Goal: Transaction & Acquisition: Purchase product/service

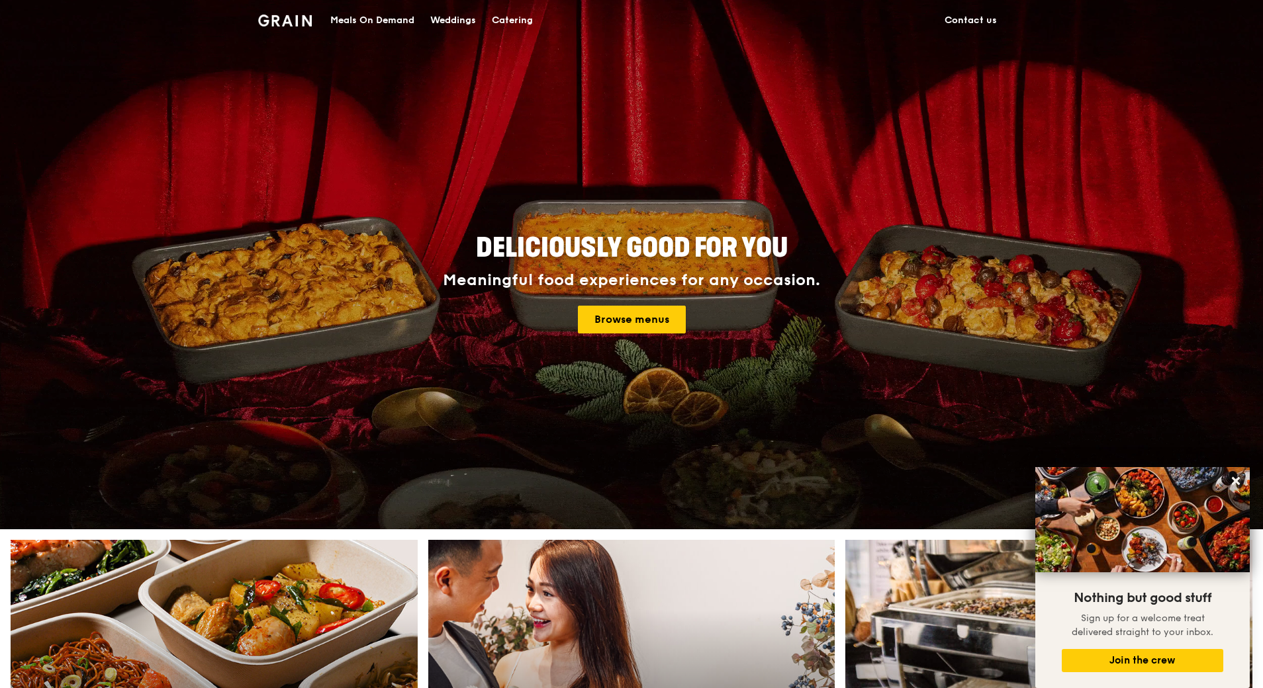
click at [361, 22] on div "Meals On Demand" at bounding box center [372, 21] width 84 height 40
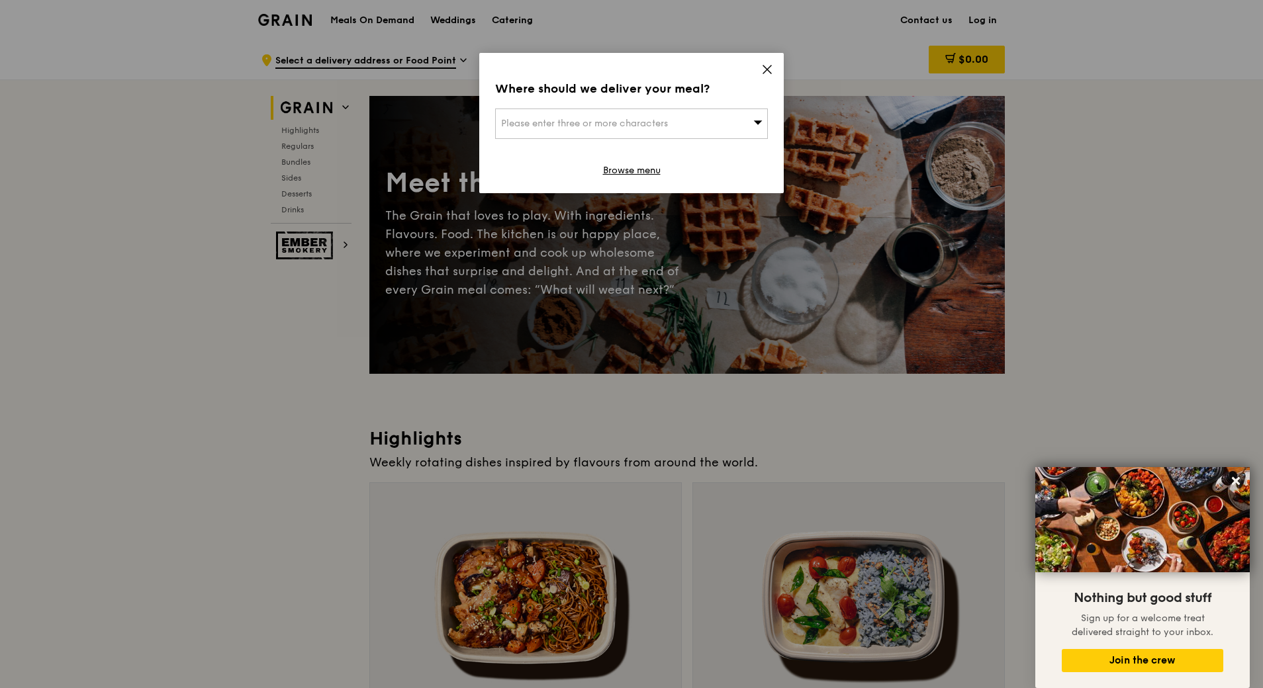
click at [766, 71] on icon at bounding box center [767, 70] width 12 height 12
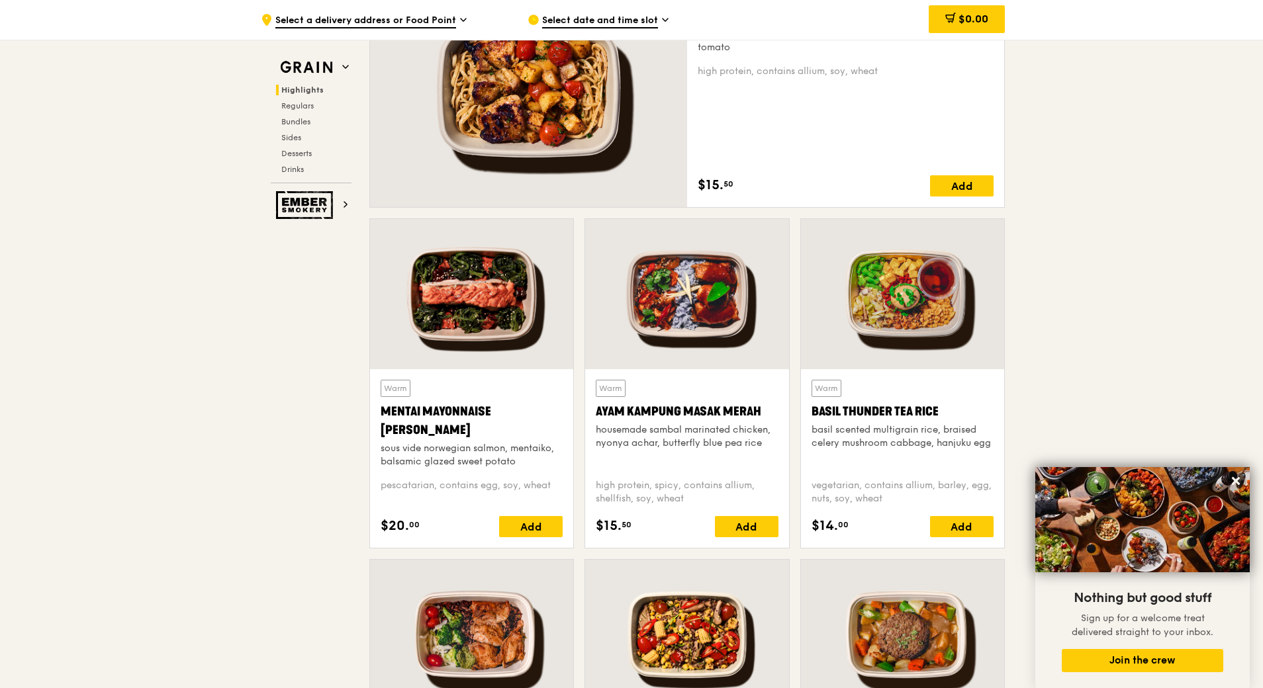
scroll to position [596, 0]
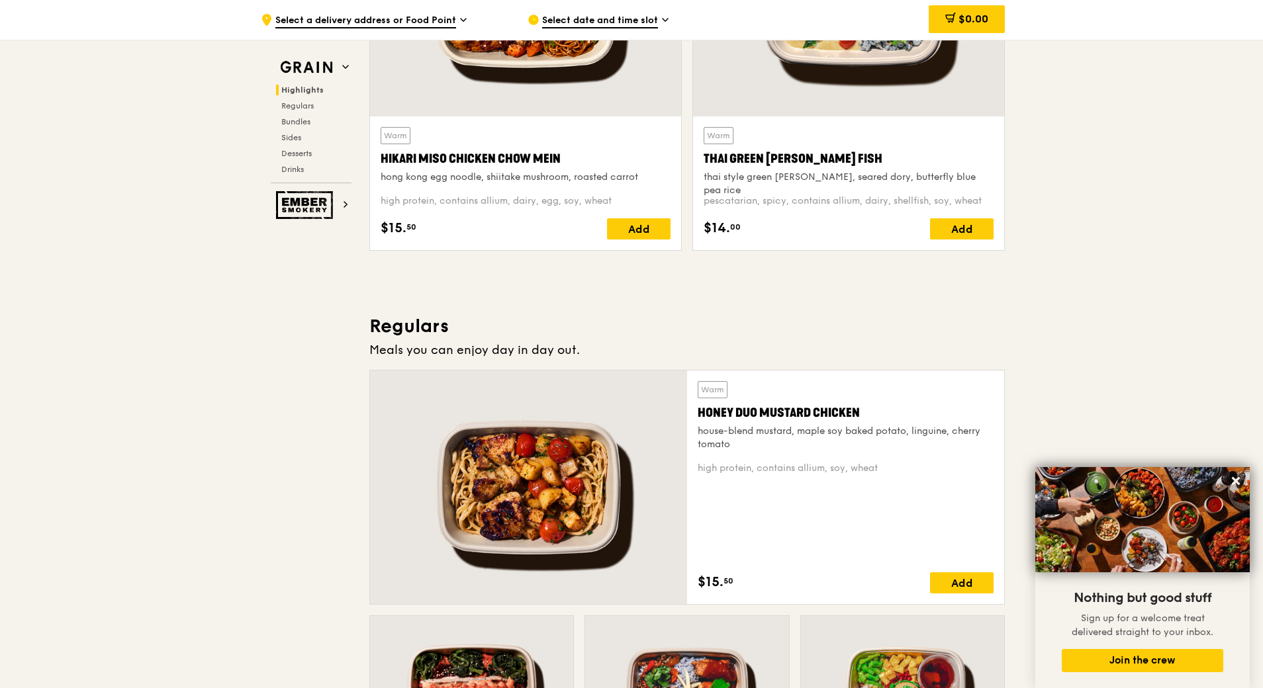
click at [402, 5] on div ".cls-1 { fill: none; stroke: #fff; stroke-linecap: round; stroke-linejoin: roun…" at bounding box center [384, 20] width 246 height 40
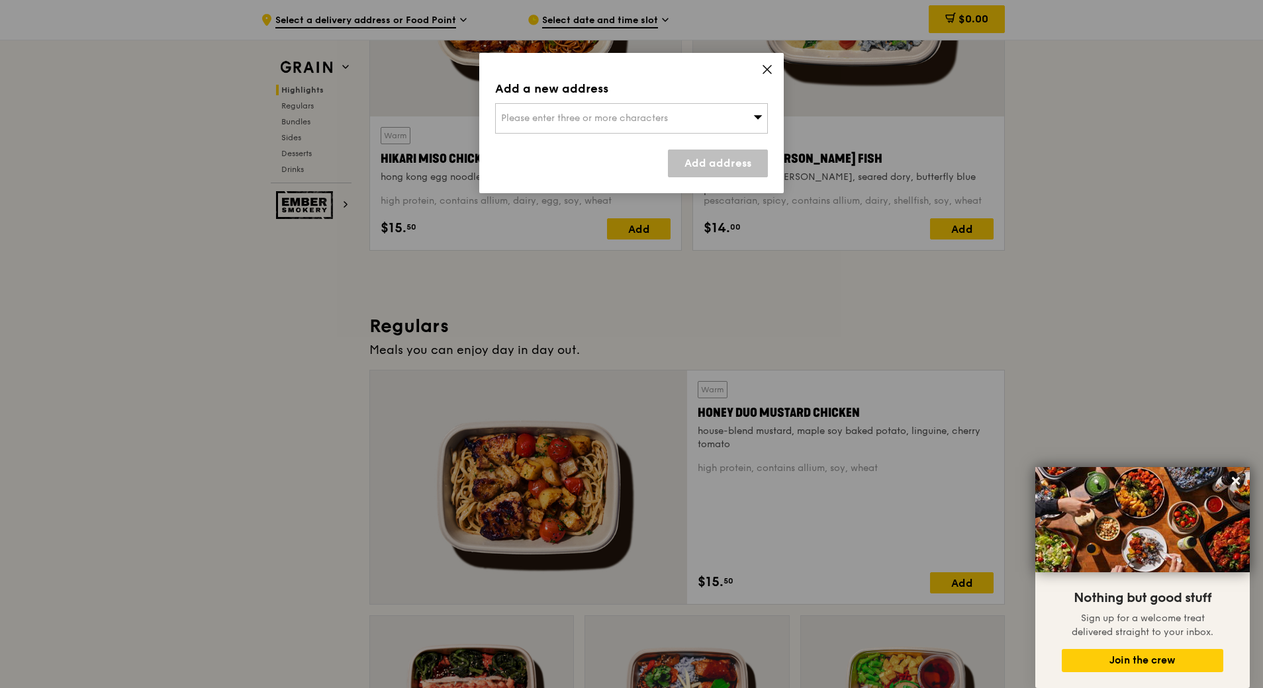
click at [609, 112] on div "Please enter three or more characters" at bounding box center [631, 118] width 273 height 30
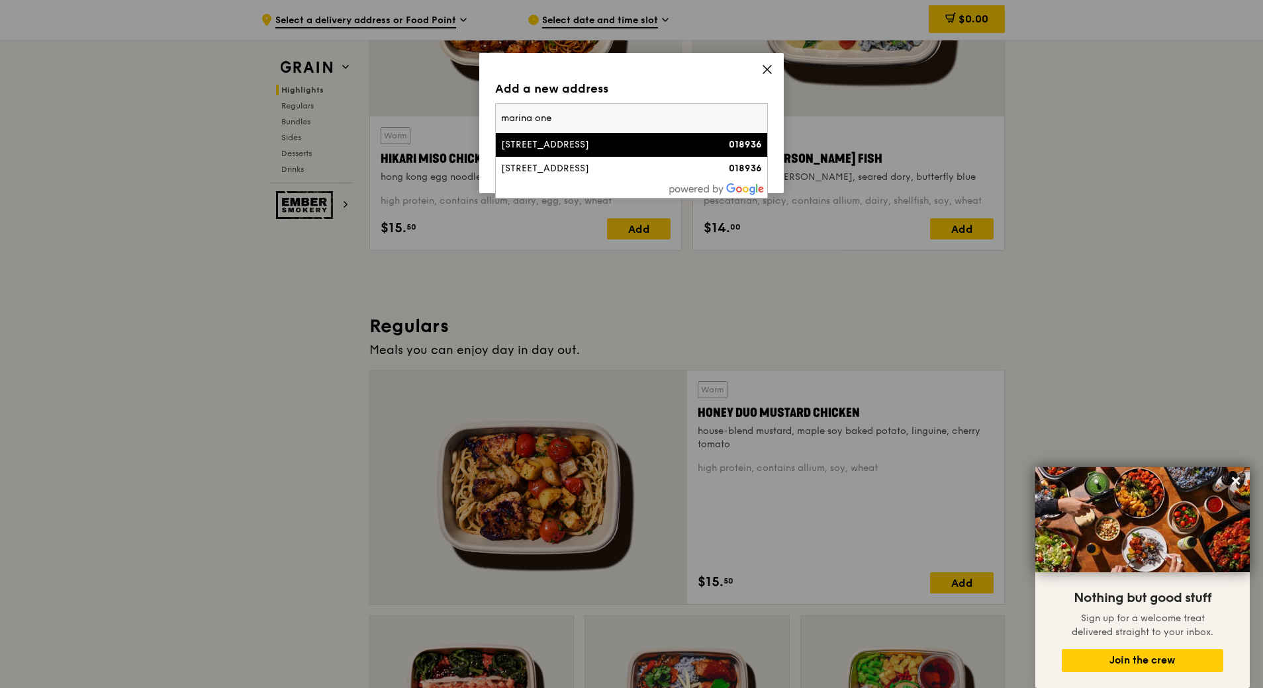
scroll to position [728, 0]
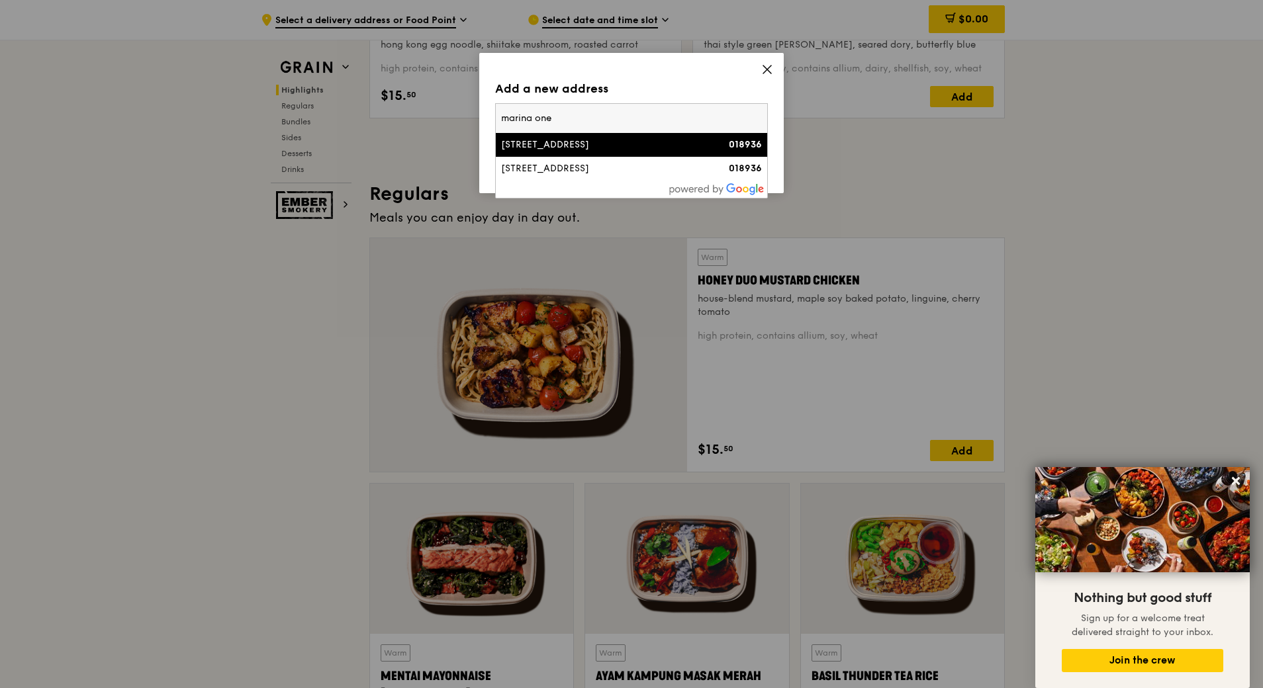
click at [613, 121] on input "marina one" at bounding box center [631, 118] width 271 height 29
type input "marina one west"
click at [604, 140] on div "Marina One West Tower" at bounding box center [599, 144] width 196 height 13
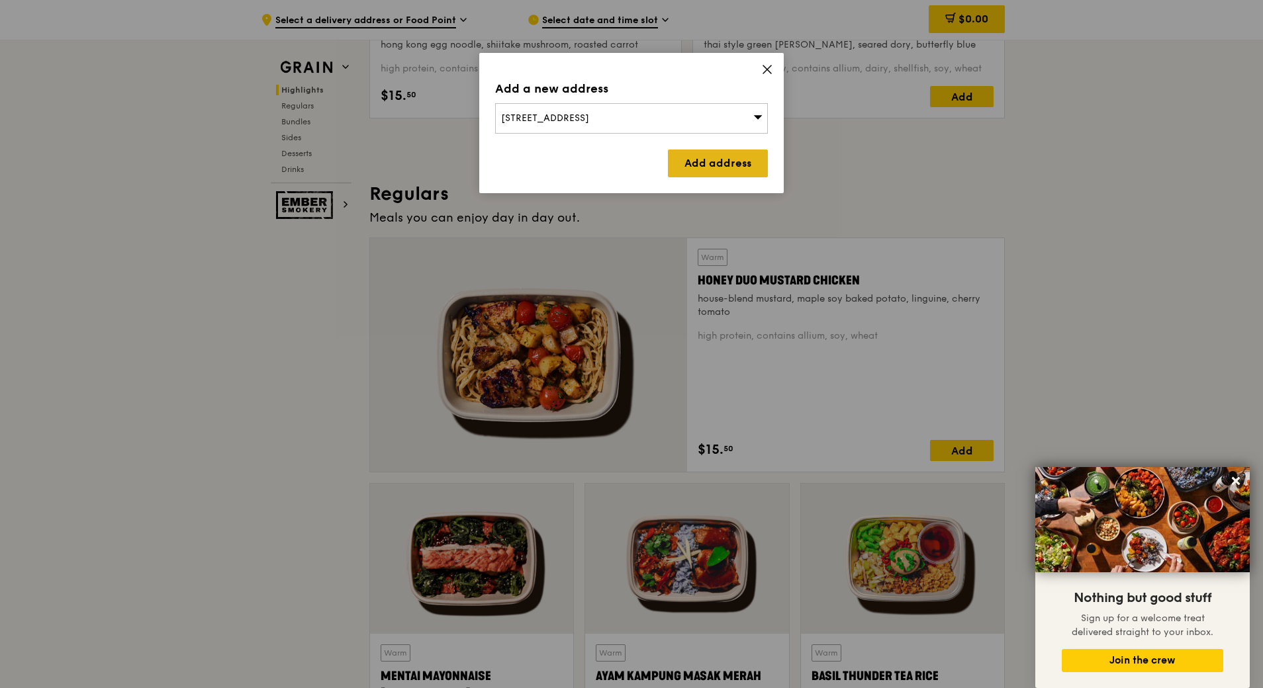
click at [701, 167] on link "Add address" at bounding box center [718, 164] width 100 height 28
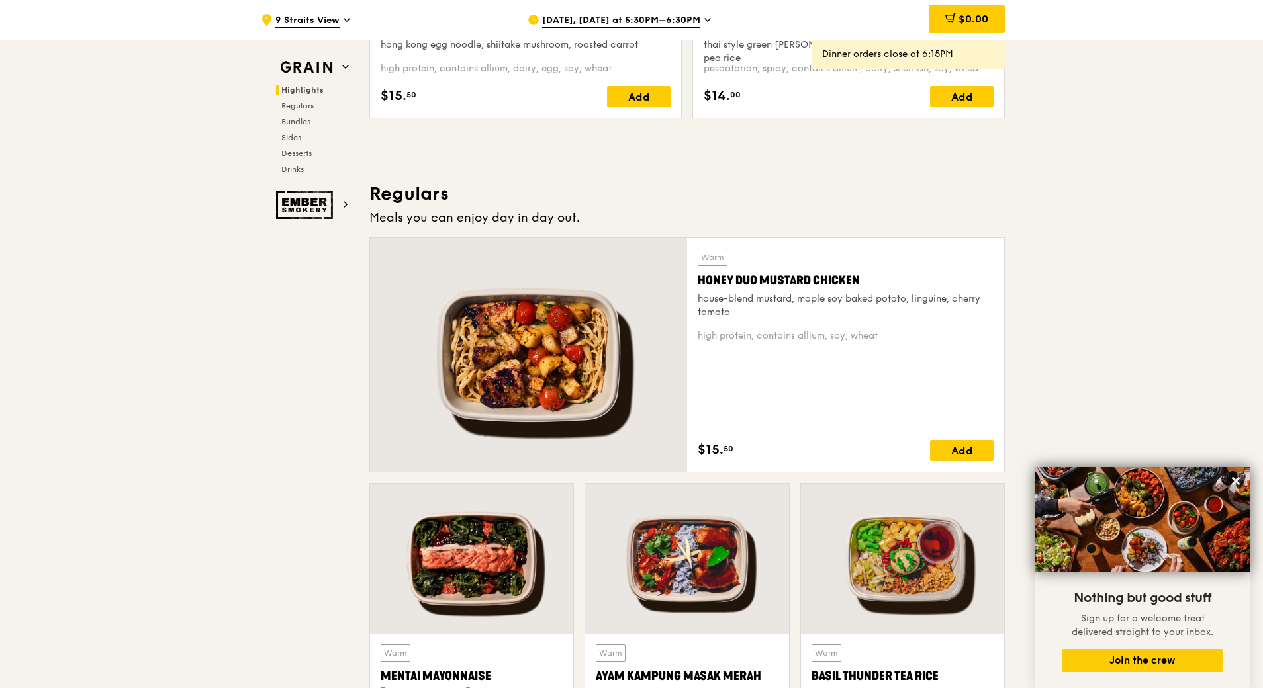
click at [712, 17] on div "Aug 12, Today at 5:30PM–6:30PM" at bounding box center [651, 20] width 246 height 40
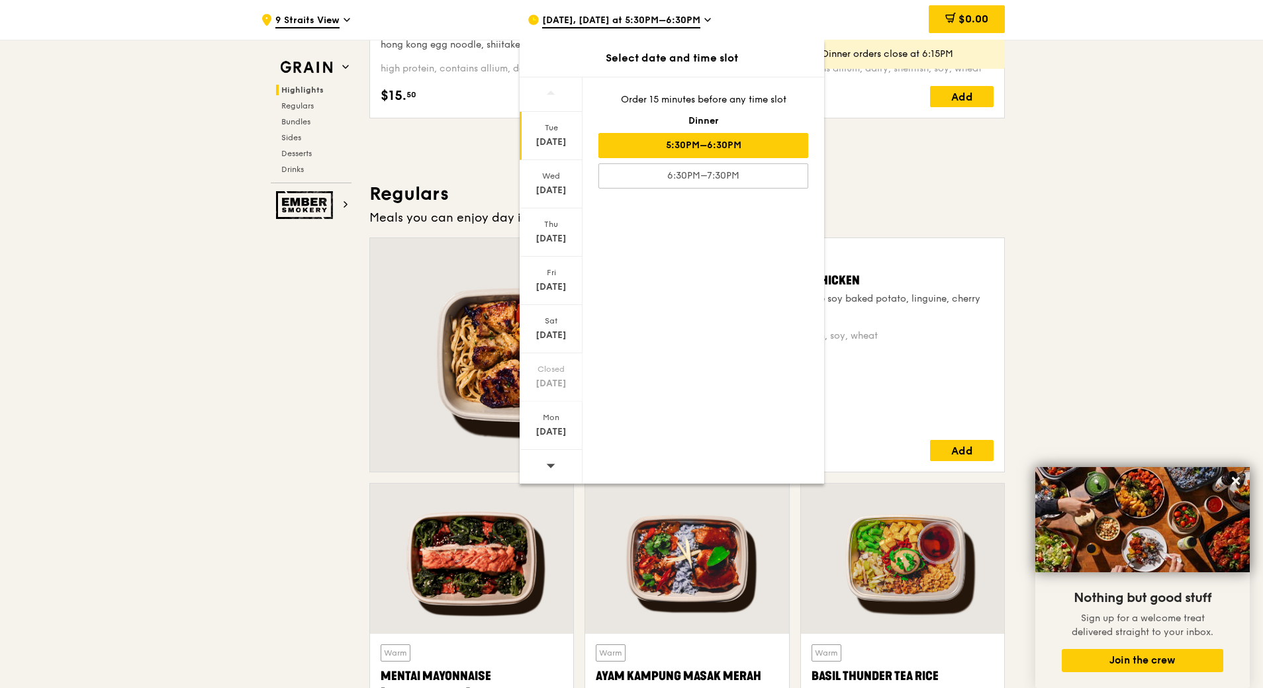
click at [553, 135] on div "Tue Aug 12" at bounding box center [551, 136] width 63 height 48
click at [561, 190] on div "Aug 13" at bounding box center [551, 190] width 59 height 13
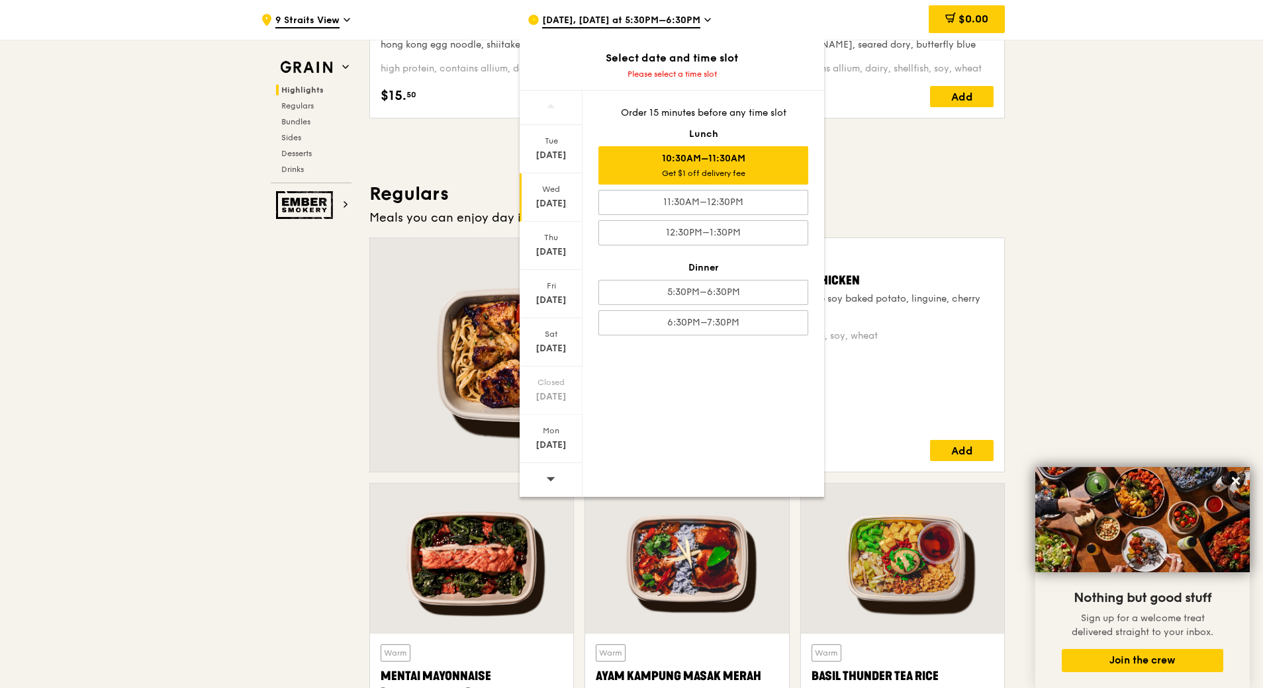
click at [762, 164] on div "10:30AM–11:30AM Get $1 off delivery fee" at bounding box center [703, 165] width 210 height 38
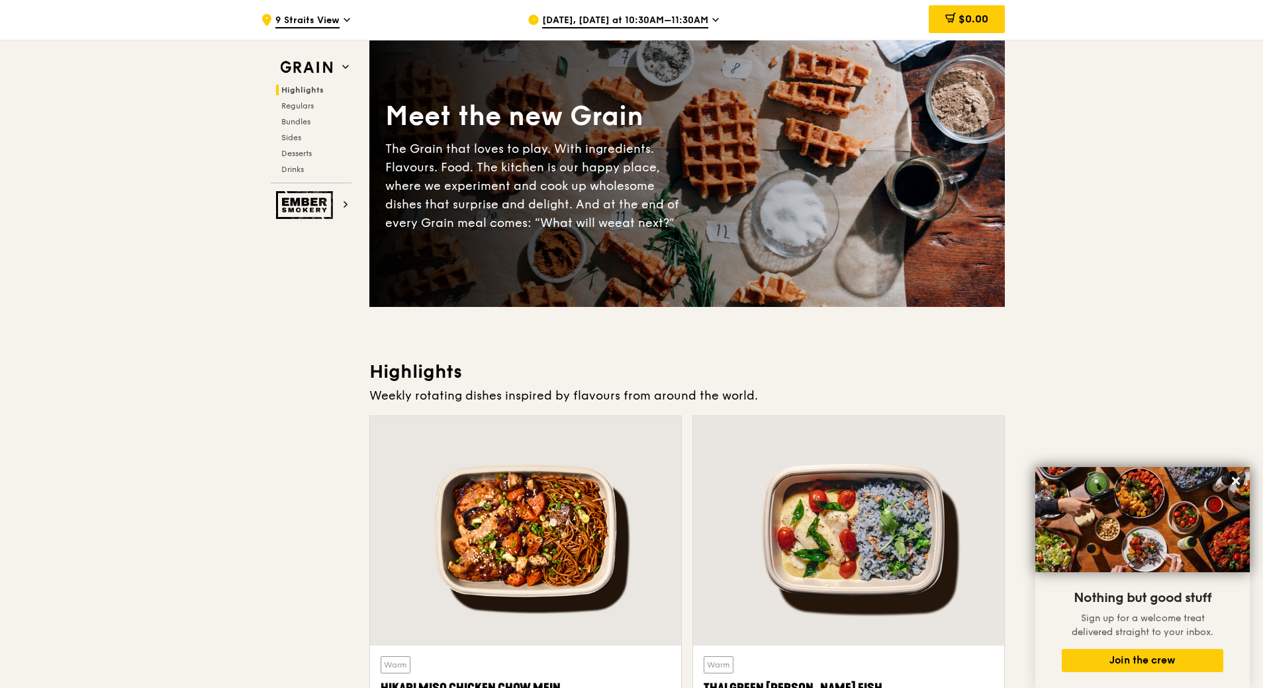
scroll to position [530, 0]
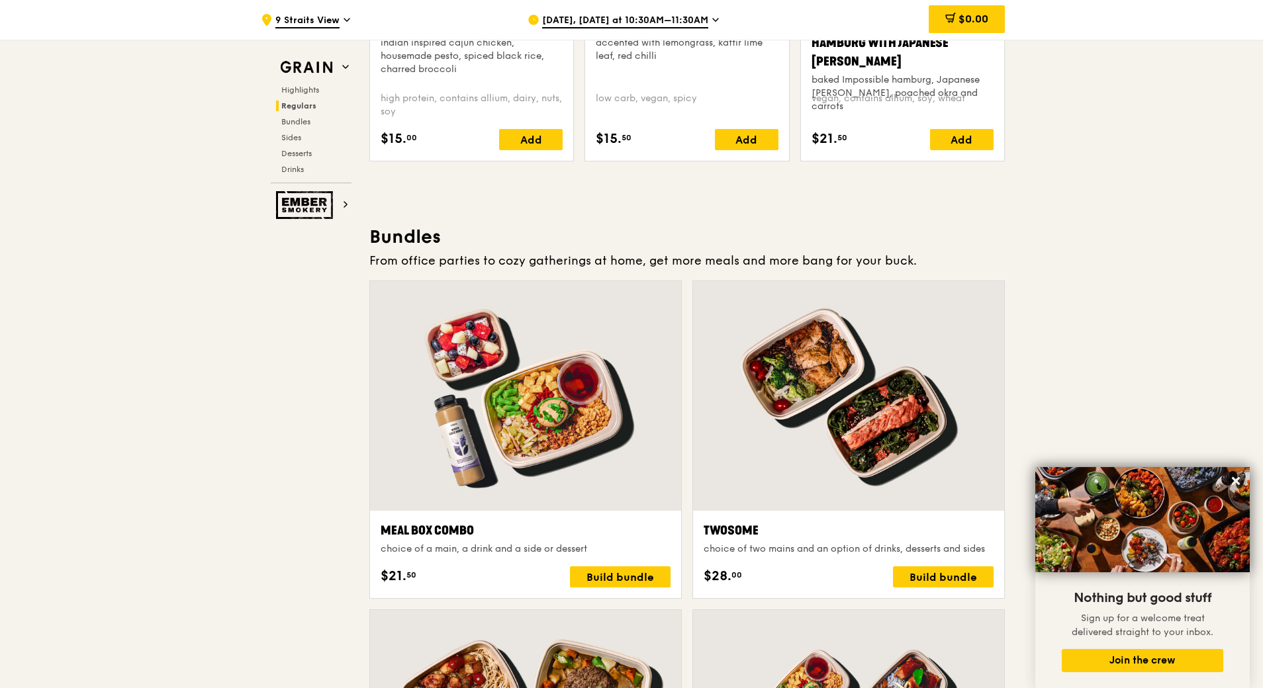
scroll to position [1920, 0]
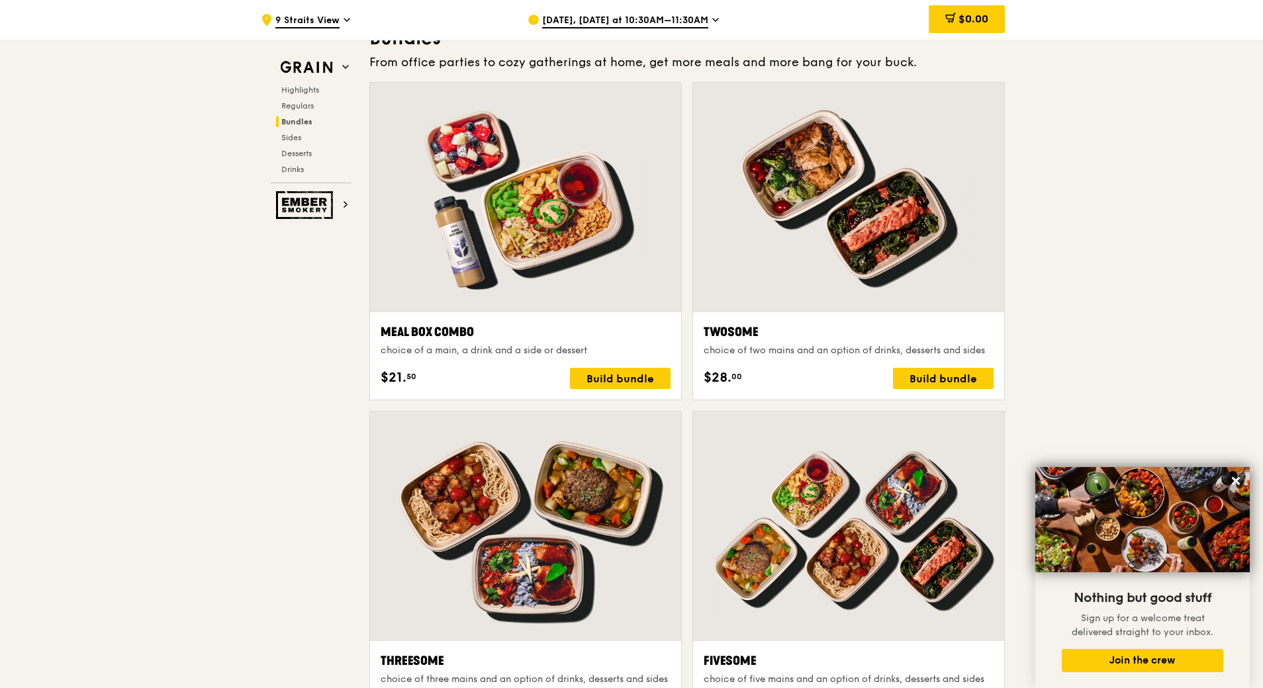
drag, startPoint x: 799, startPoint y: 351, endPoint x: 1035, endPoint y: 364, distance: 236.7
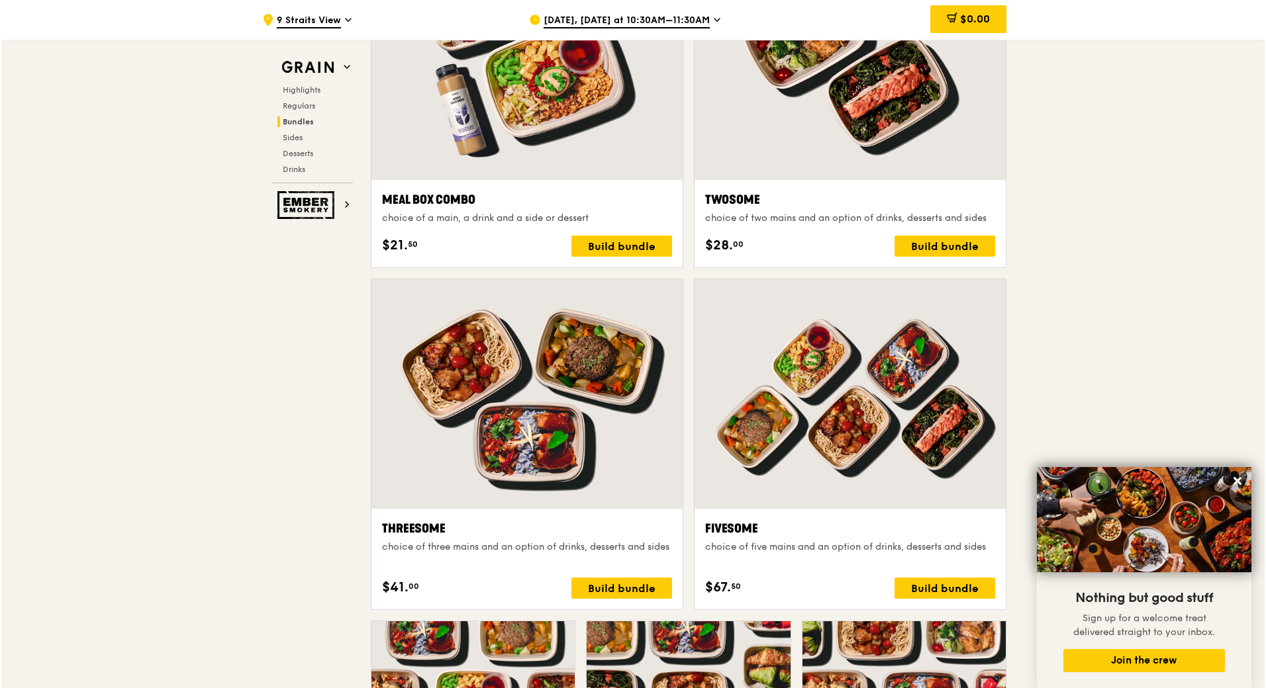
scroll to position [2184, 0]
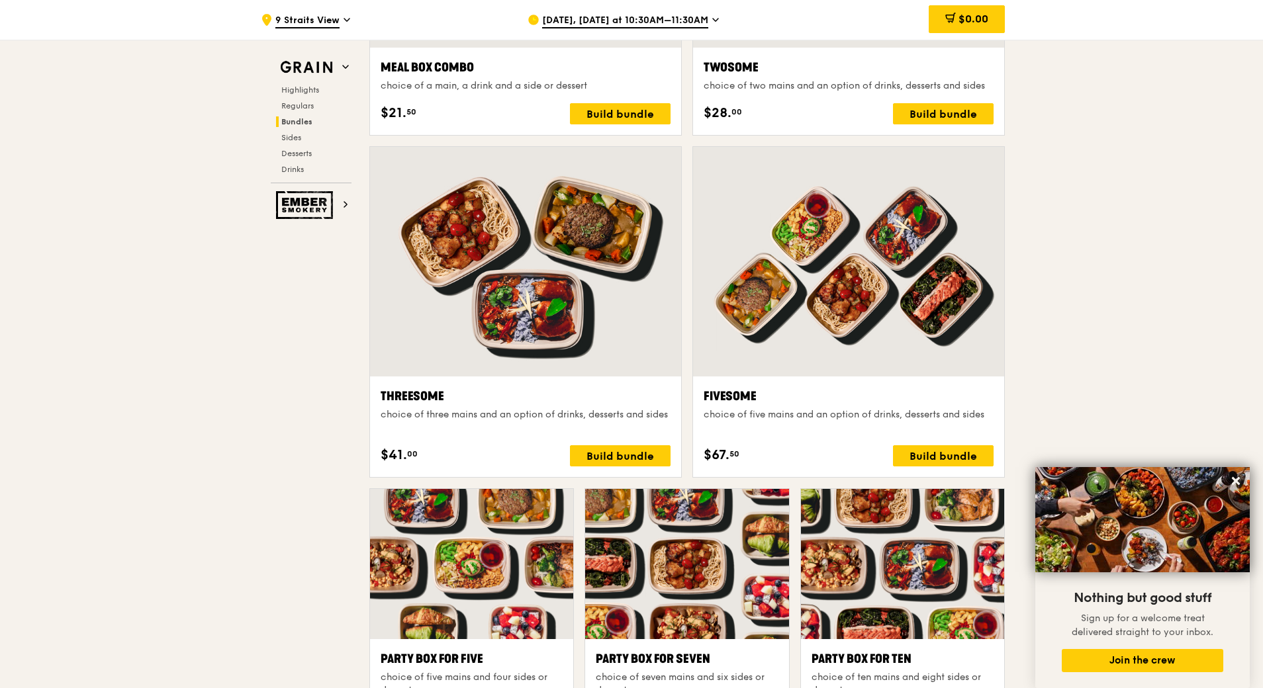
drag, startPoint x: 717, startPoint y: 419, endPoint x: 976, endPoint y: 416, distance: 259.5
click at [976, 416] on div "choice of five mains and an option of drinks, desserts and sides" at bounding box center [849, 414] width 290 height 13
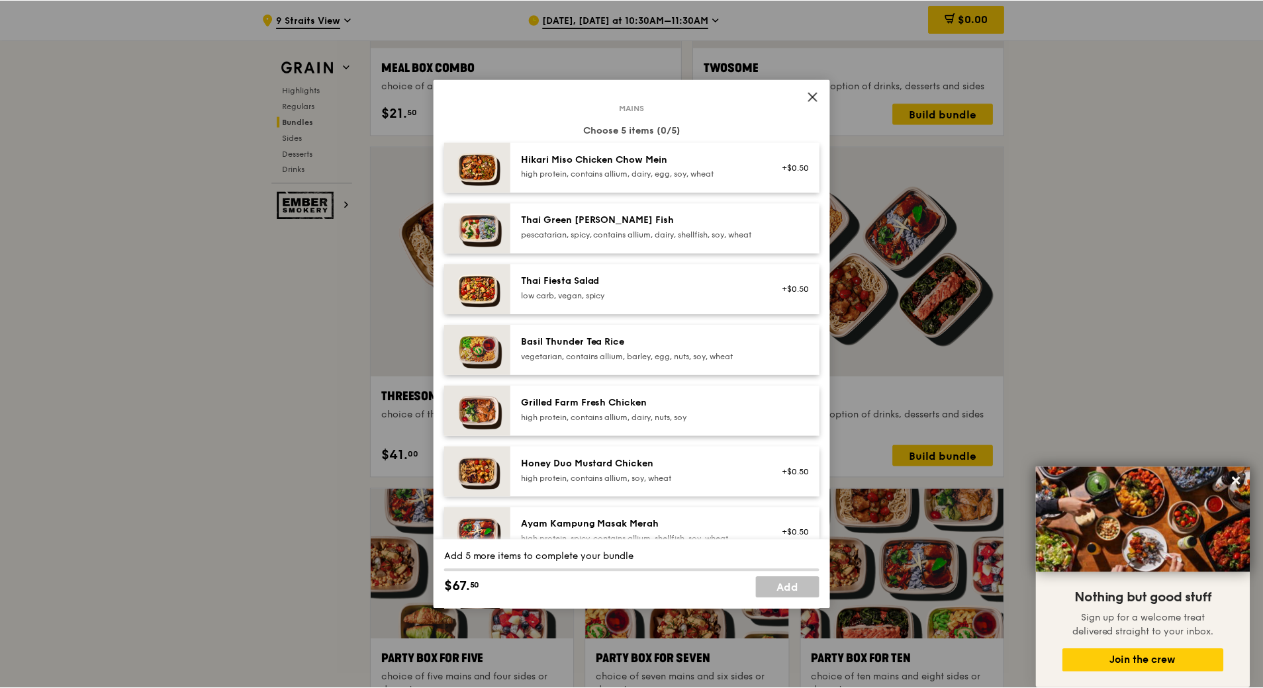
scroll to position [199, 0]
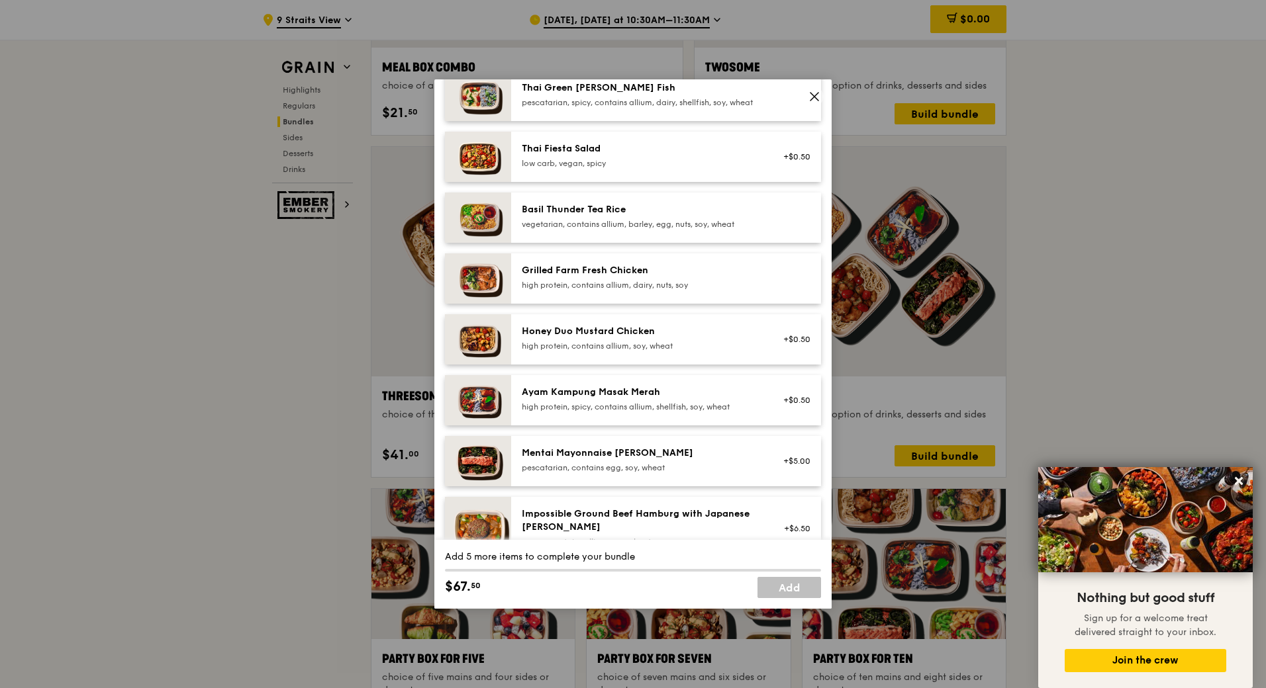
click at [816, 93] on icon at bounding box center [814, 97] width 12 height 12
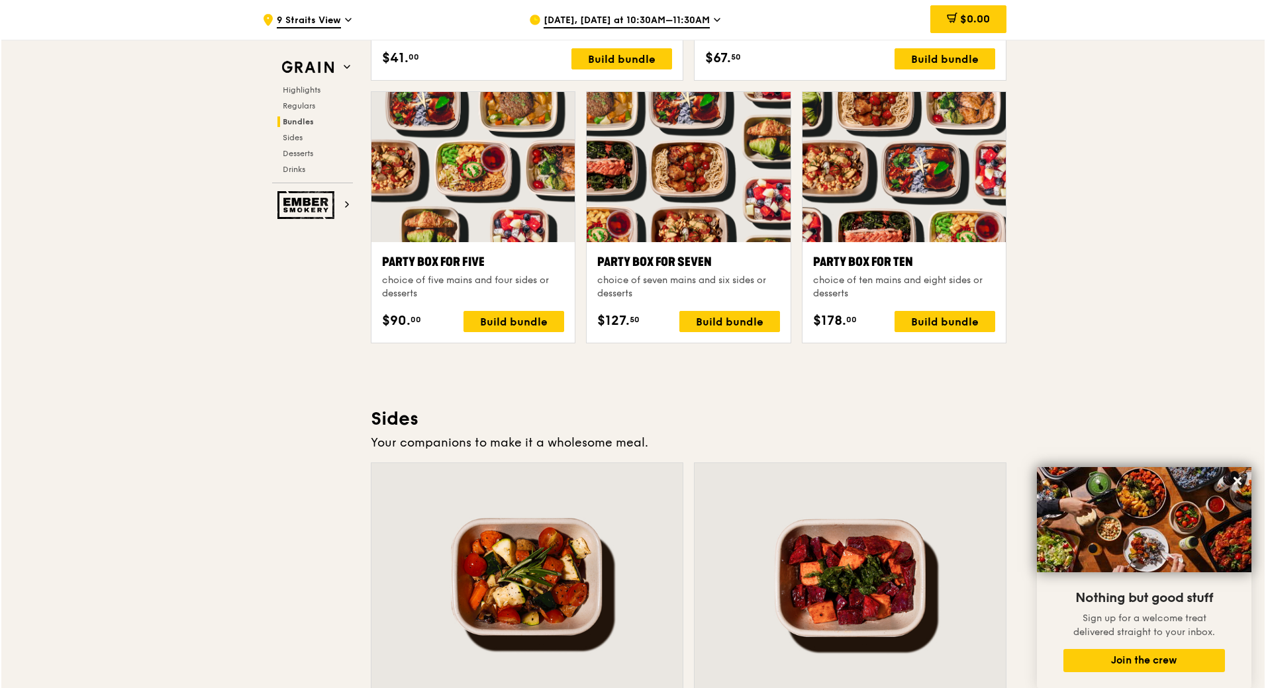
scroll to position [2383, 0]
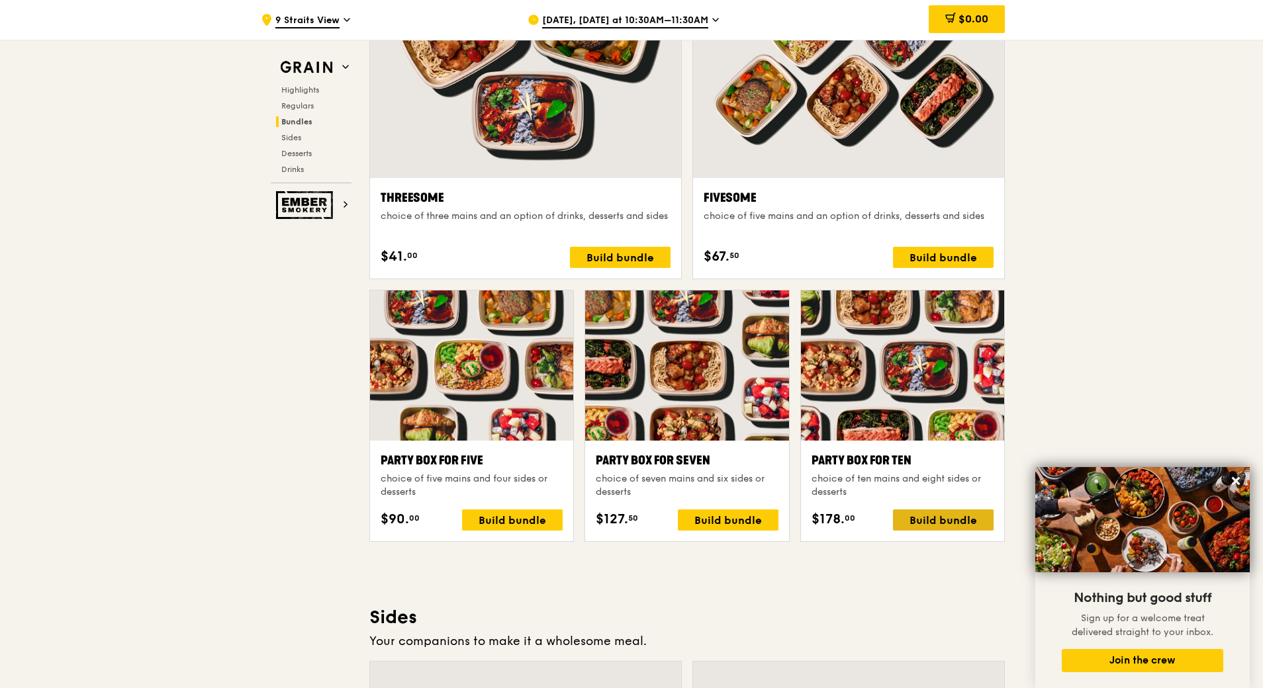
click at [931, 518] on div "Build bundle" at bounding box center [943, 520] width 101 height 21
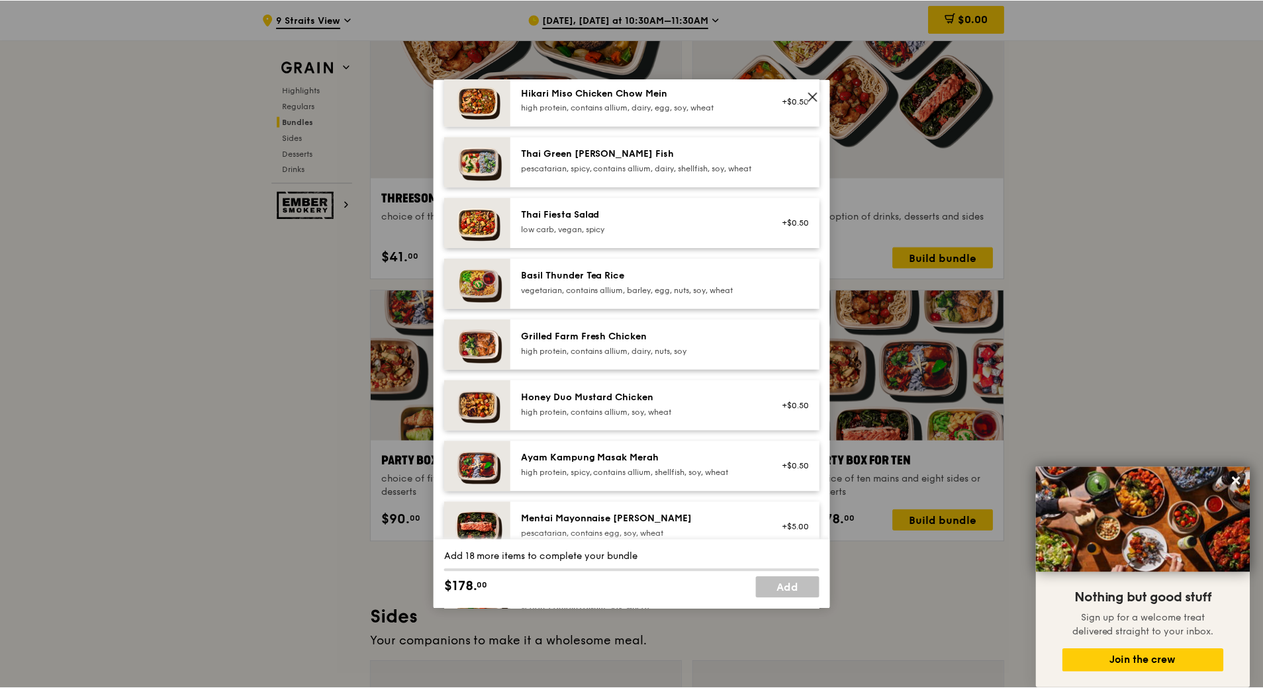
scroll to position [199, 0]
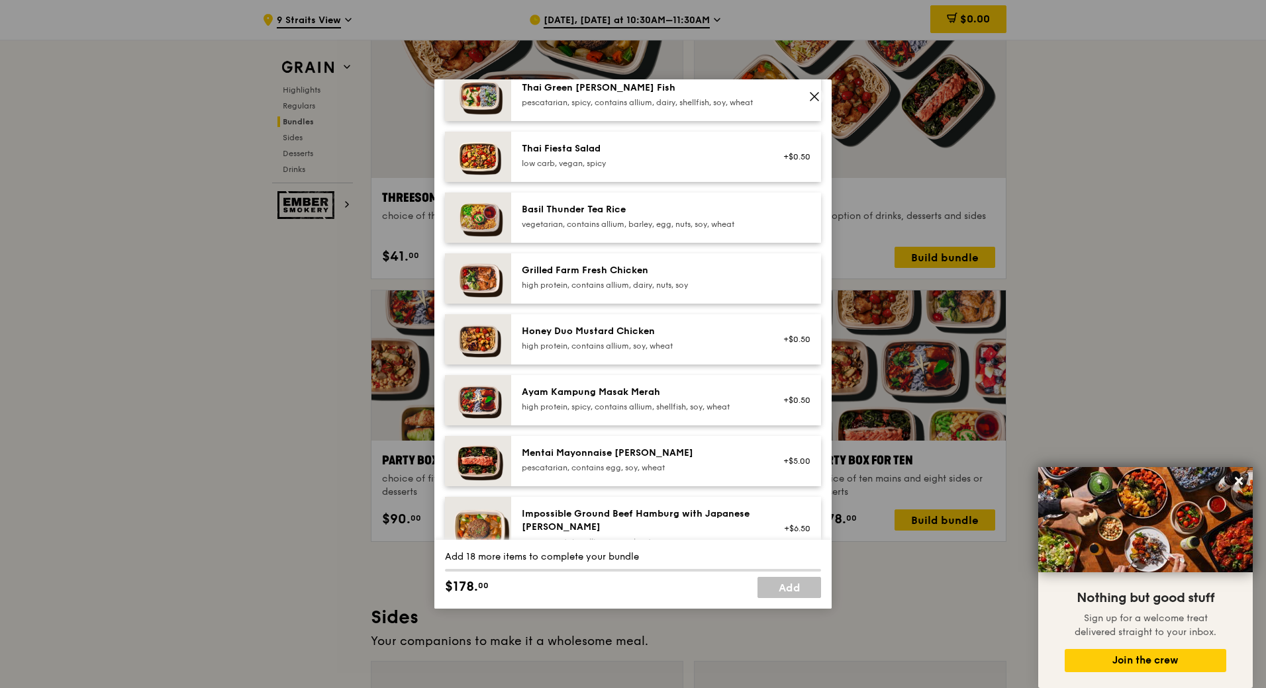
click at [666, 293] on div "Grilled Farm Fresh Chicken high protein, contains allium, dairy, nuts, soy" at bounding box center [641, 278] width 254 height 29
click at [714, 291] on div "high protein, contains allium, dairy, nuts, soy" at bounding box center [641, 285] width 238 height 11
click at [804, 91] on div at bounding box center [792, 95] width 51 height 29
click at [819, 93] on icon at bounding box center [814, 97] width 12 height 12
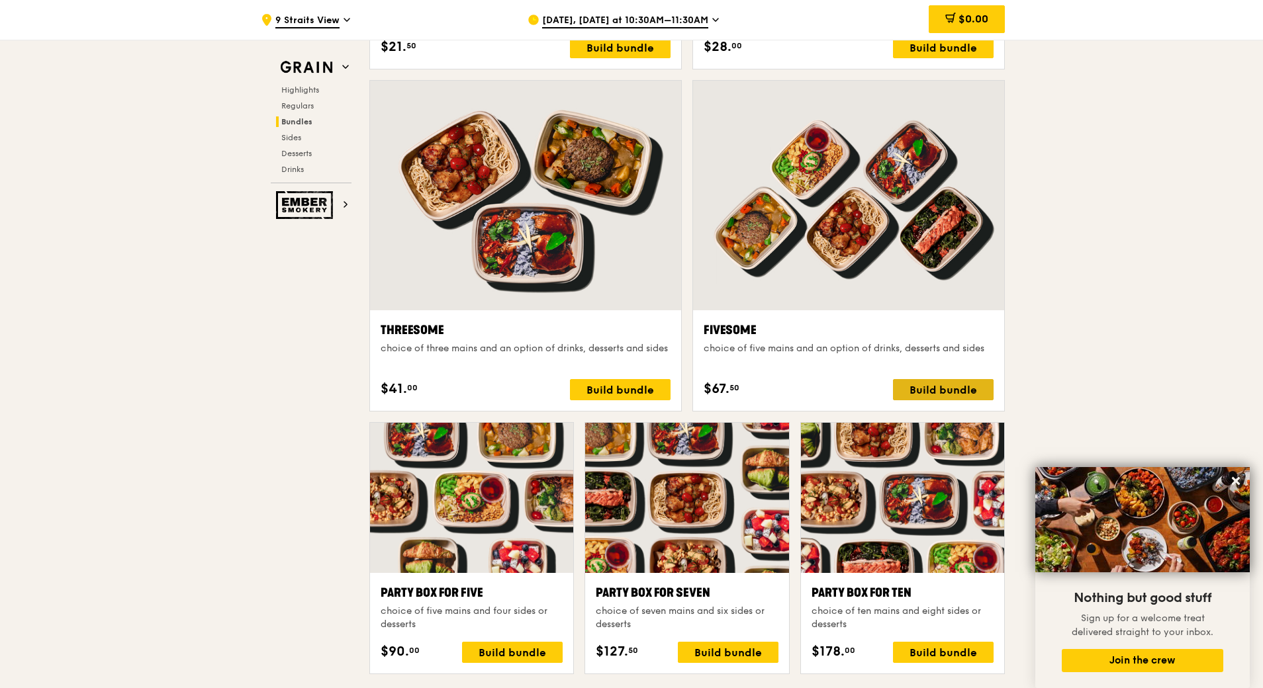
scroll to position [2581, 0]
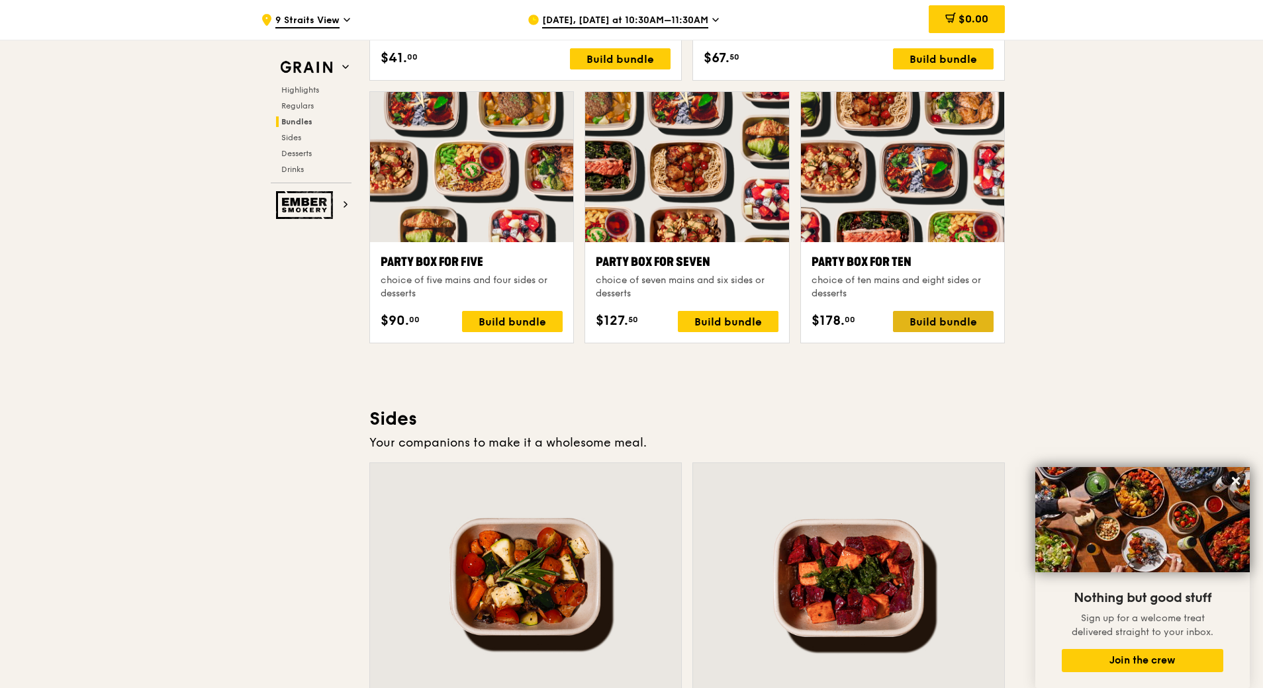
click at [933, 326] on div "Build bundle" at bounding box center [943, 321] width 101 height 21
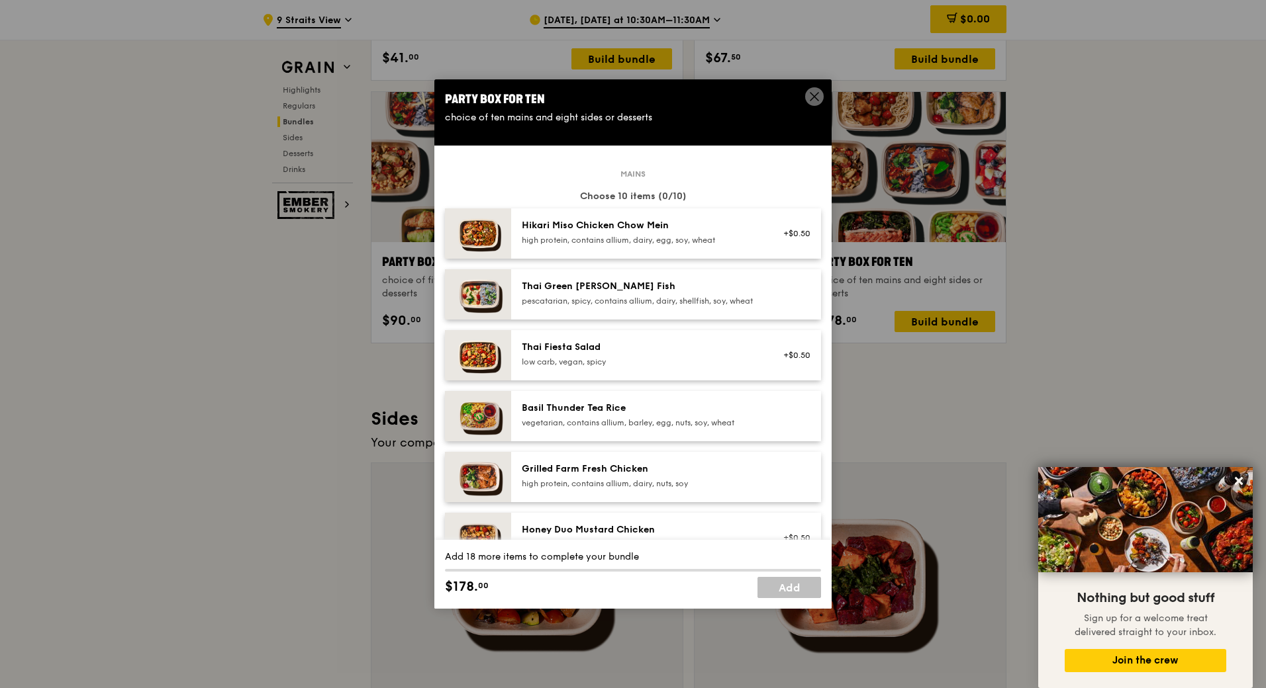
click at [816, 97] on icon at bounding box center [814, 97] width 12 height 12
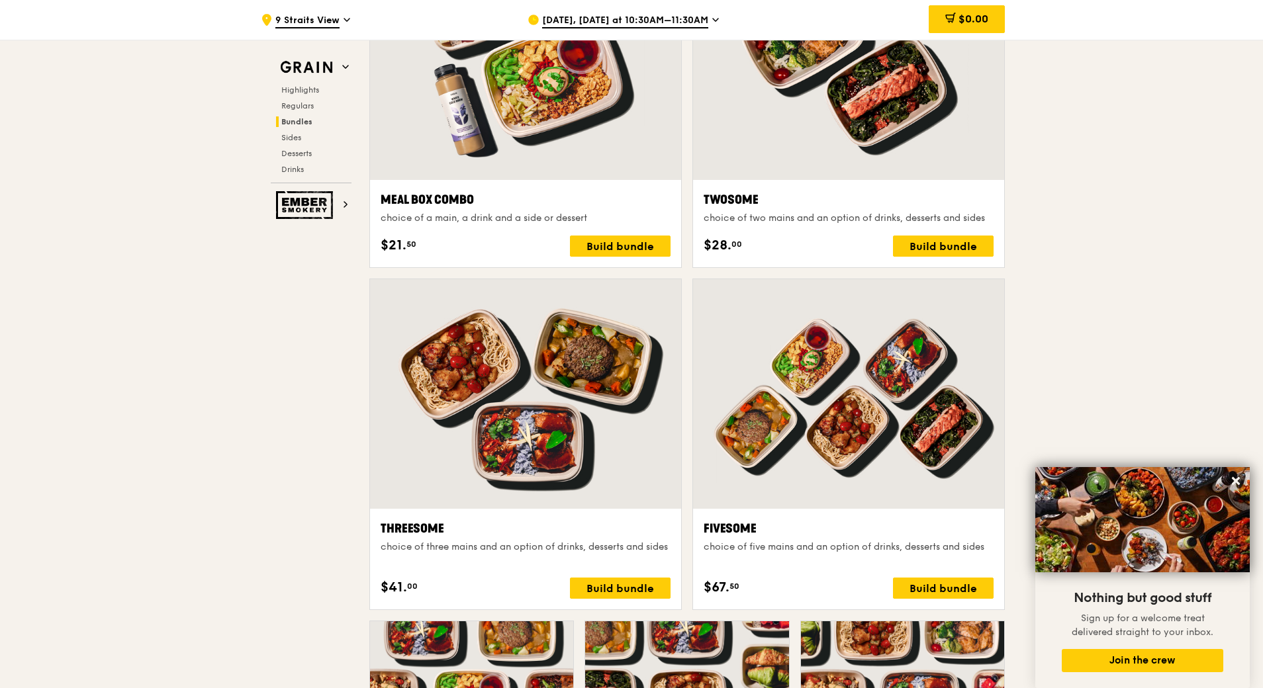
scroll to position [2184, 0]
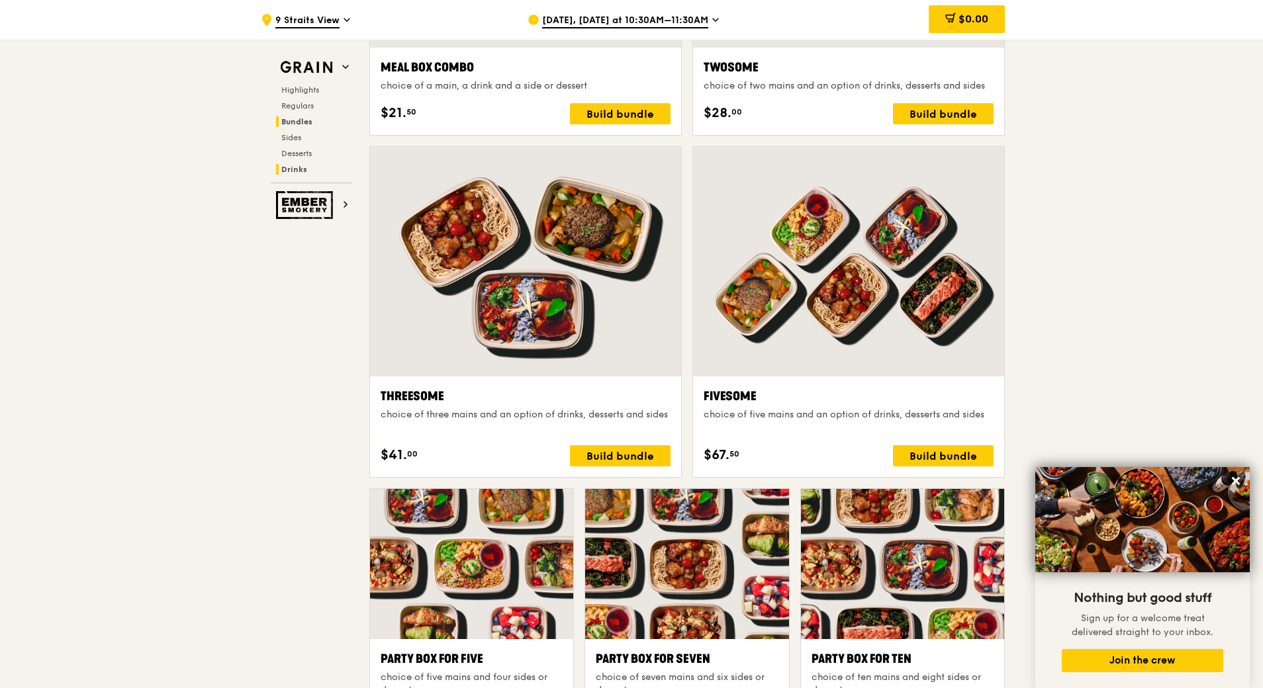
click at [310, 169] on h2 "Drinks" at bounding box center [313, 169] width 75 height 11
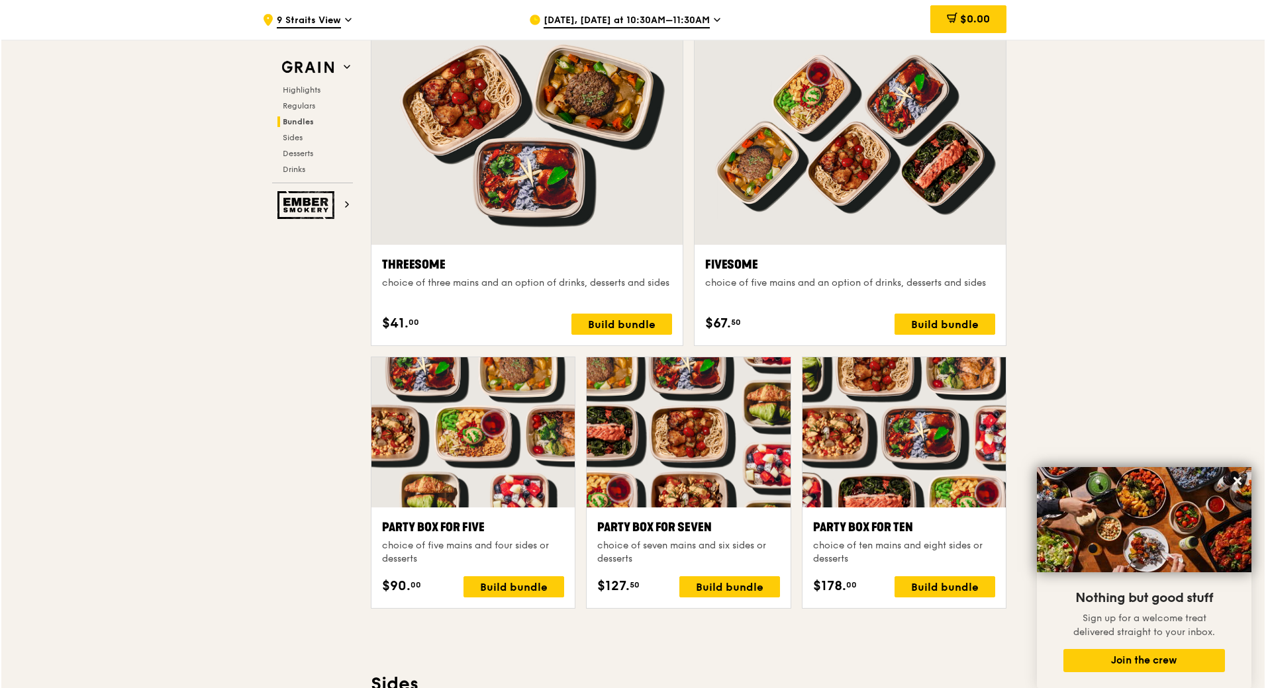
scroll to position [2448, 0]
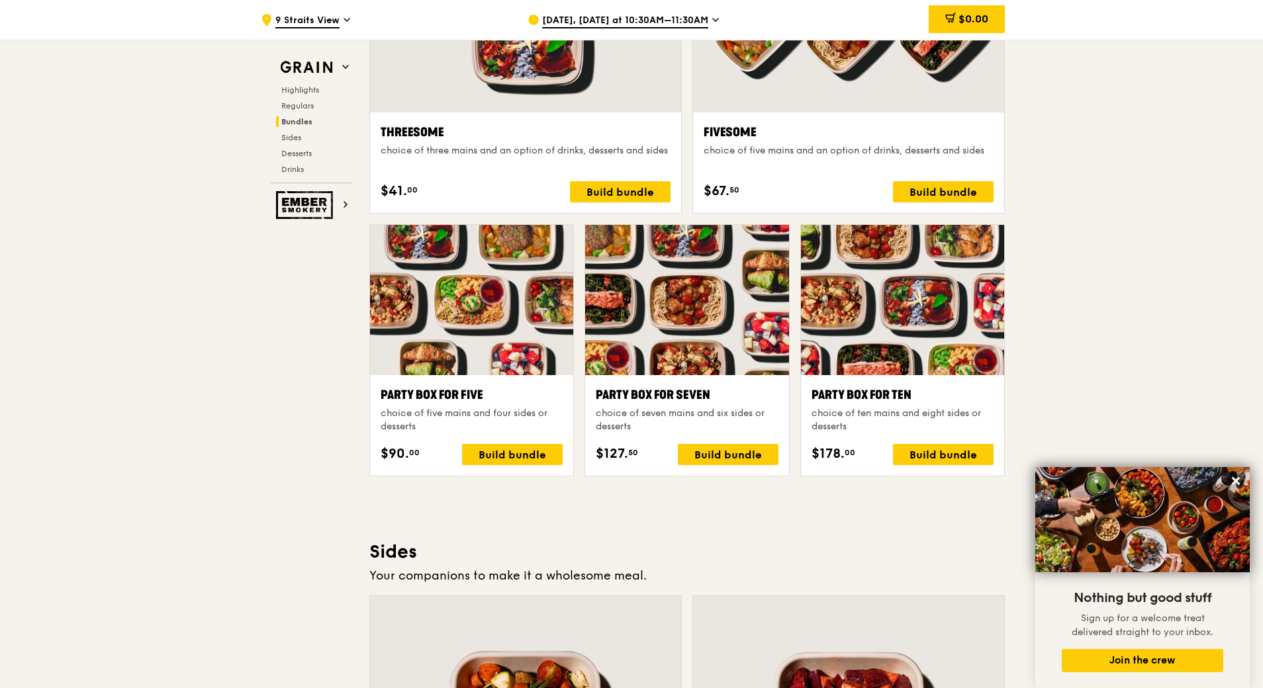
click at [973, 402] on div "Party Box for Ten" at bounding box center [902, 395] width 182 height 19
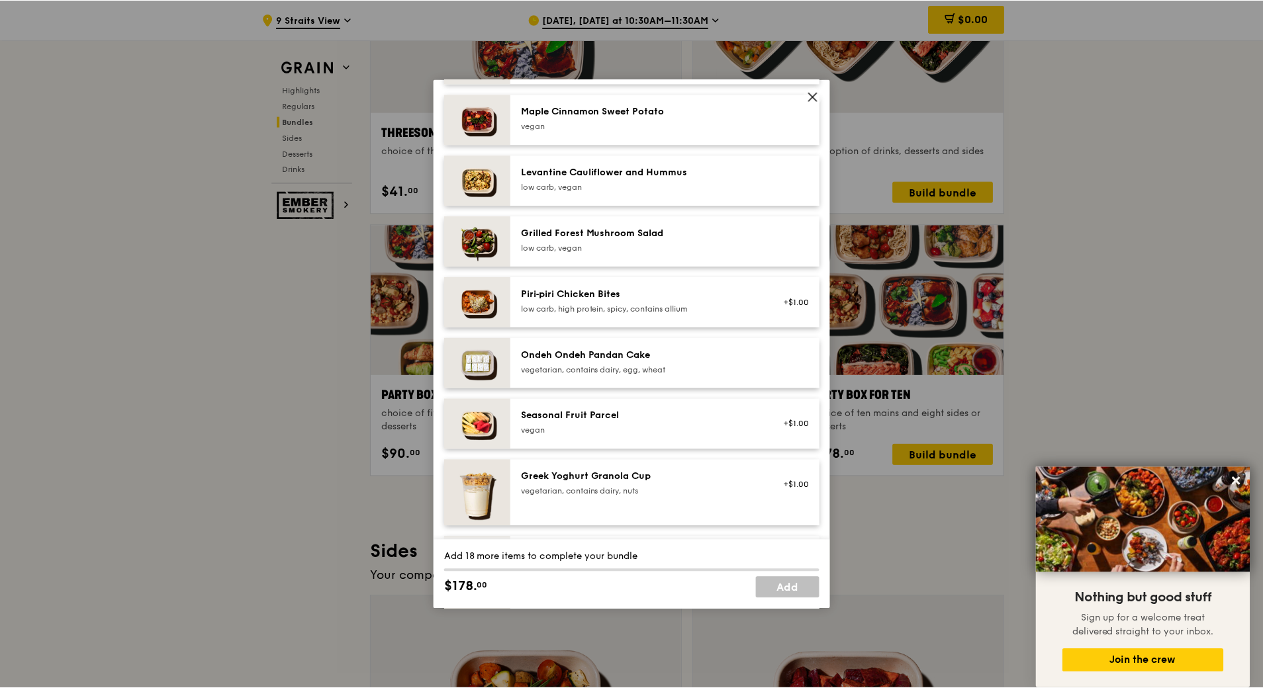
scroll to position [1118, 0]
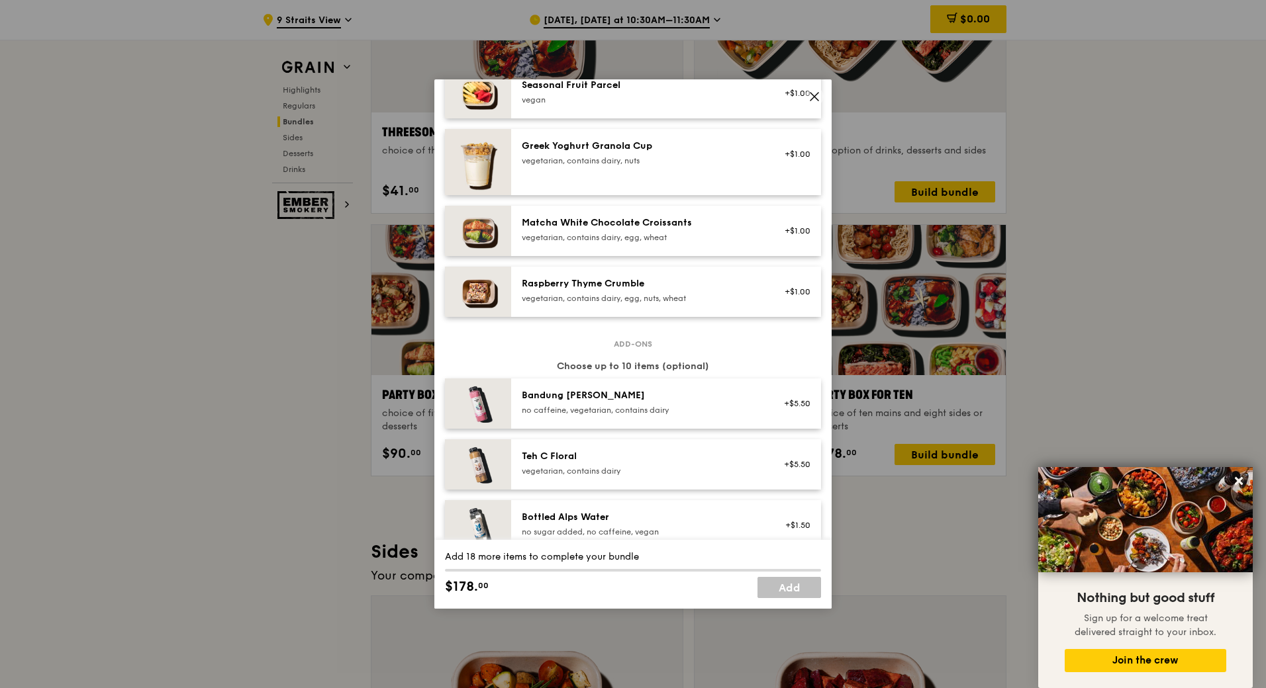
click at [810, 93] on icon at bounding box center [814, 97] width 8 height 8
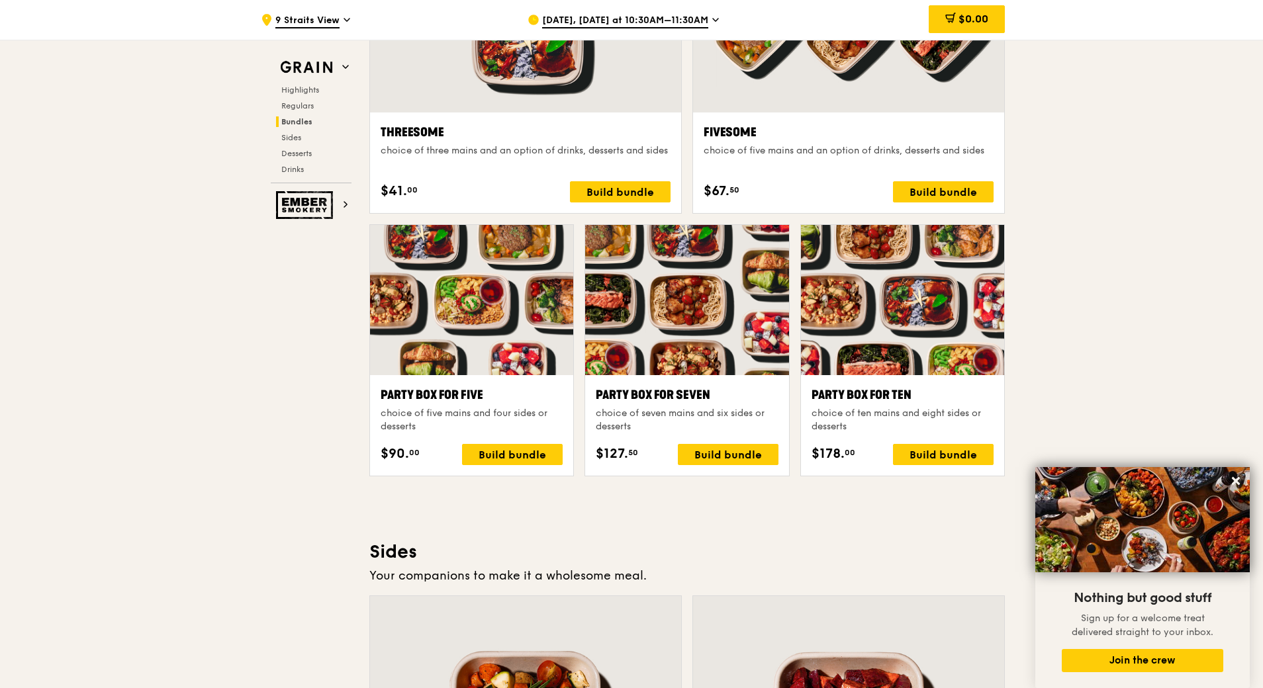
scroll to position [2051, 0]
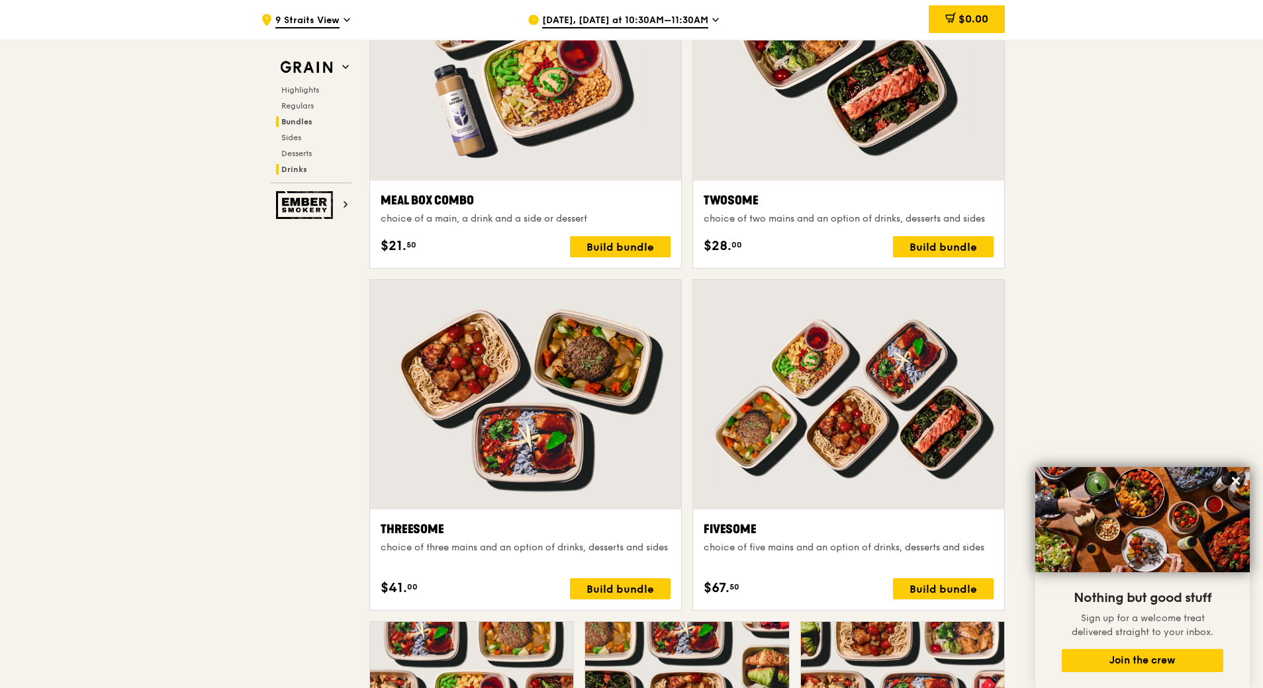
click at [295, 169] on span "Drinks" at bounding box center [294, 169] width 26 height 9
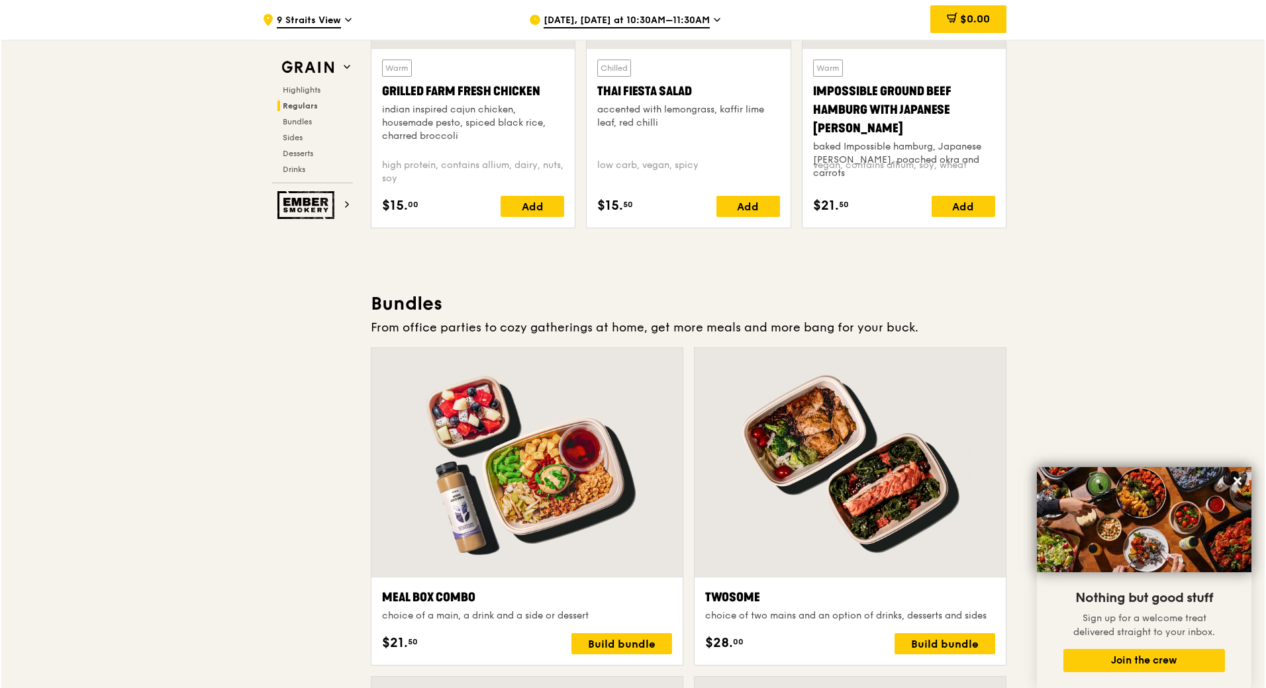
scroll to position [1720, 0]
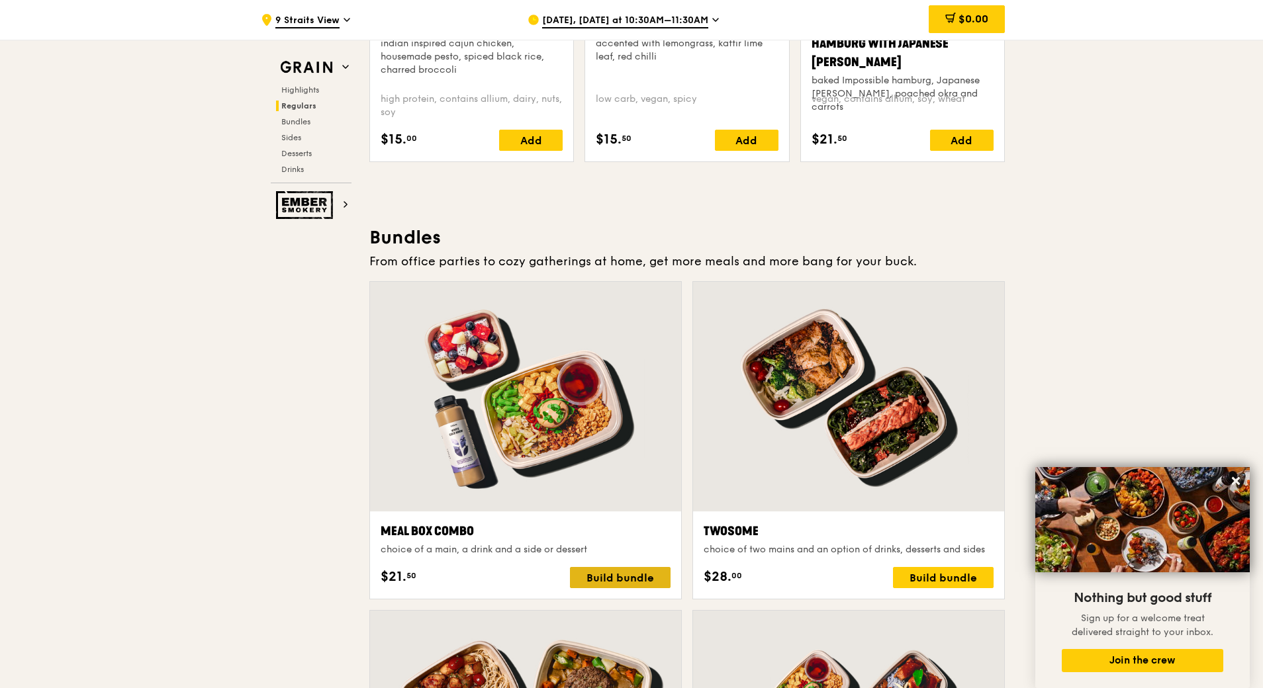
click at [631, 569] on div "Build bundle" at bounding box center [620, 577] width 101 height 21
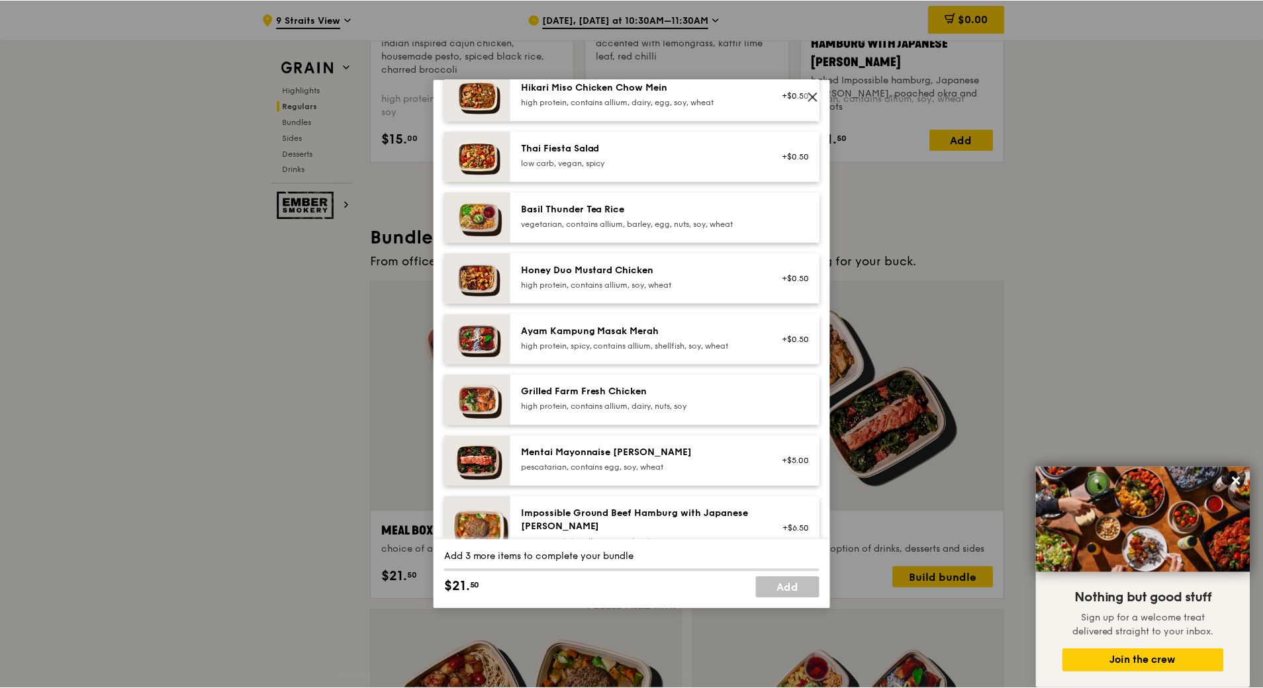
scroll to position [265, 0]
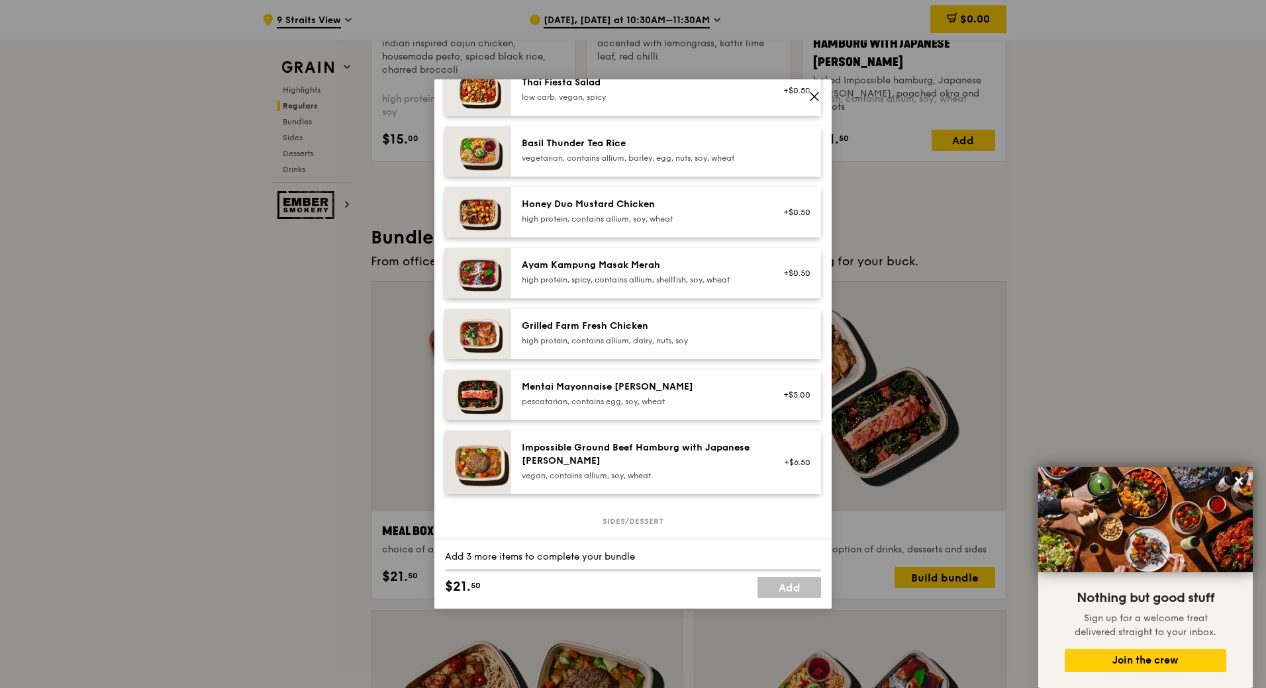
click at [810, 97] on icon at bounding box center [814, 97] width 12 height 12
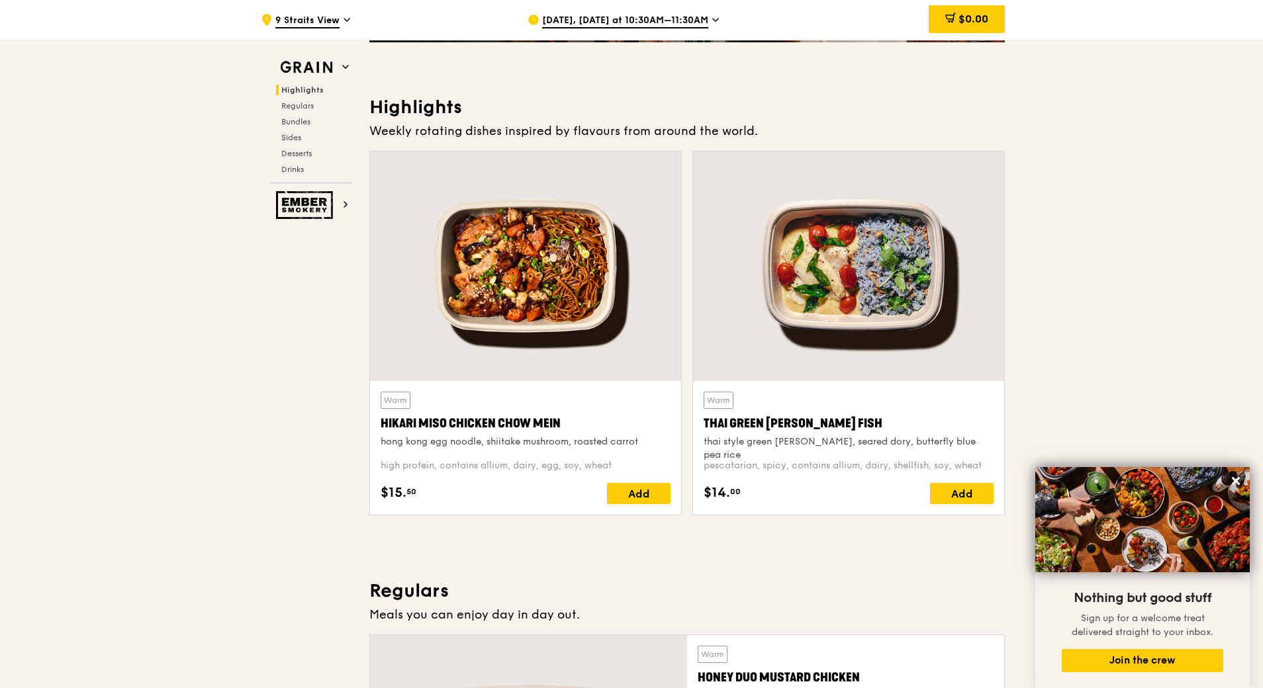
scroll to position [397, 0]
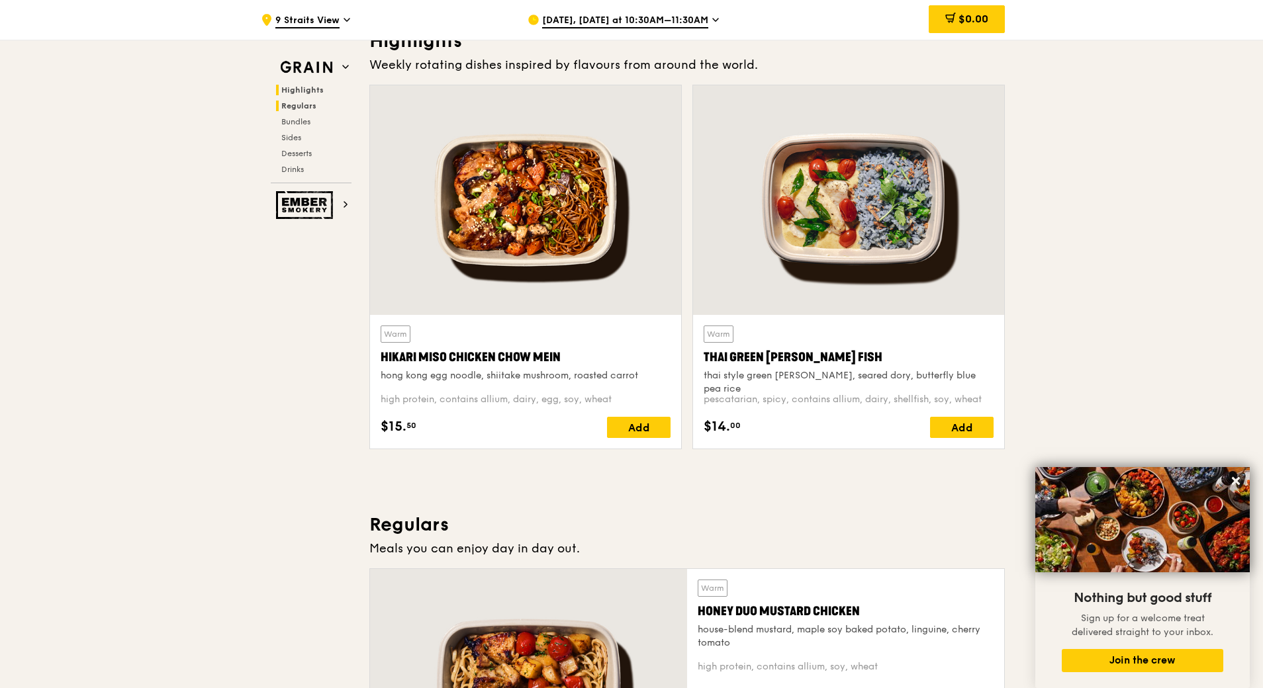
click at [308, 105] on span "Regulars" at bounding box center [298, 105] width 35 height 9
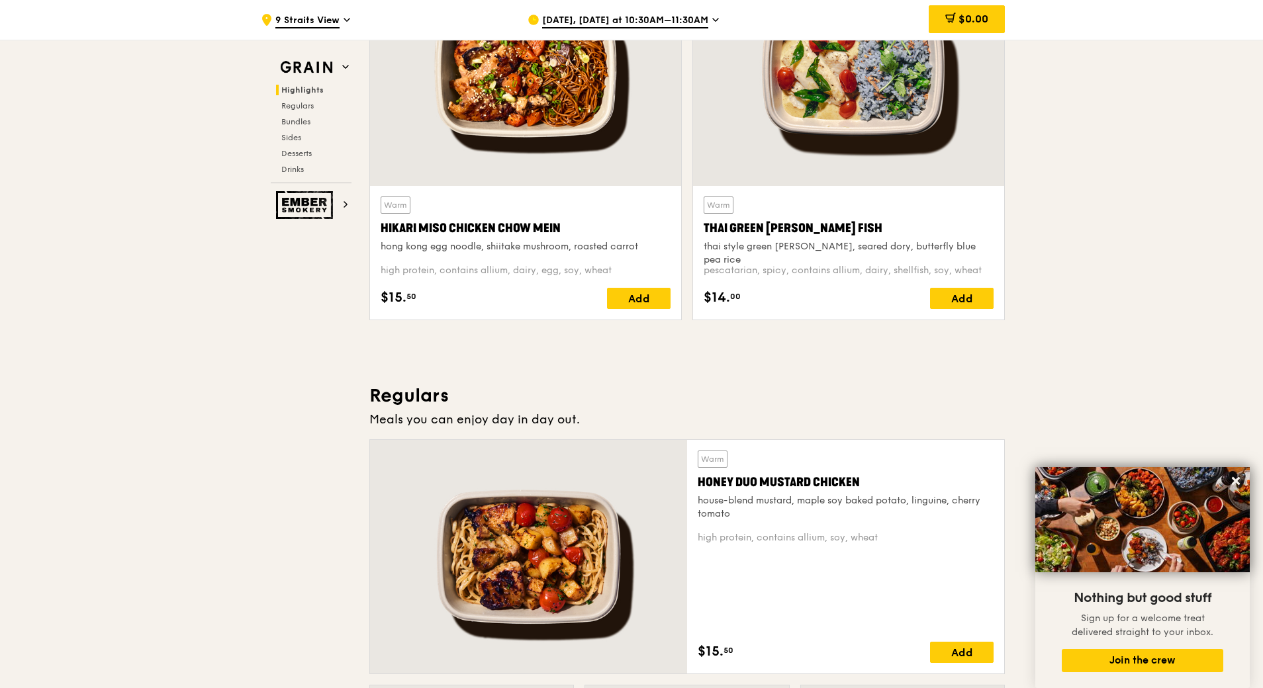
scroll to position [394, 0]
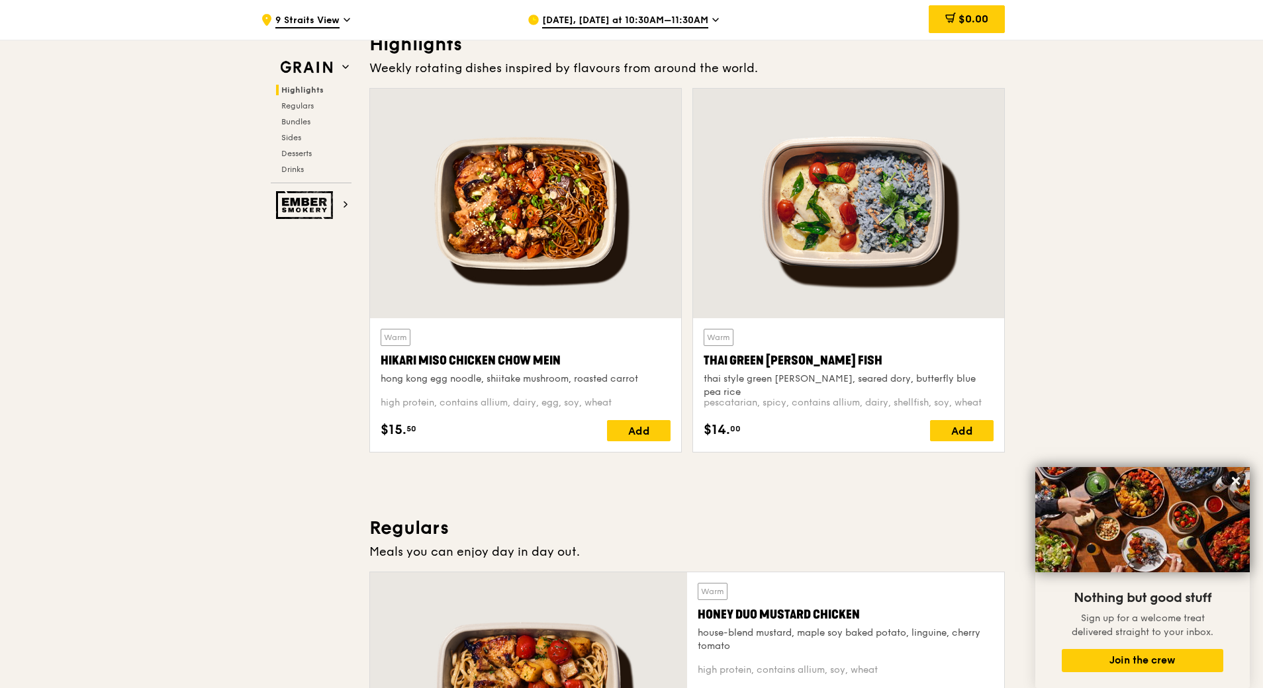
click at [494, 249] on div at bounding box center [525, 204] width 311 height 230
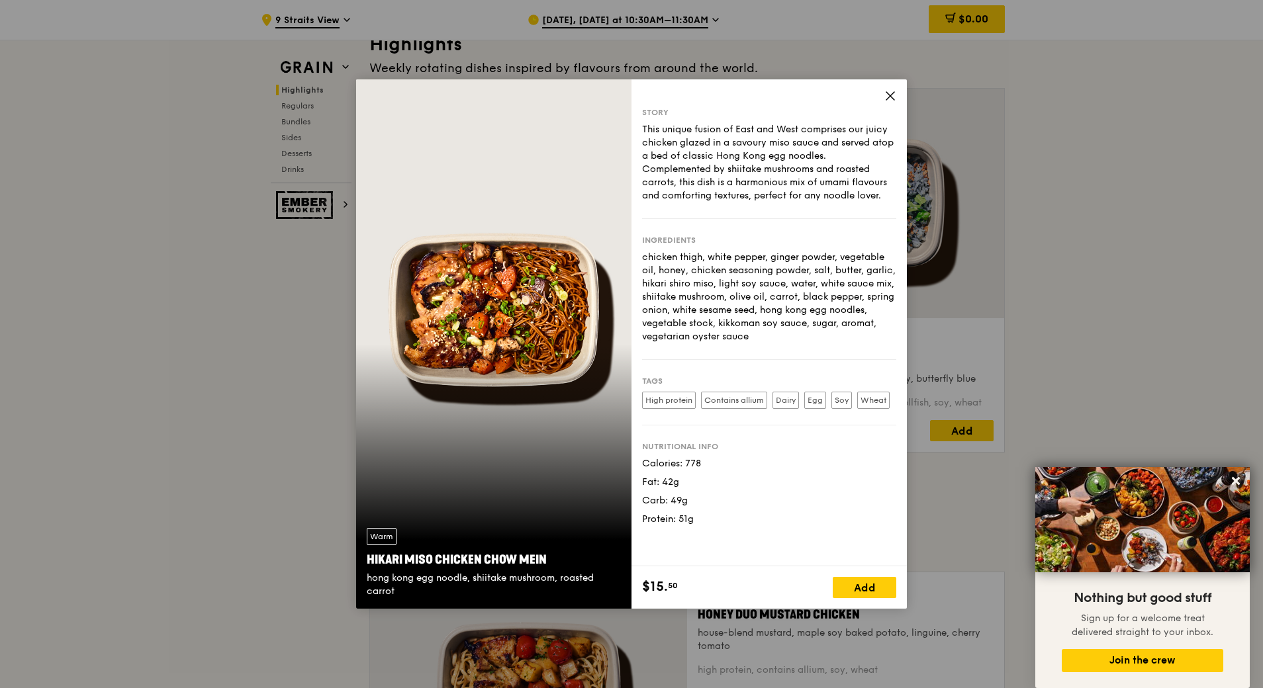
click at [895, 94] on icon at bounding box center [890, 96] width 12 height 12
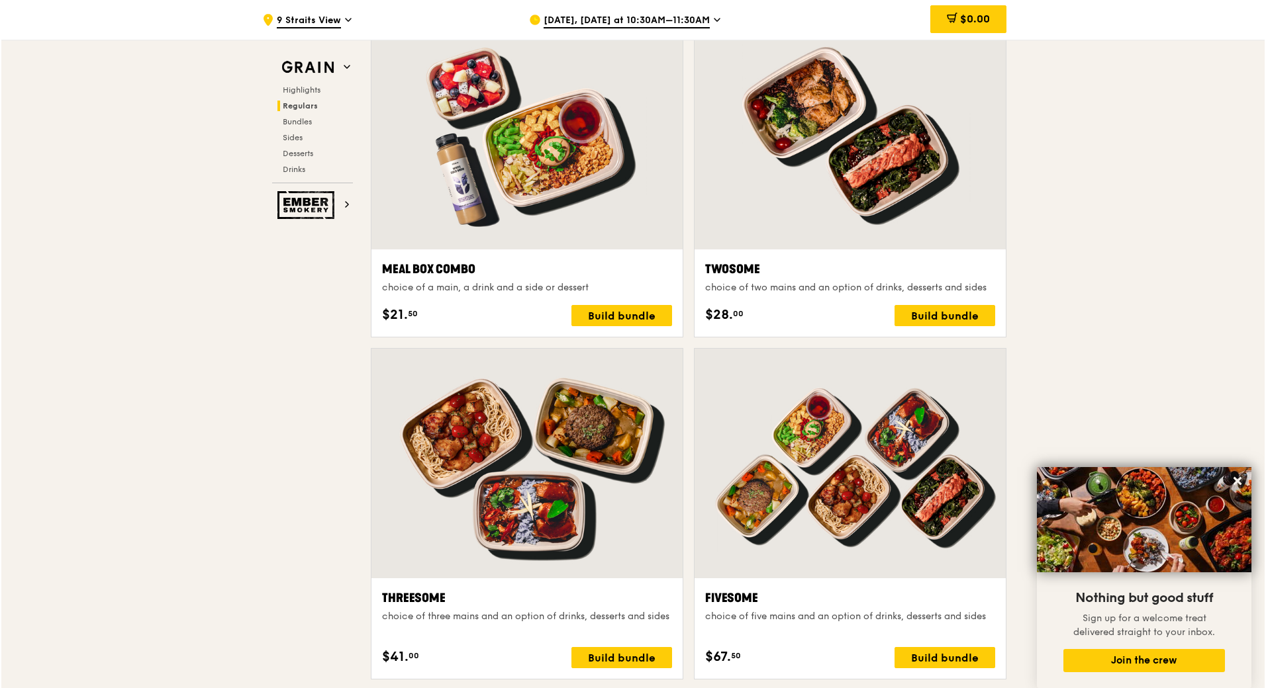
scroll to position [1784, 0]
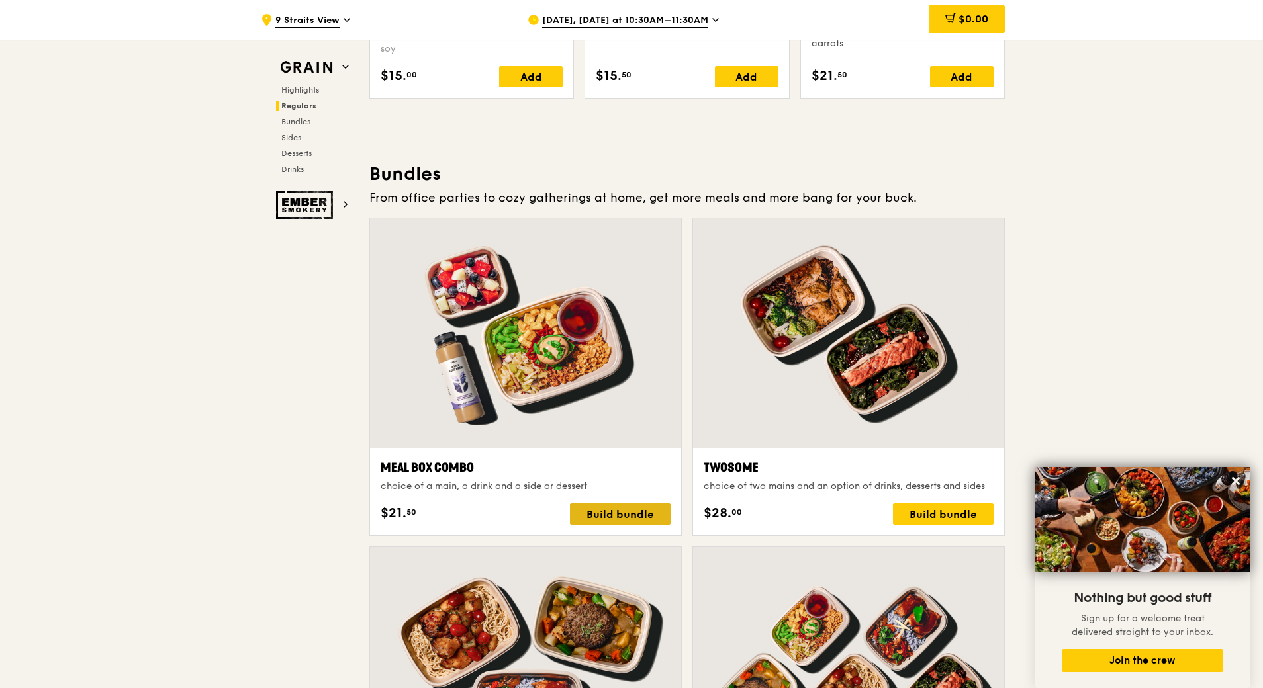
click at [617, 521] on div "Build bundle" at bounding box center [620, 514] width 101 height 21
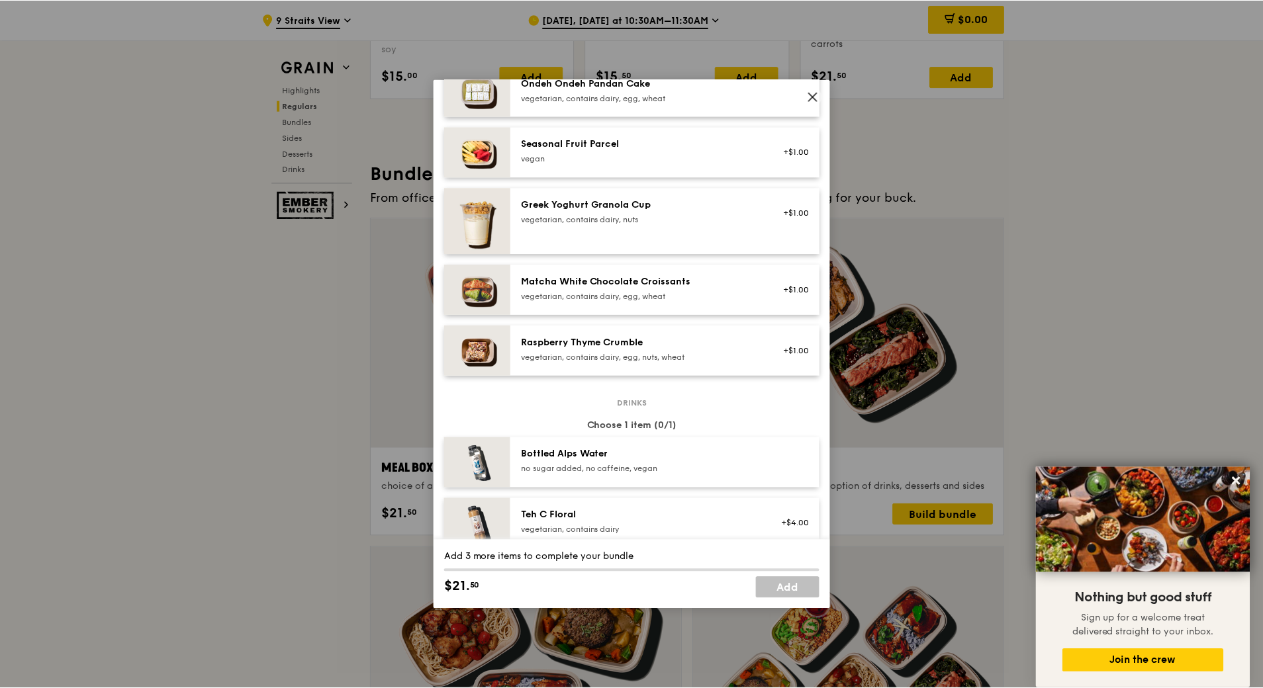
scroll to position [1324, 0]
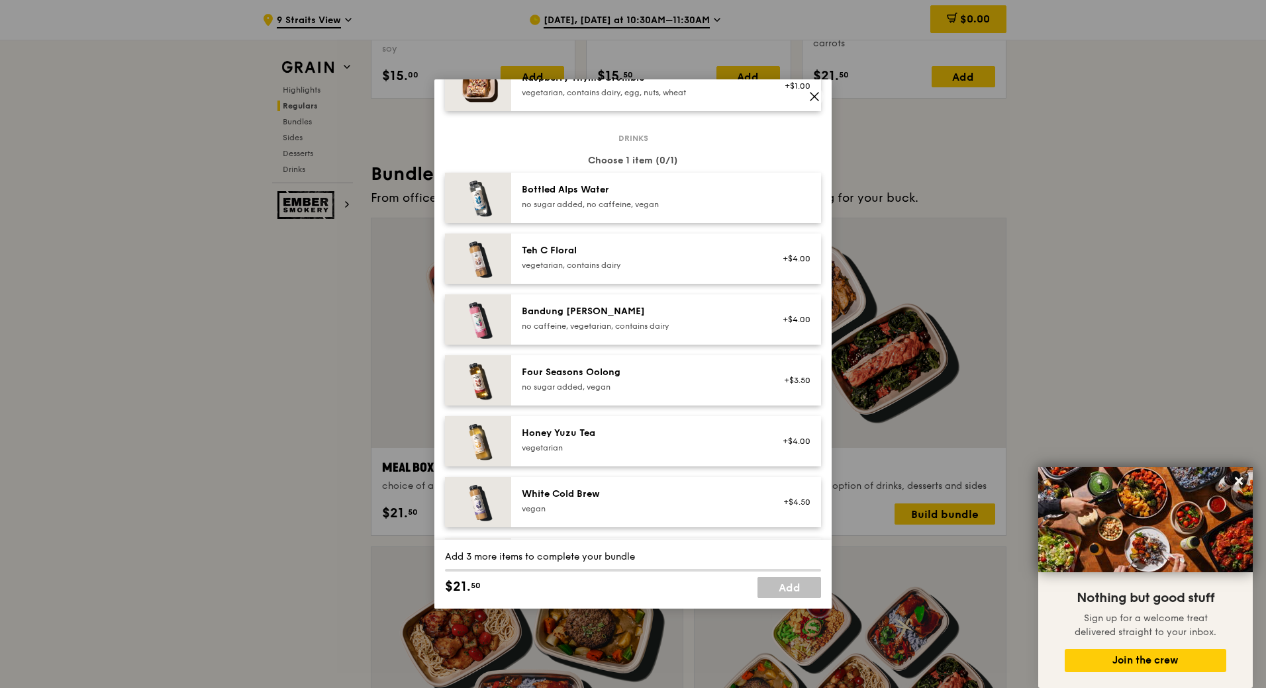
click at [813, 94] on icon at bounding box center [814, 97] width 12 height 12
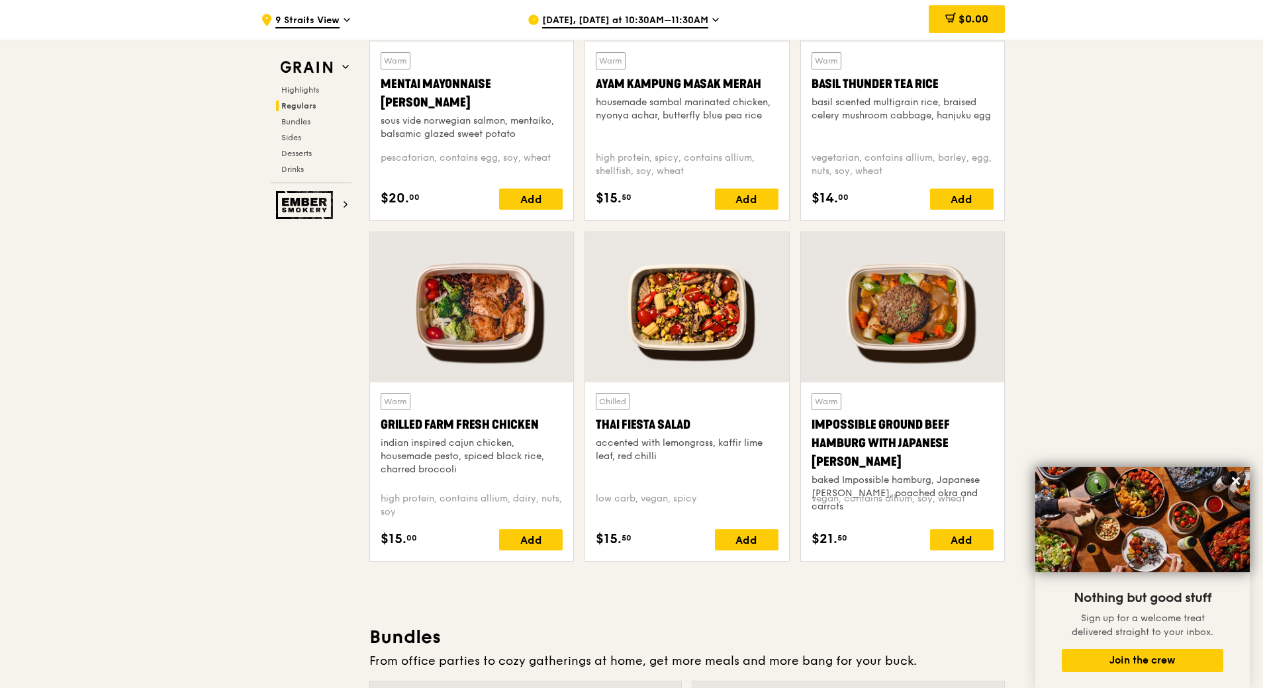
scroll to position [1254, 0]
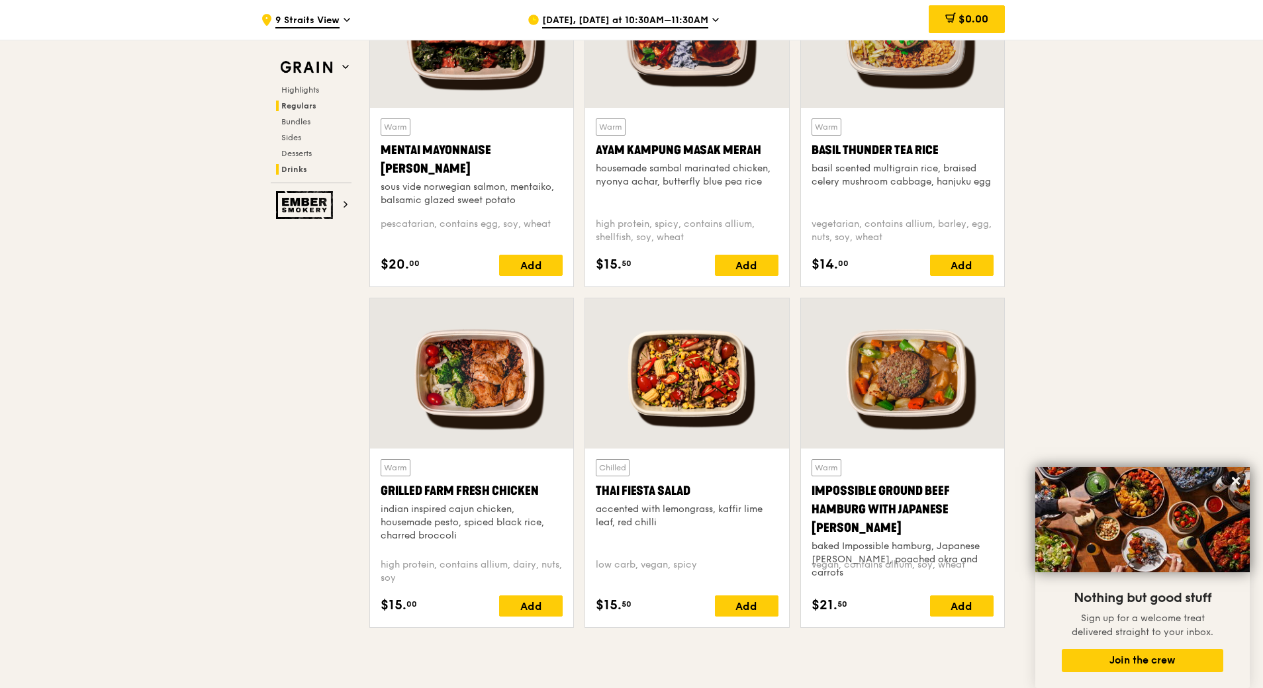
click at [297, 169] on span "Drinks" at bounding box center [294, 169] width 26 height 9
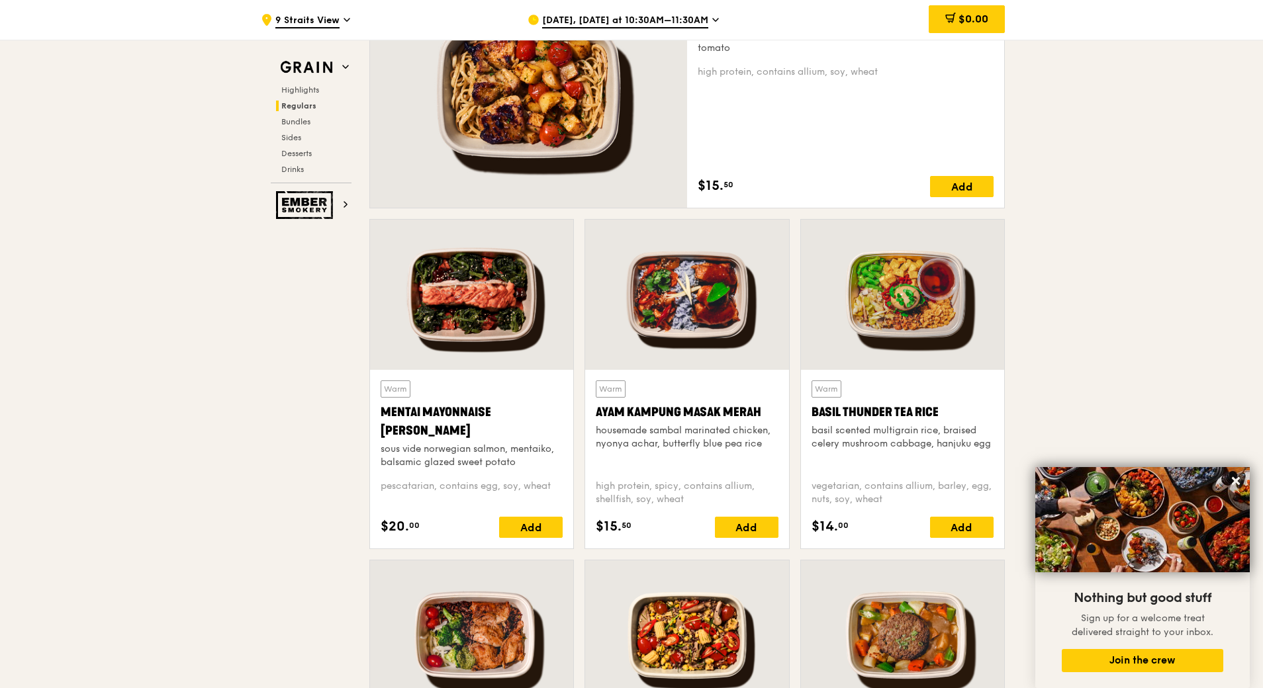
scroll to position [1257, 0]
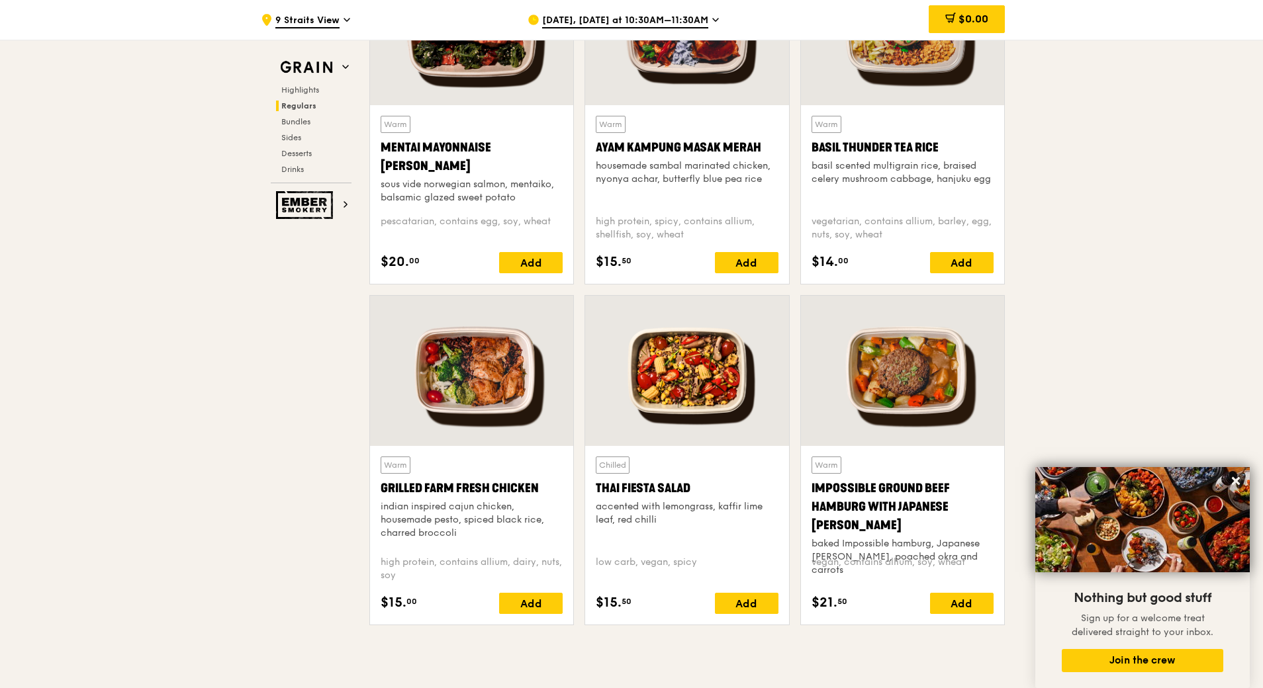
click at [508, 374] on div at bounding box center [471, 371] width 203 height 150
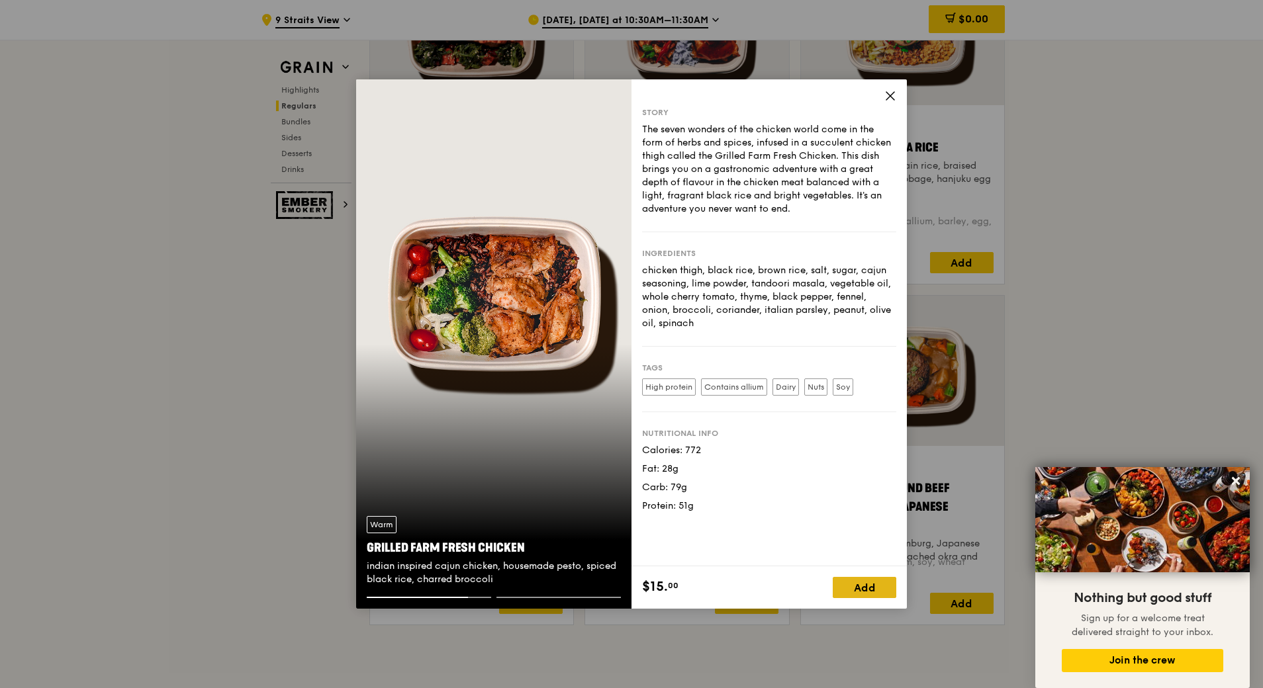
click at [867, 590] on div "Add" at bounding box center [865, 587] width 64 height 21
click at [867, 590] on div "1" at bounding box center [877, 588] width 40 height 19
click at [867, 590] on span "1" at bounding box center [867, 588] width 16 height 19
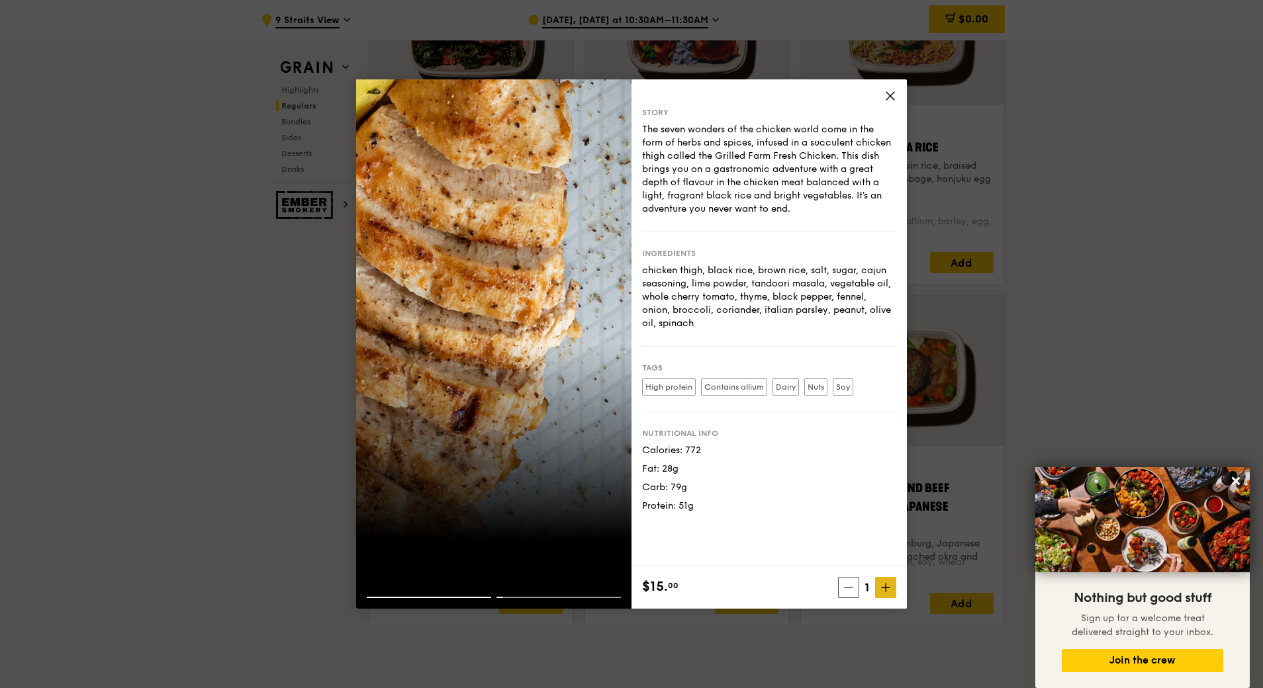
click at [881, 588] on icon at bounding box center [885, 587] width 9 height 9
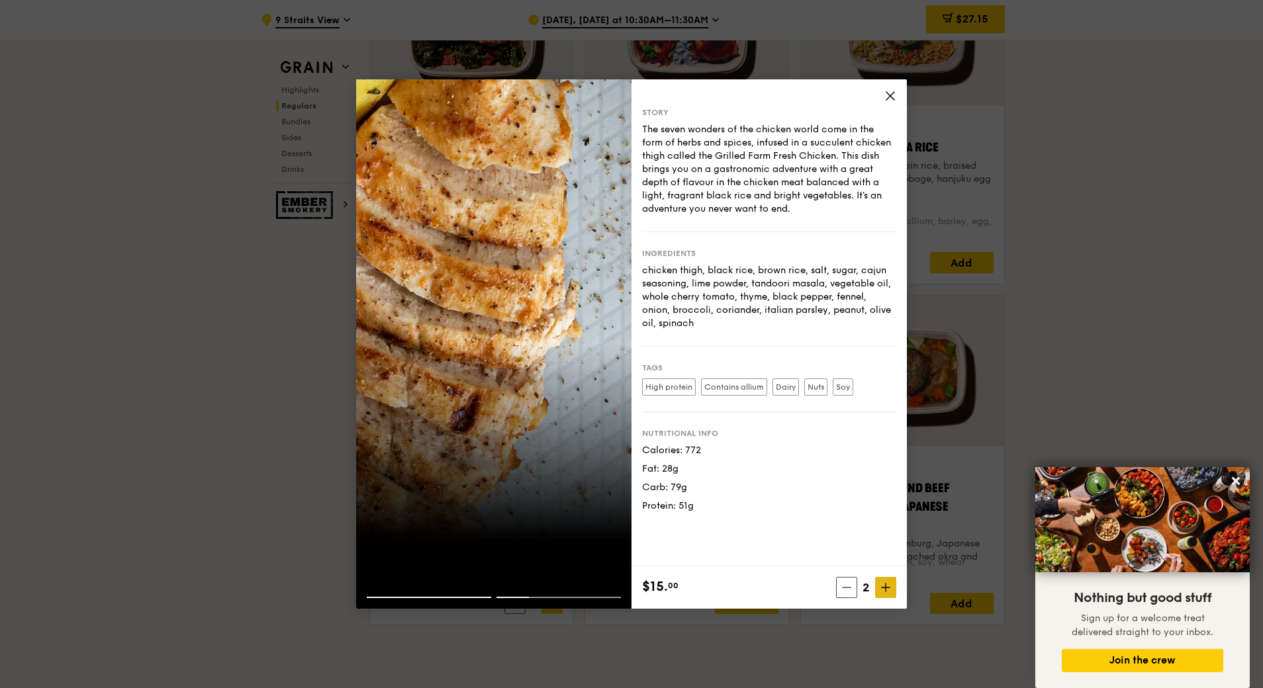
click at [881, 588] on icon at bounding box center [885, 587] width 9 height 9
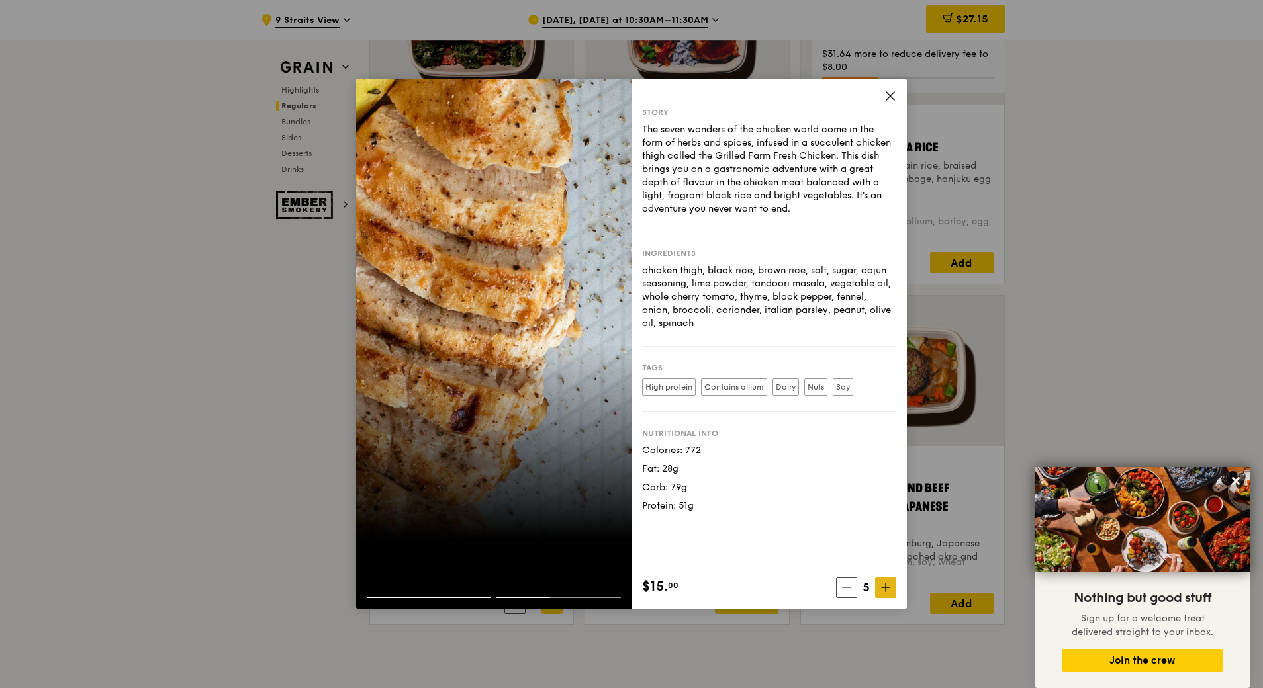
click at [881, 588] on icon at bounding box center [885, 587] width 9 height 9
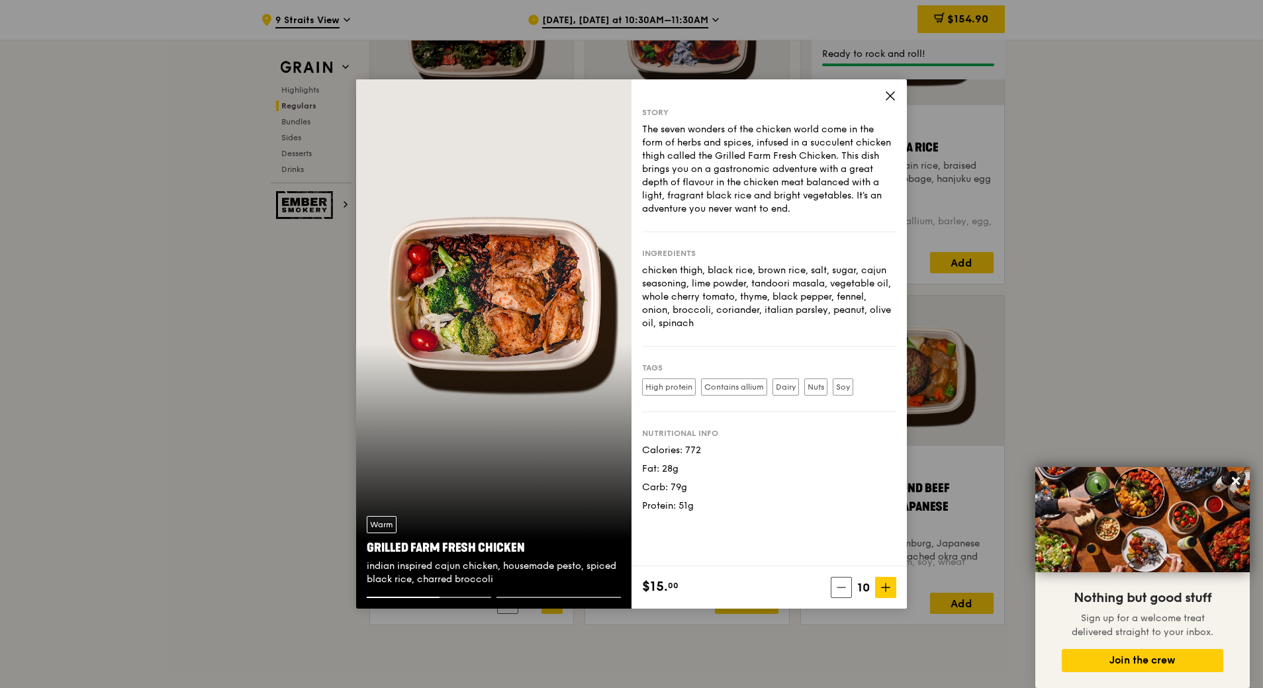
click at [897, 96] on div "Story The seven wonders of the chicken world come in the form of herbs and spic…" at bounding box center [768, 322] width 275 height 487
click at [888, 97] on icon at bounding box center [890, 96] width 8 height 8
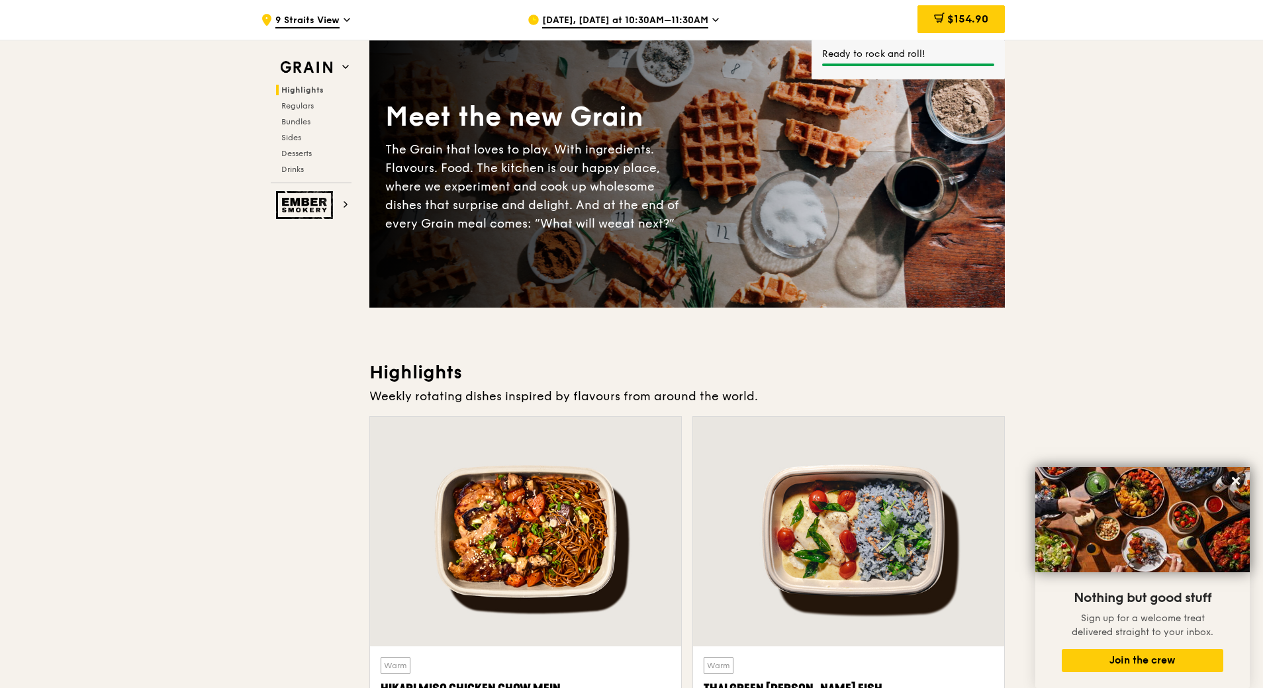
scroll to position [396, 0]
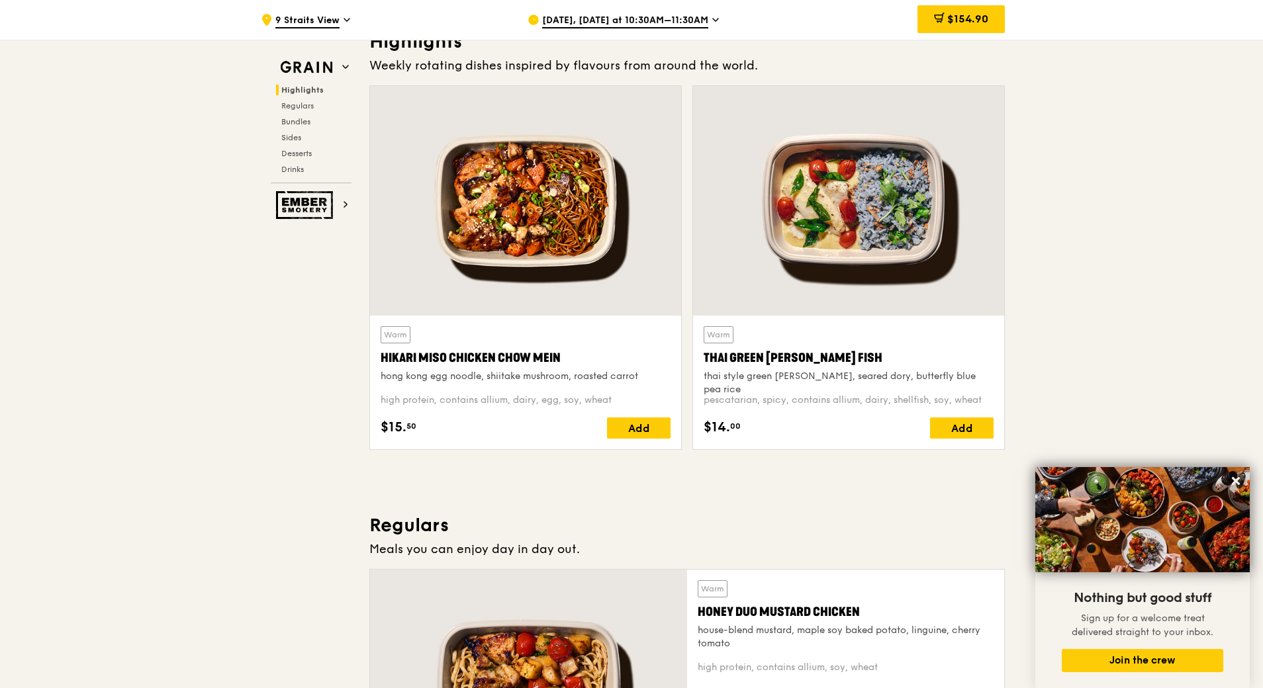
click at [626, 303] on div at bounding box center [525, 201] width 311 height 230
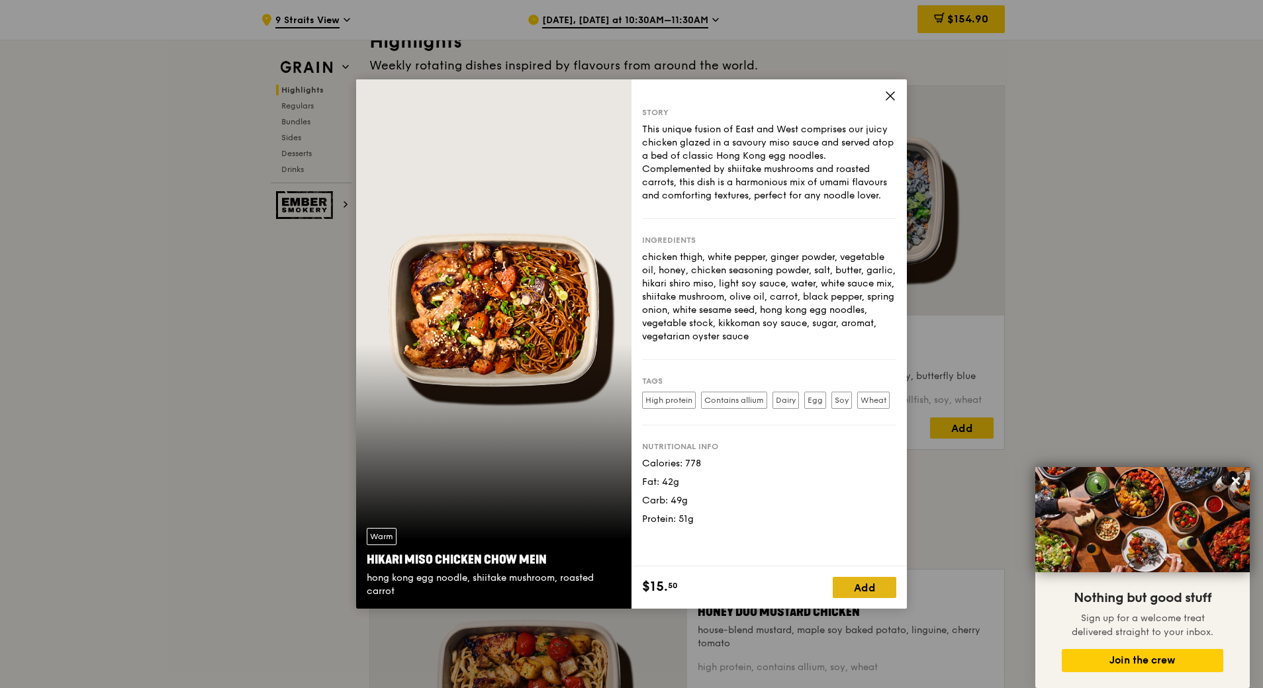
click at [866, 593] on div "Add" at bounding box center [865, 587] width 64 height 21
click at [866, 593] on span "1" at bounding box center [867, 588] width 16 height 19
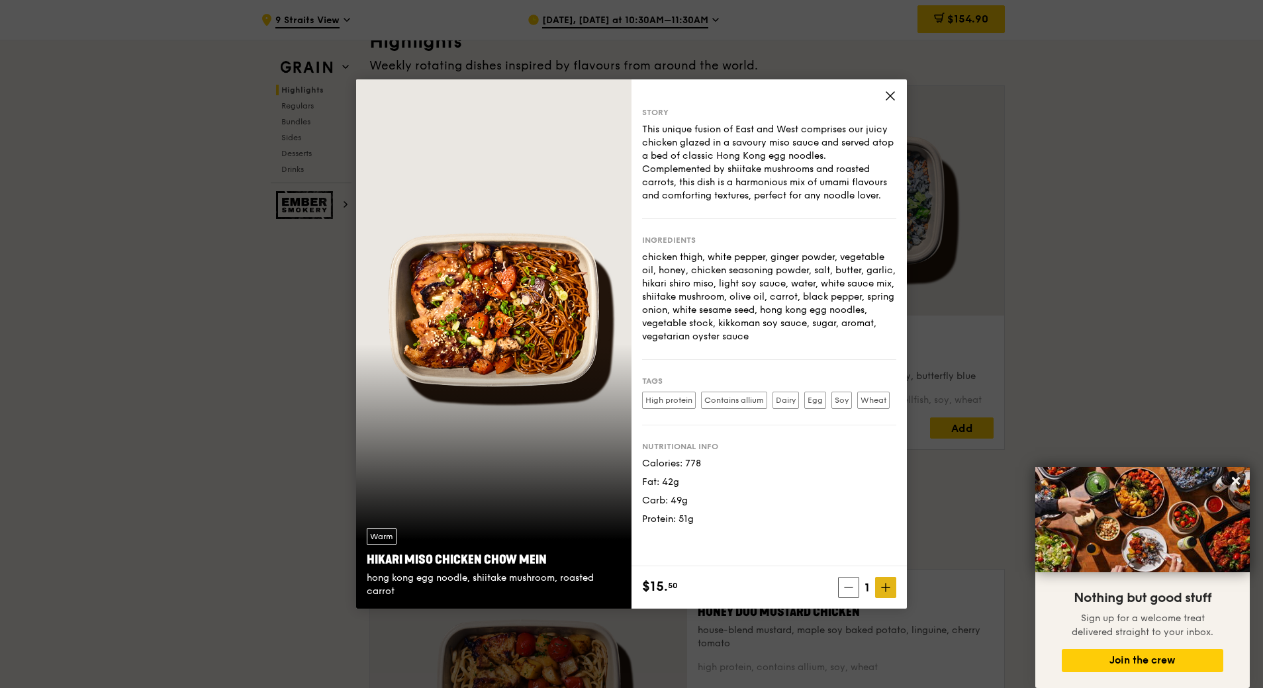
click at [883, 592] on span at bounding box center [885, 587] width 21 height 21
click at [883, 592] on icon at bounding box center [885, 587] width 9 height 9
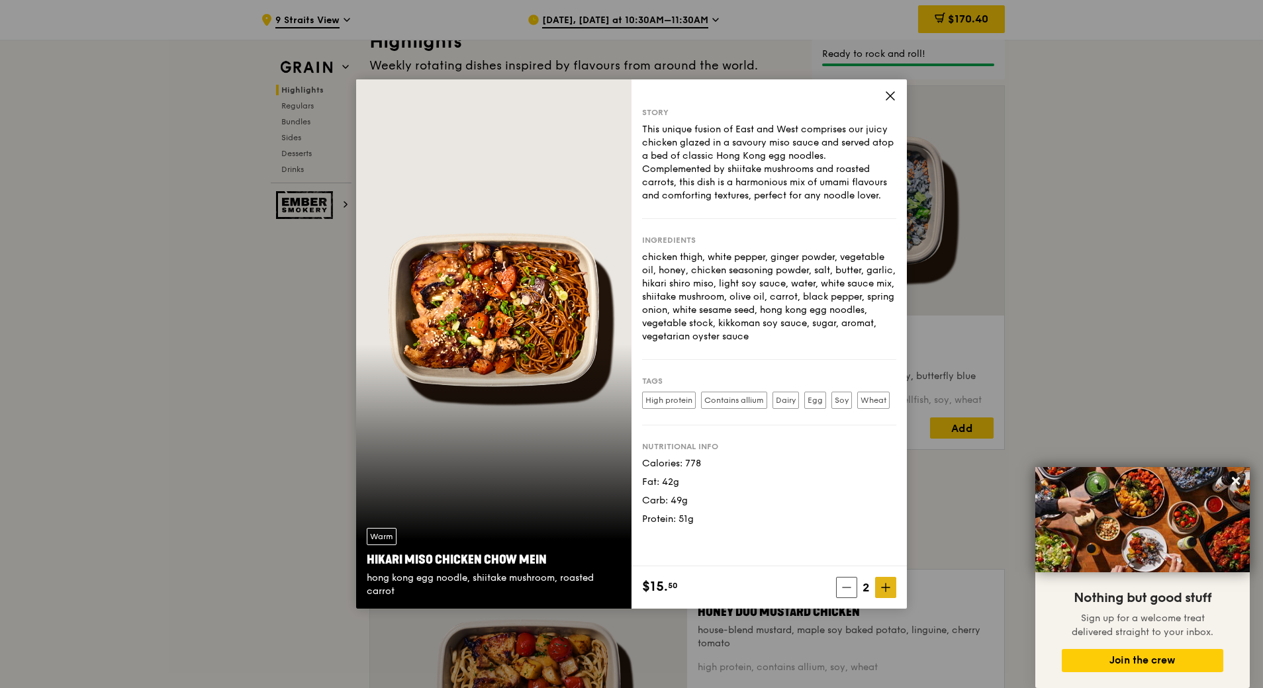
click at [883, 592] on icon at bounding box center [885, 587] width 9 height 9
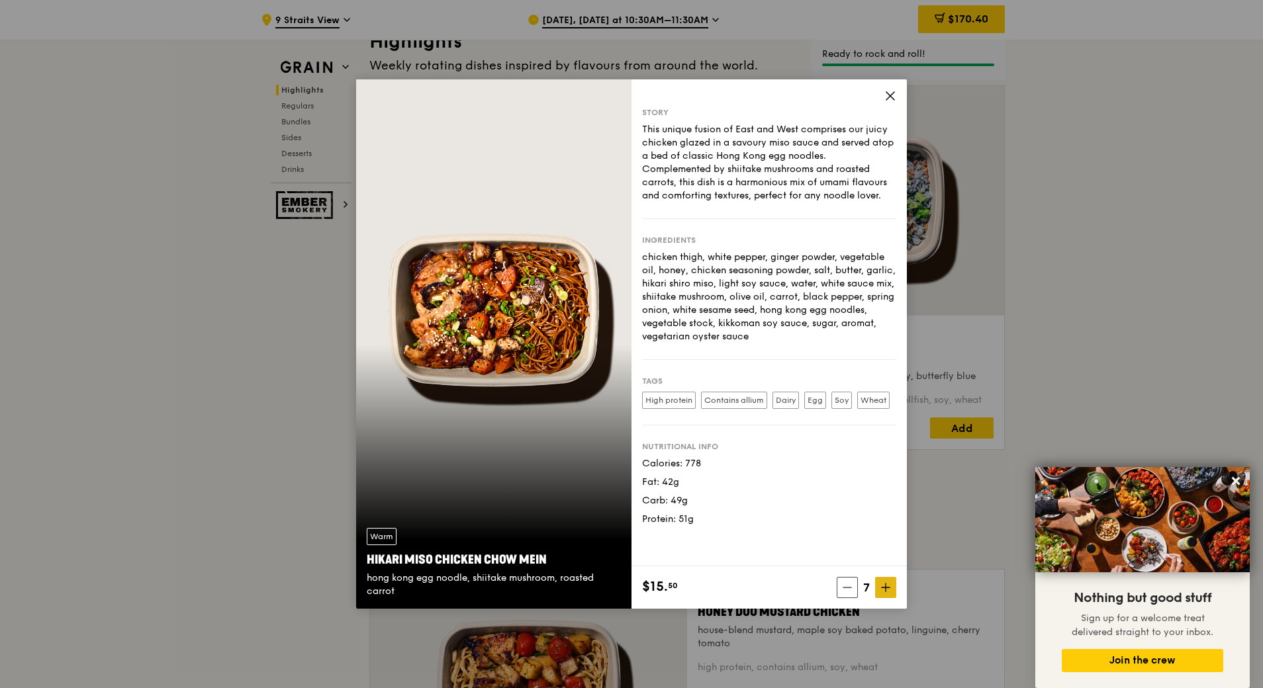
click at [883, 592] on icon at bounding box center [885, 587] width 9 height 9
click at [885, 91] on icon at bounding box center [890, 96] width 12 height 12
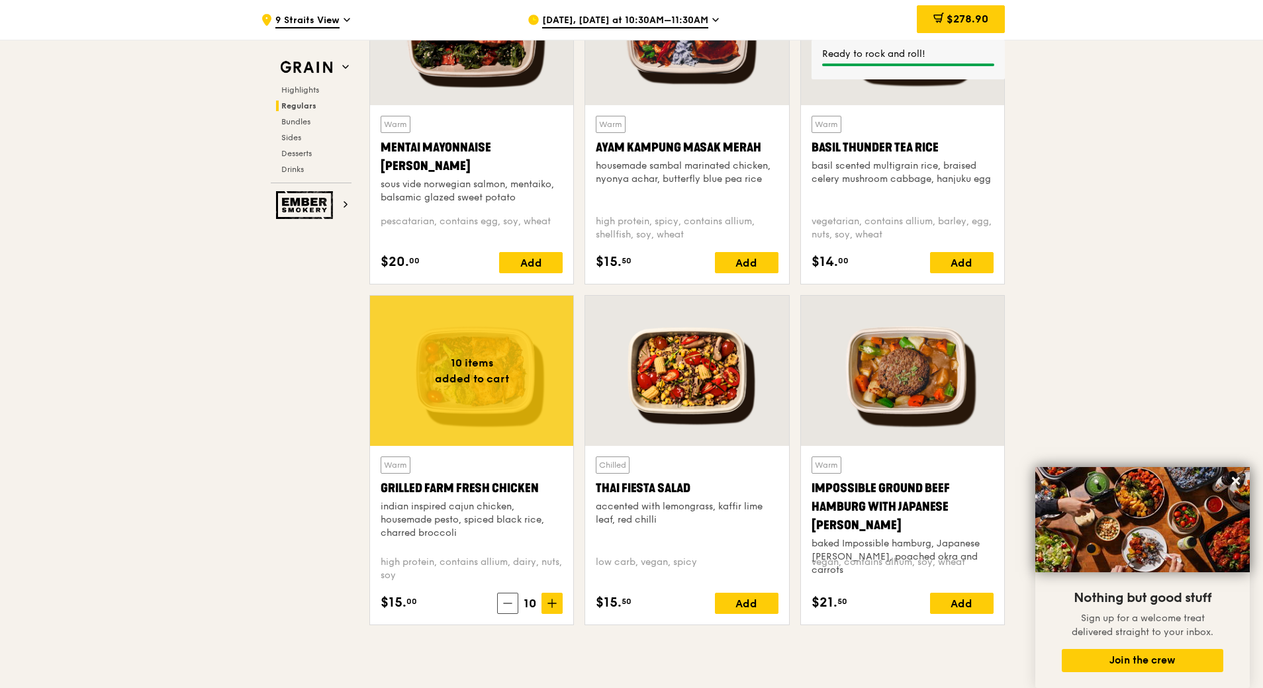
scroll to position [1588, 0]
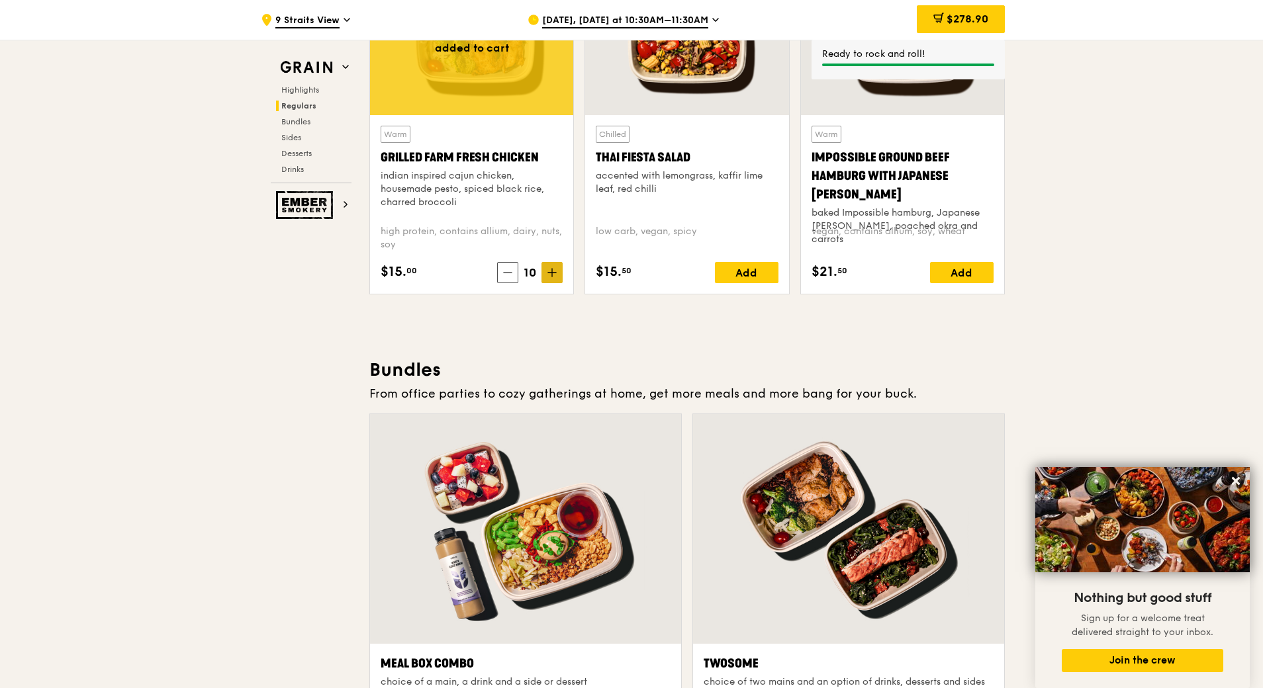
click at [552, 269] on icon at bounding box center [552, 273] width 0 height 8
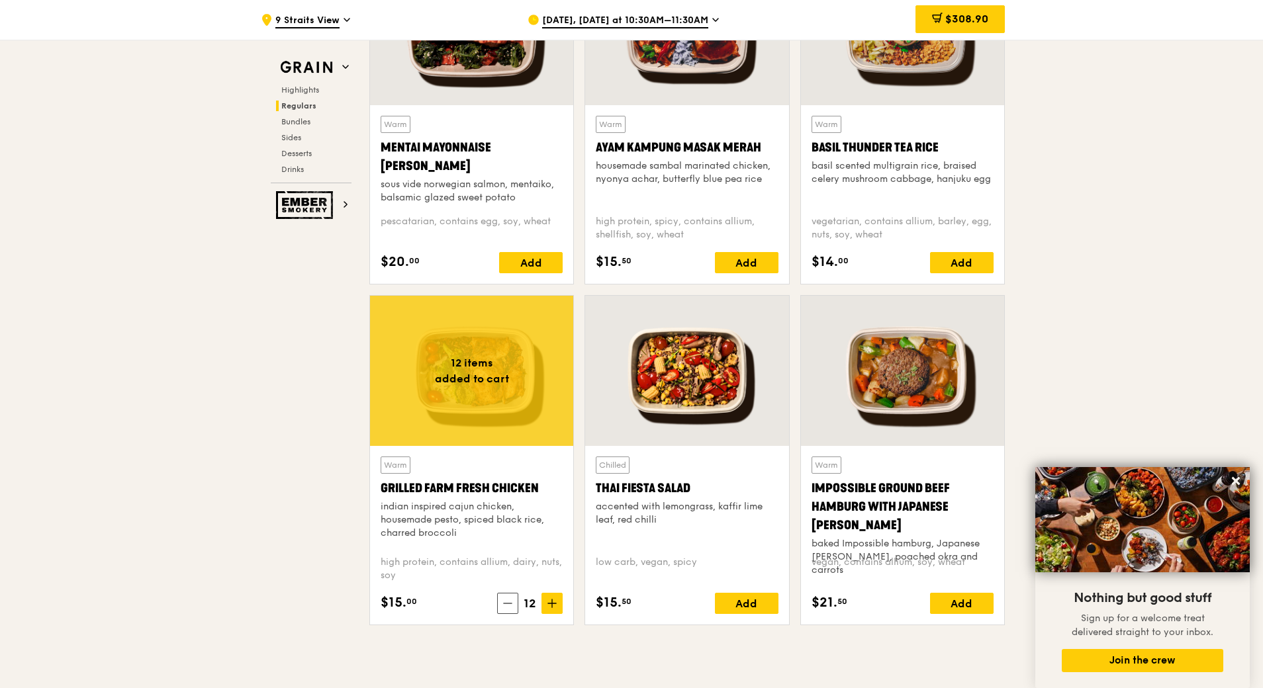
scroll to position [926, 0]
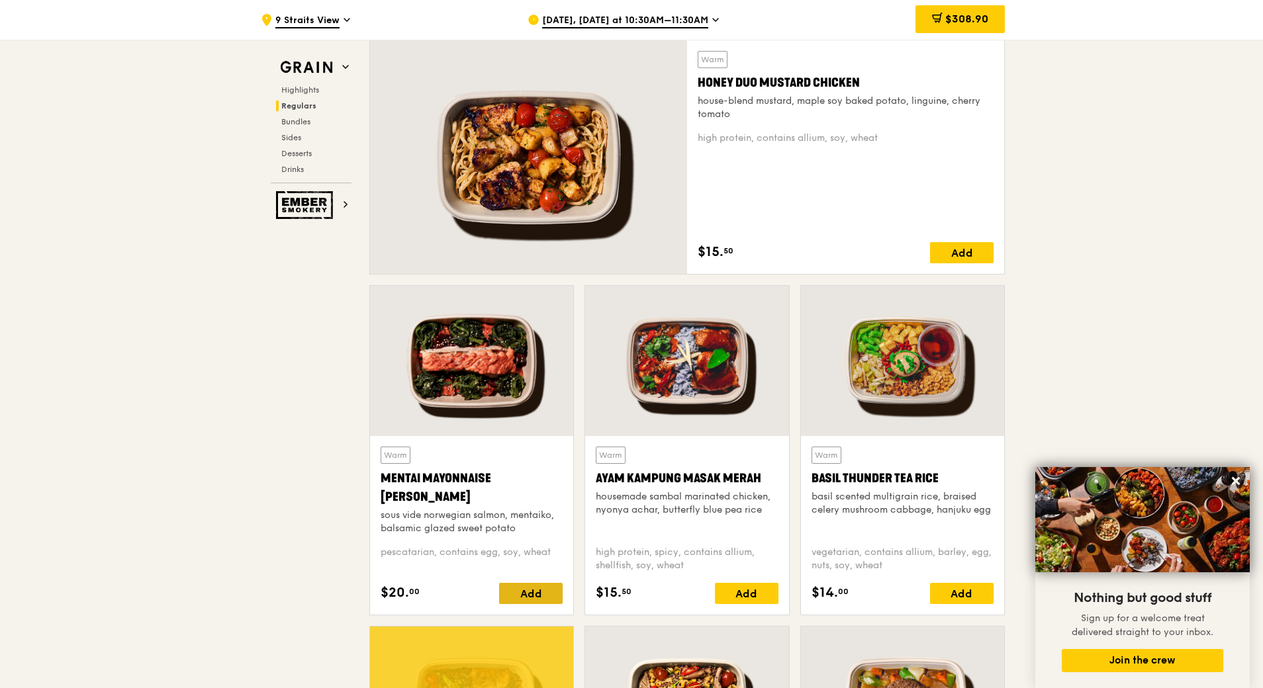
click at [535, 593] on div "Add" at bounding box center [531, 593] width 64 height 21
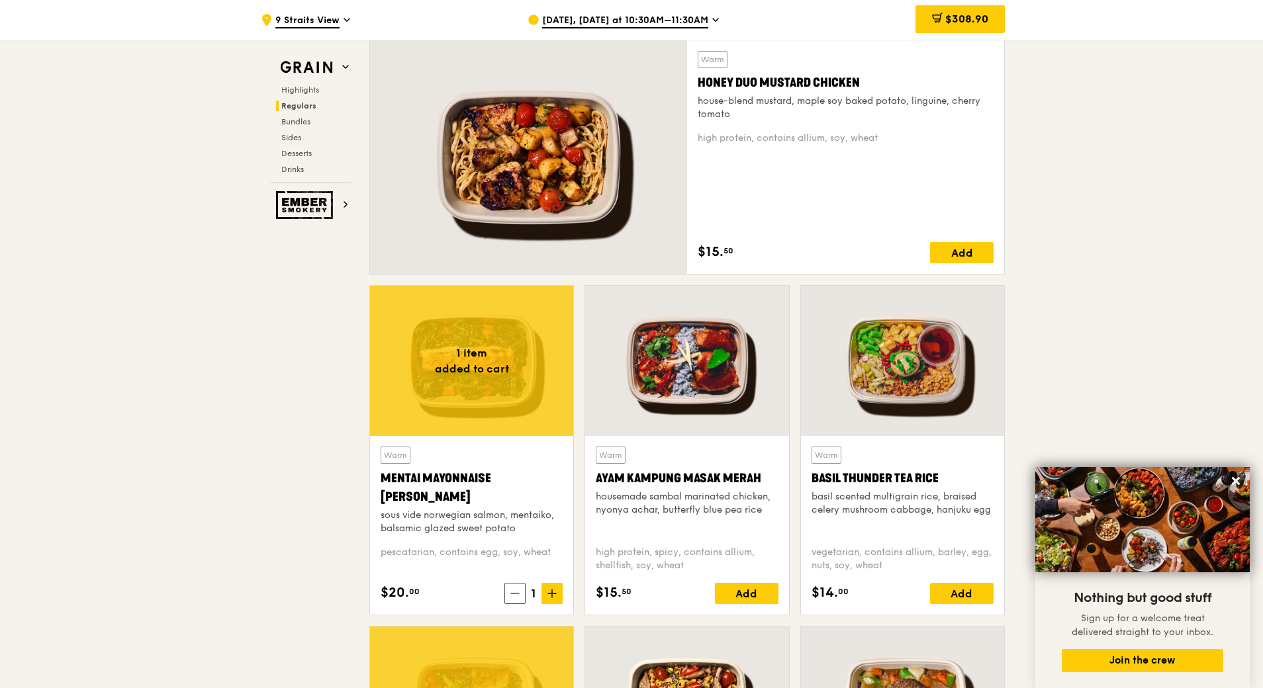
click at [535, 593] on span "1" at bounding box center [534, 593] width 16 height 19
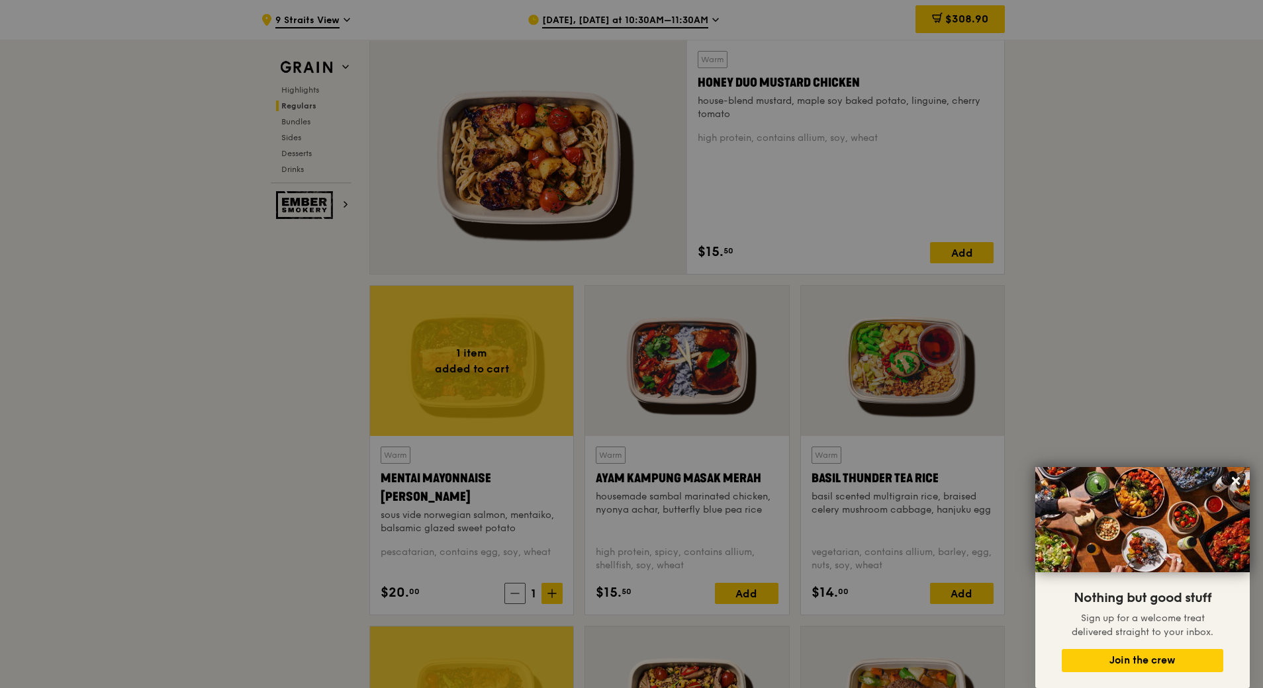
click at [545, 593] on div at bounding box center [631, 344] width 1263 height 688
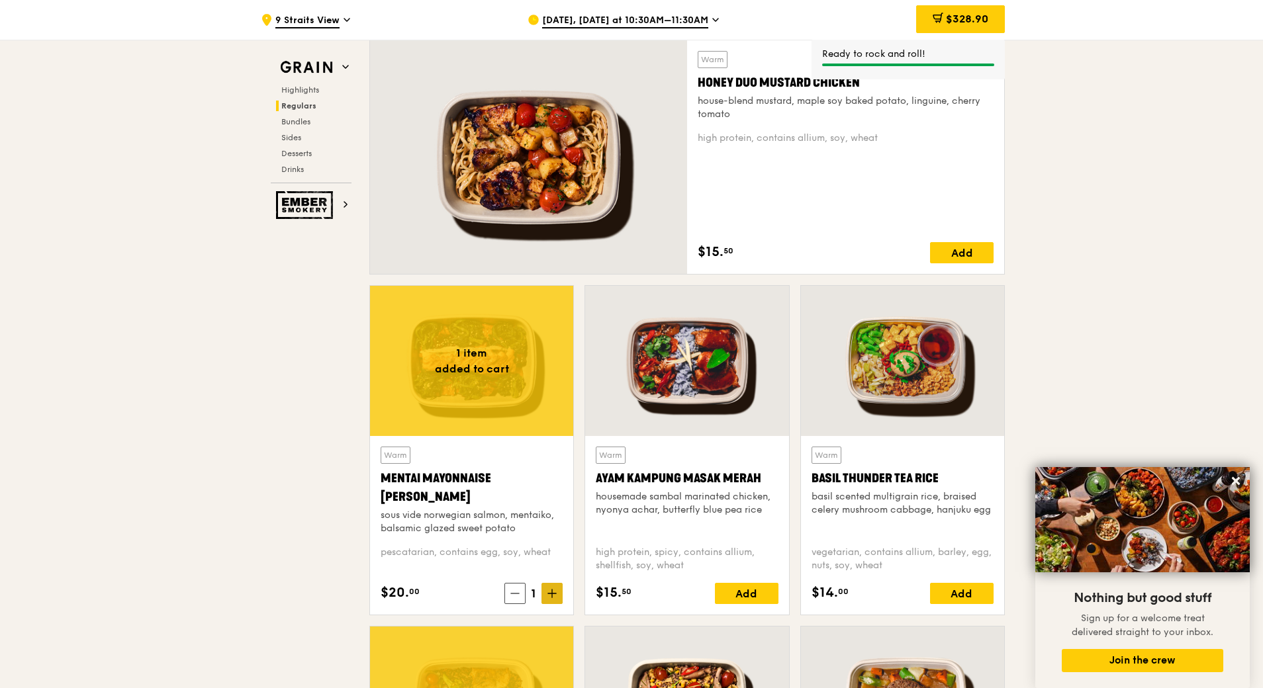
click at [551, 598] on icon at bounding box center [551, 593] width 9 height 9
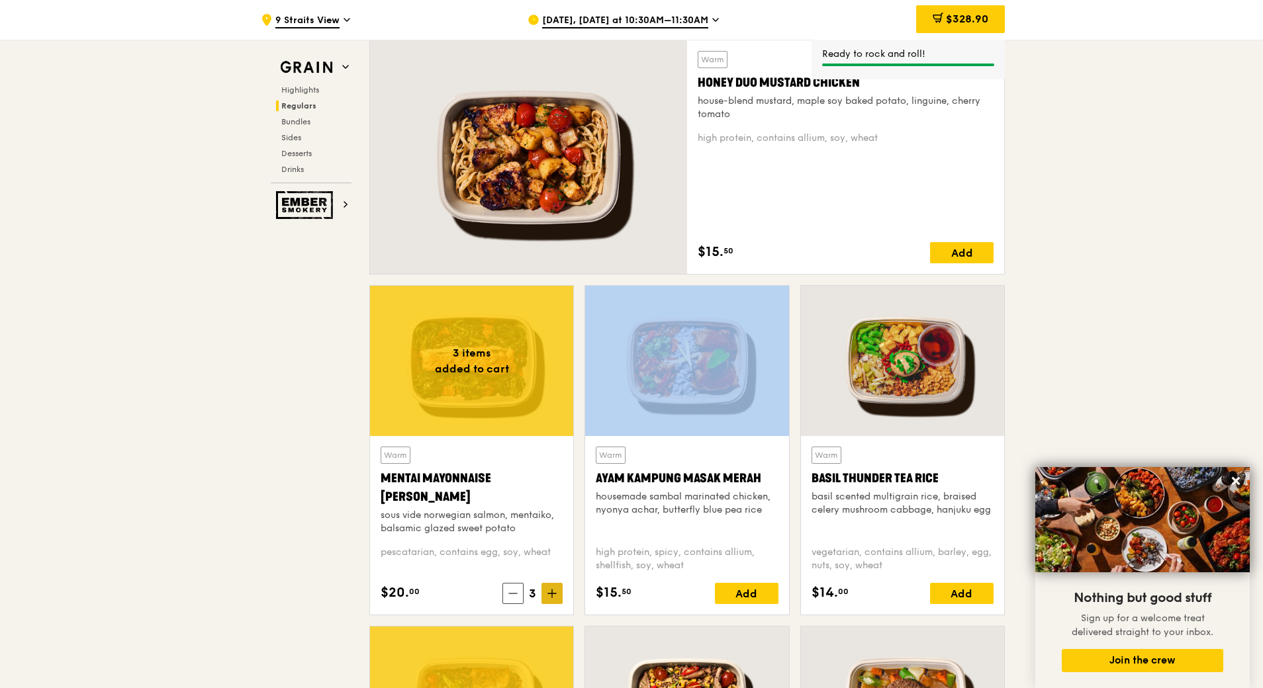
click at [551, 598] on icon at bounding box center [551, 593] width 9 height 9
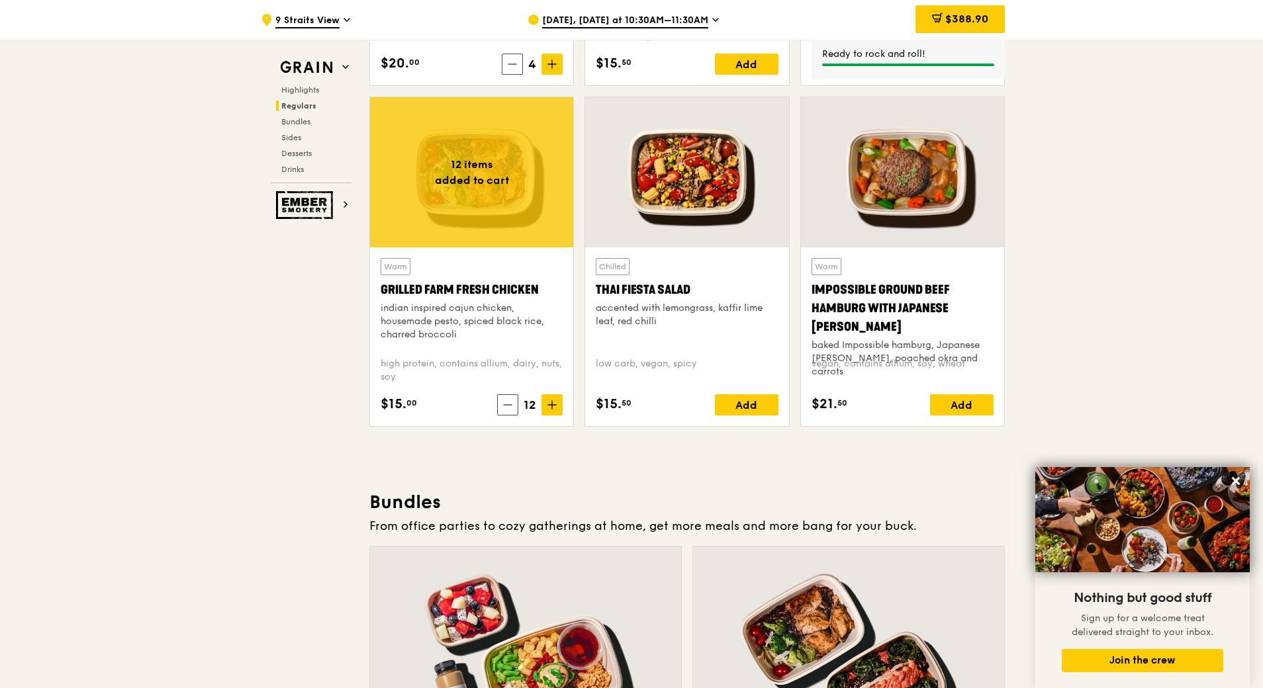
scroll to position [1853, 0]
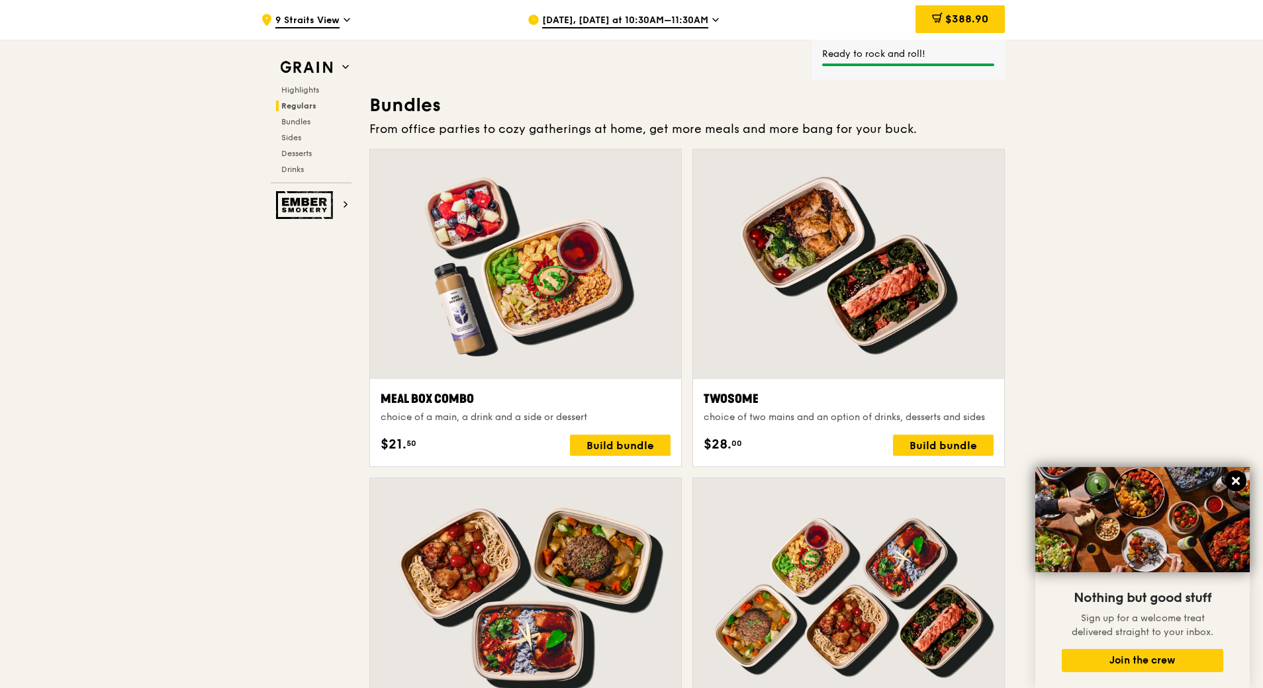
click at [1233, 478] on icon at bounding box center [1236, 481] width 8 height 8
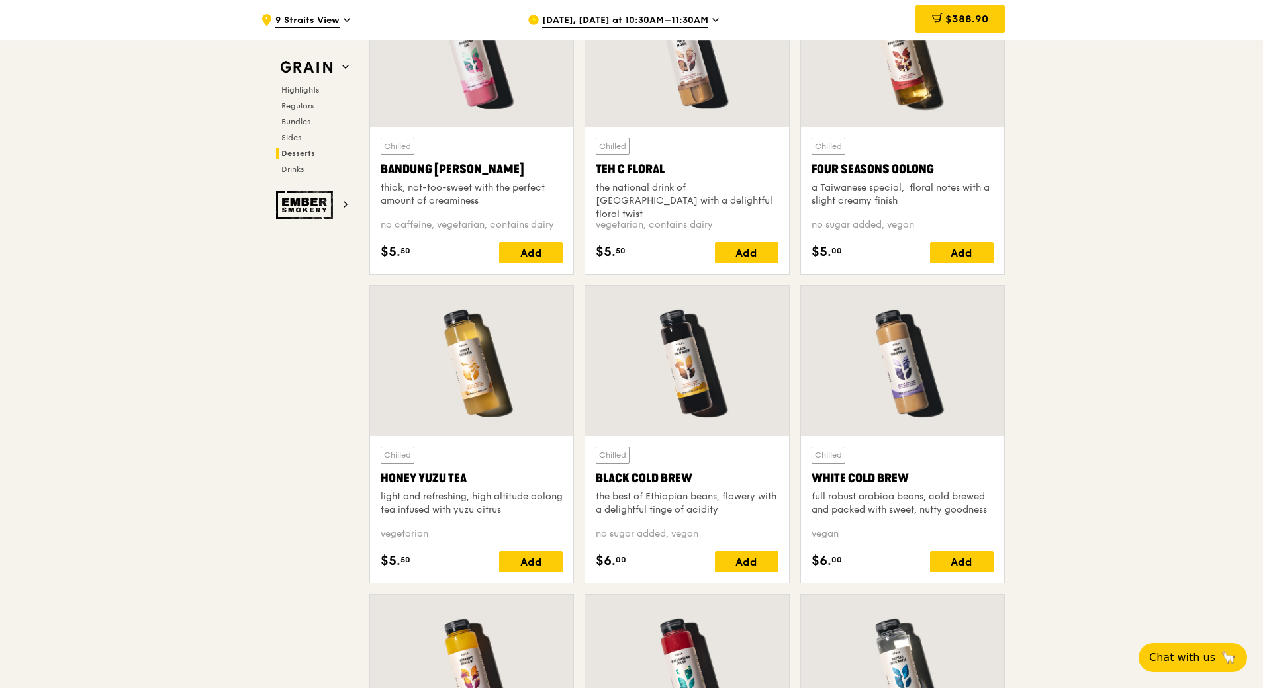
scroll to position [4500, 0]
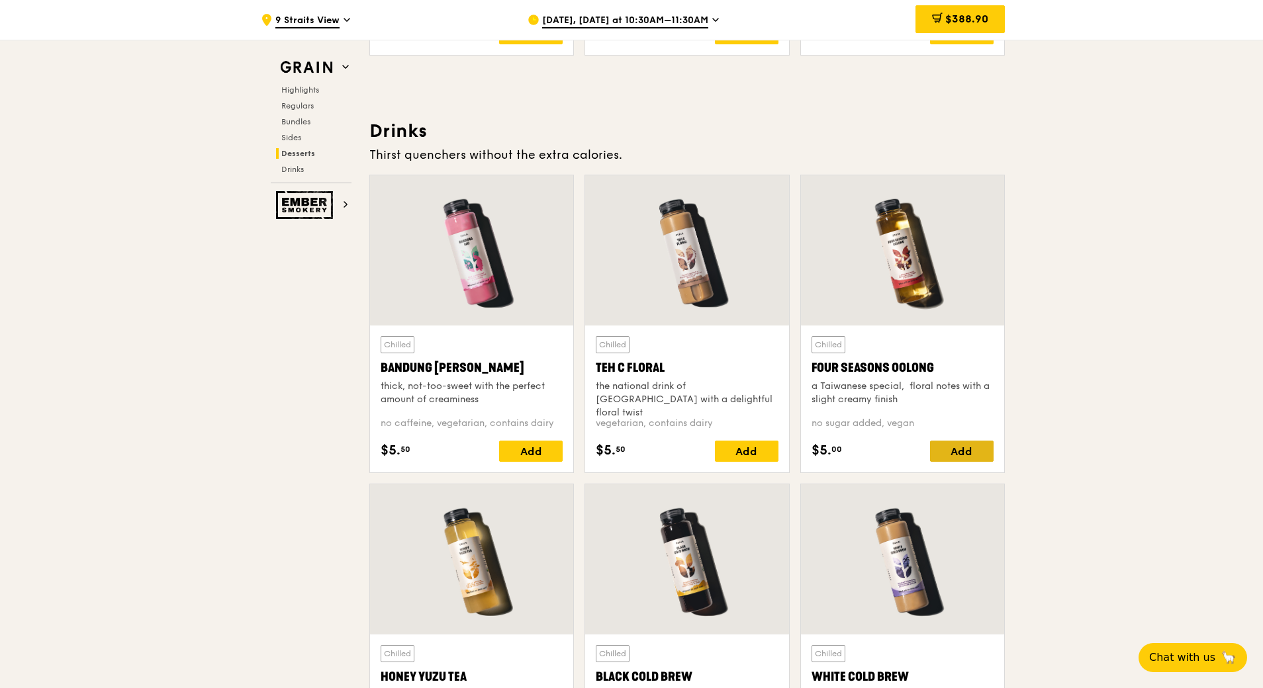
click at [957, 447] on div "Add" at bounding box center [962, 451] width 64 height 21
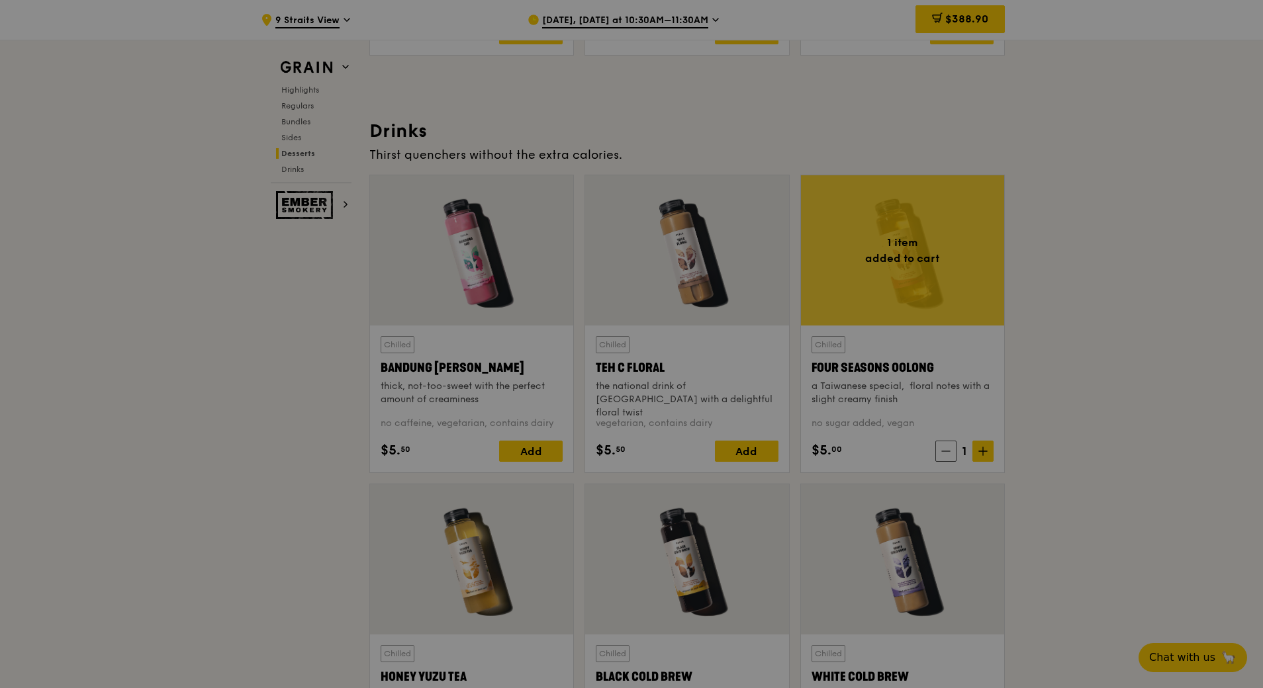
click at [974, 449] on div at bounding box center [631, 344] width 1263 height 688
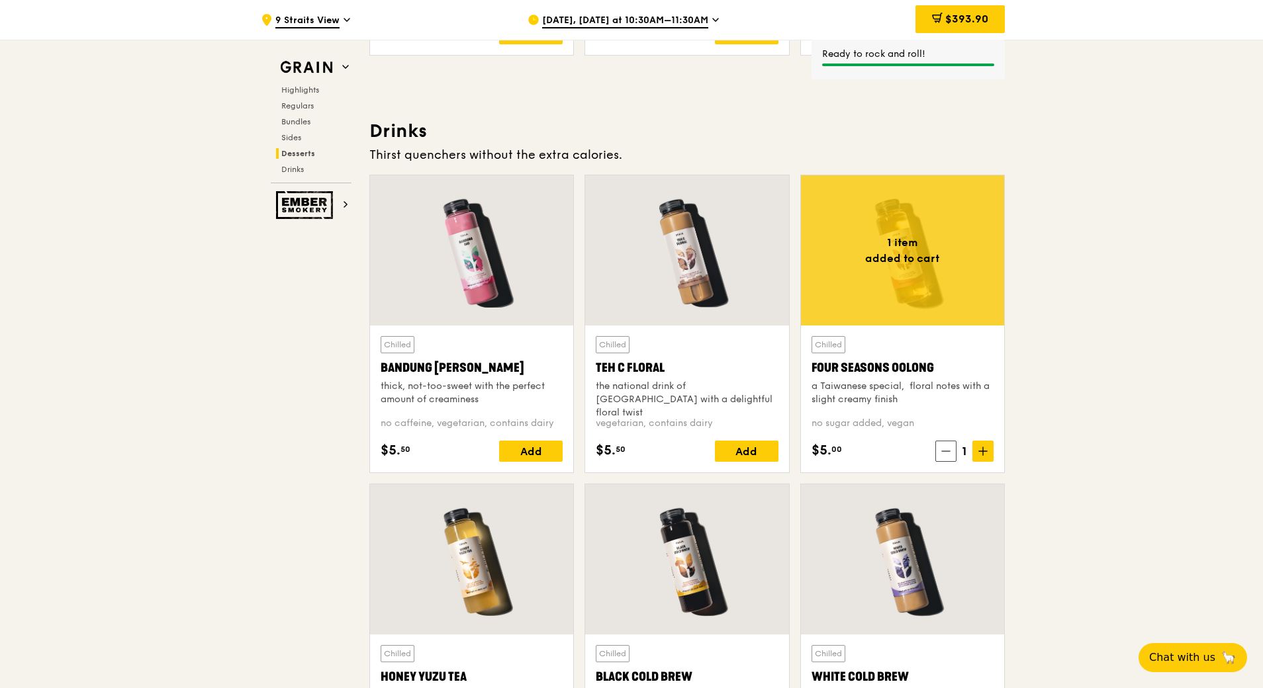
click at [980, 453] on icon at bounding box center [982, 451] width 9 height 9
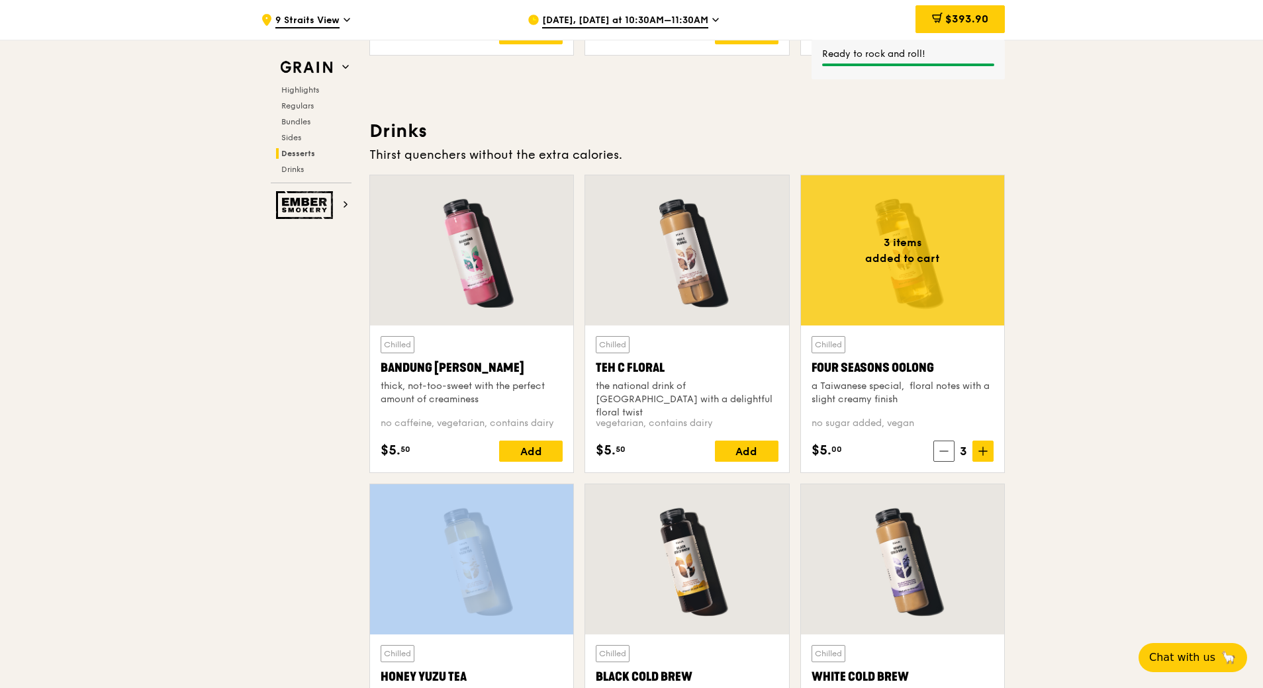
click at [980, 453] on icon at bounding box center [982, 451] width 9 height 9
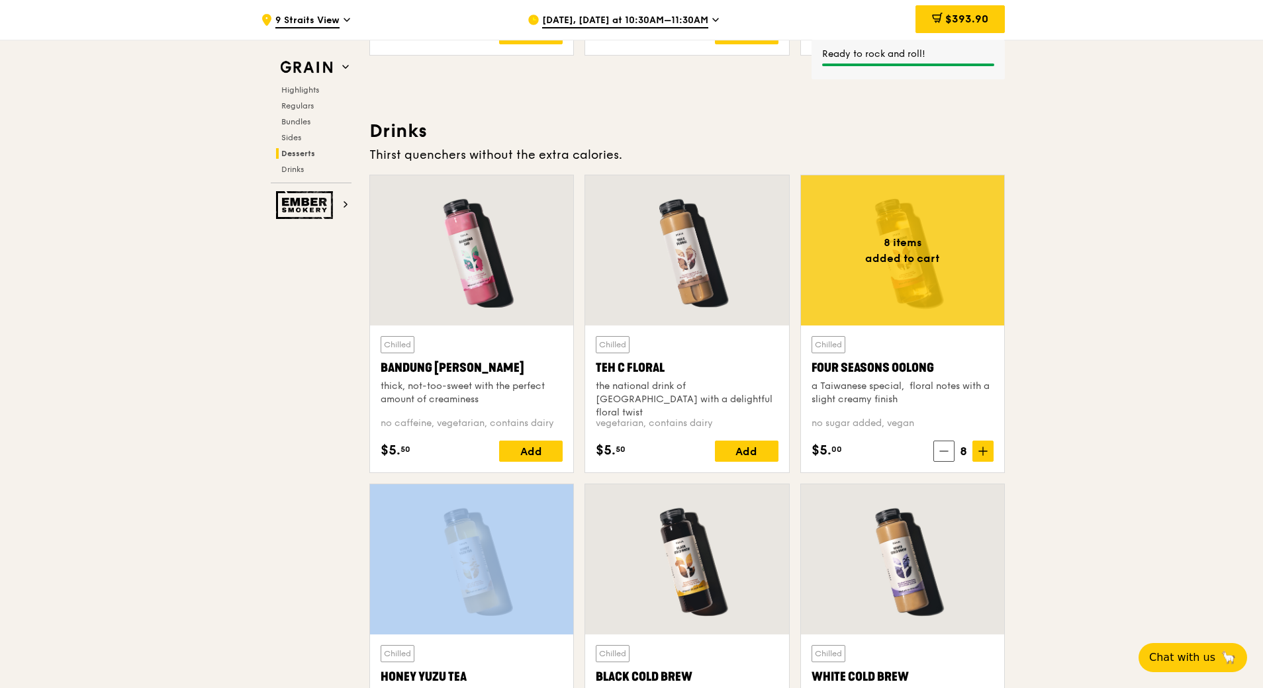
click at [980, 453] on icon at bounding box center [982, 451] width 9 height 9
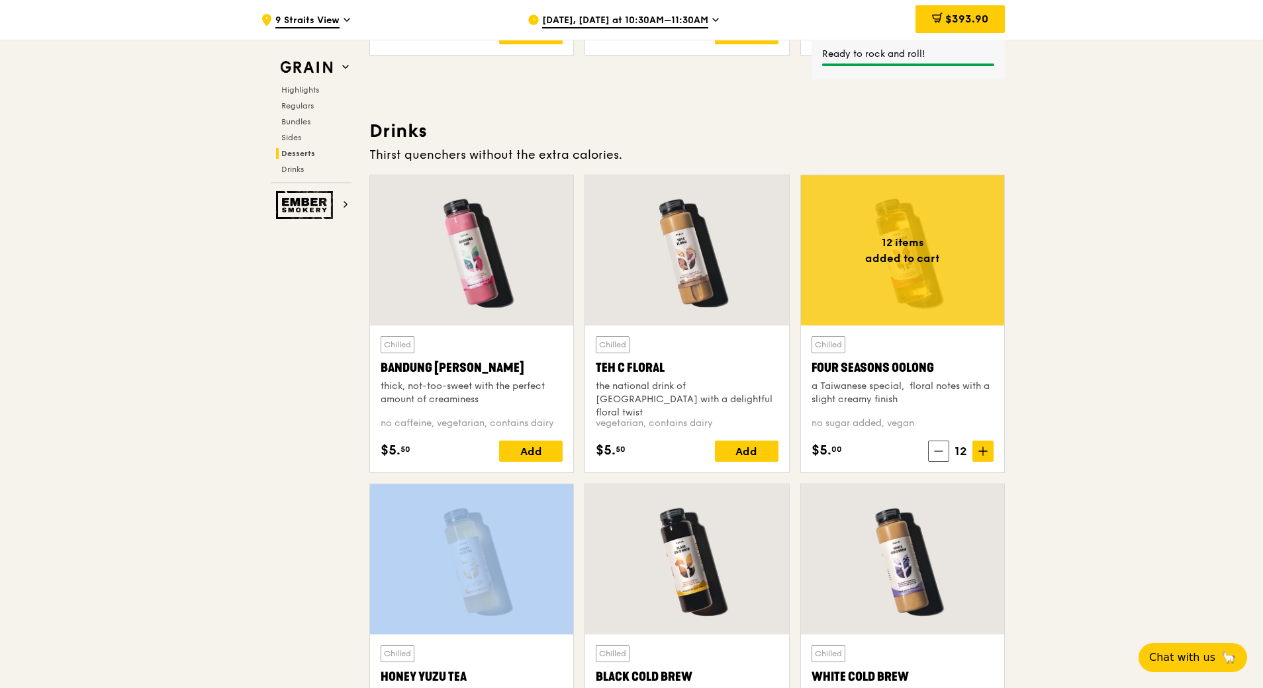
click at [980, 453] on icon at bounding box center [982, 451] width 9 height 9
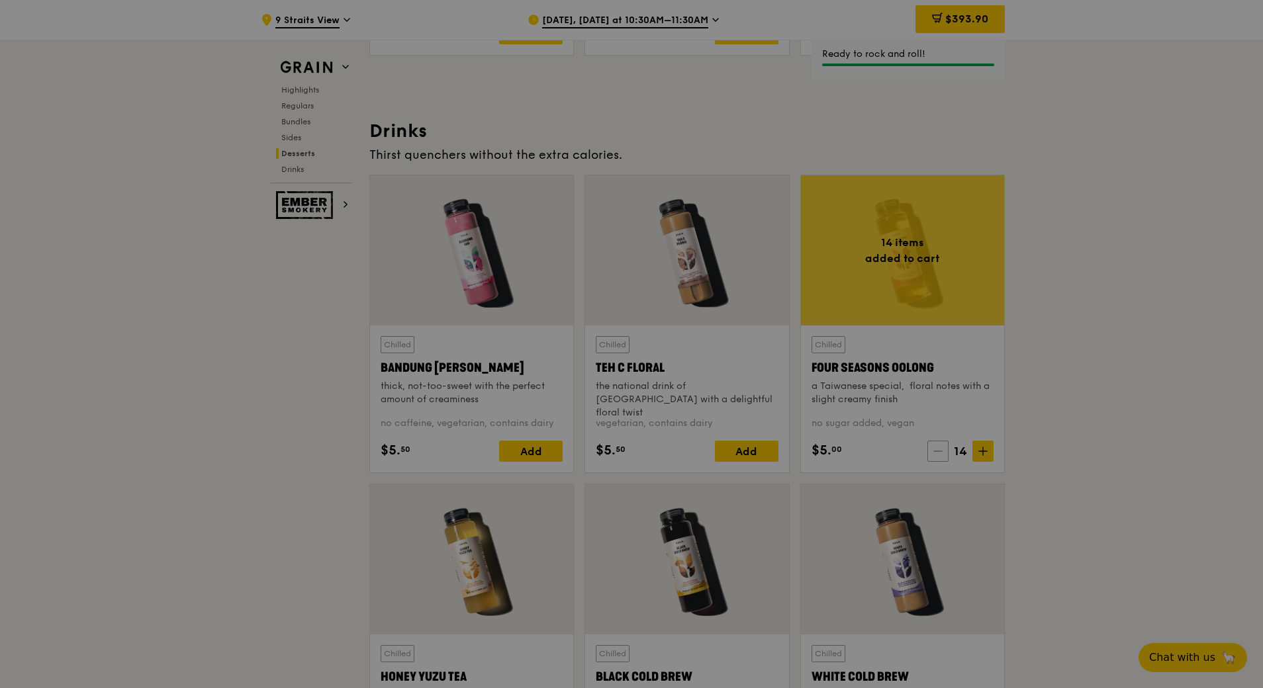
click at [932, 457] on div at bounding box center [631, 344] width 1263 height 688
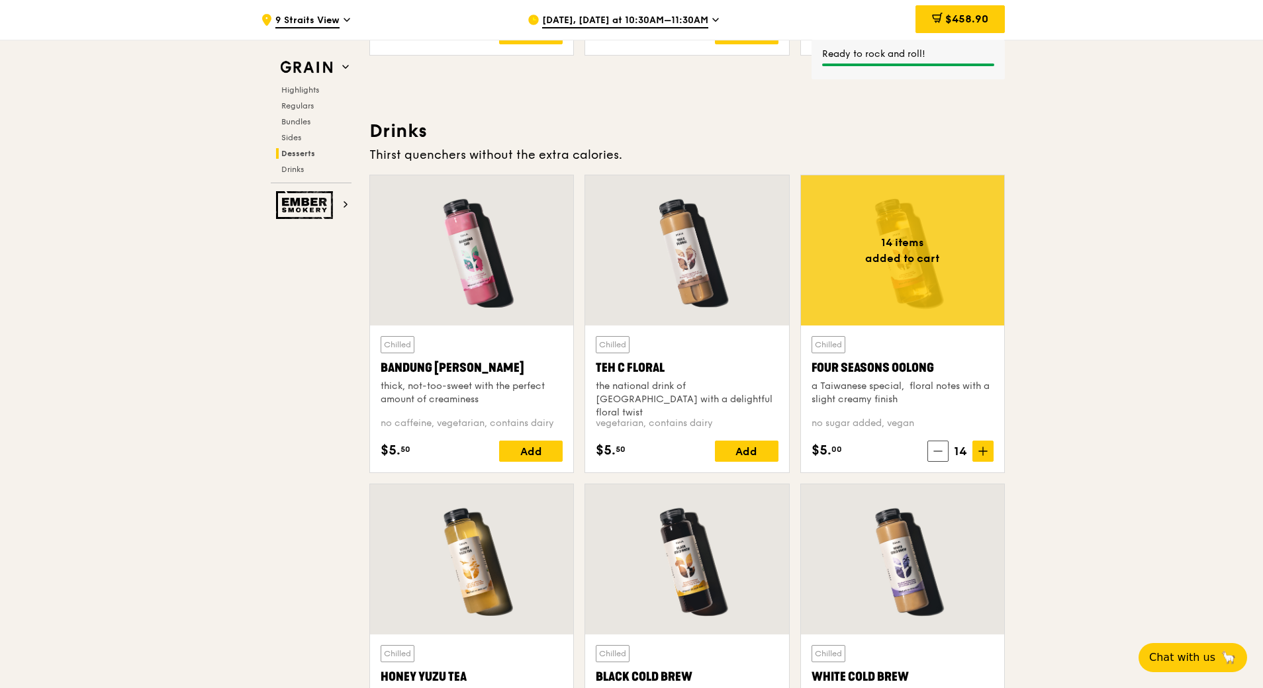
click at [939, 456] on icon at bounding box center [937, 451] width 9 height 9
click at [939, 456] on icon at bounding box center [938, 451] width 9 height 9
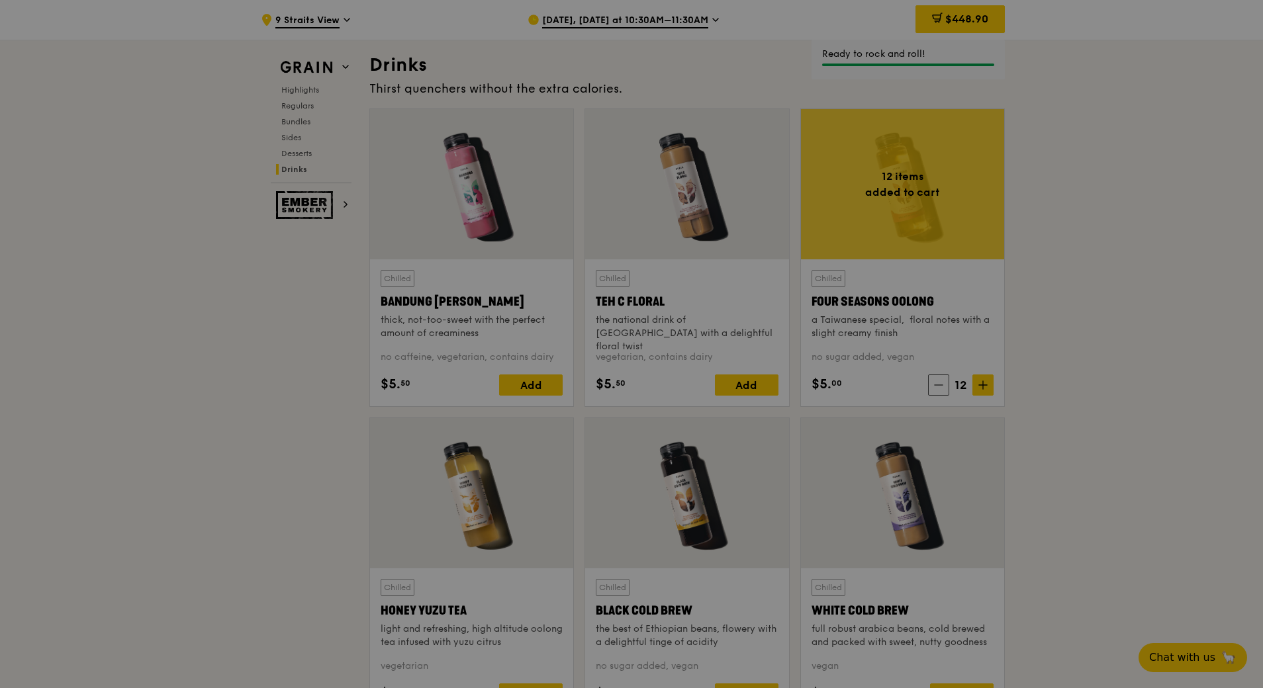
scroll to position [4699, 0]
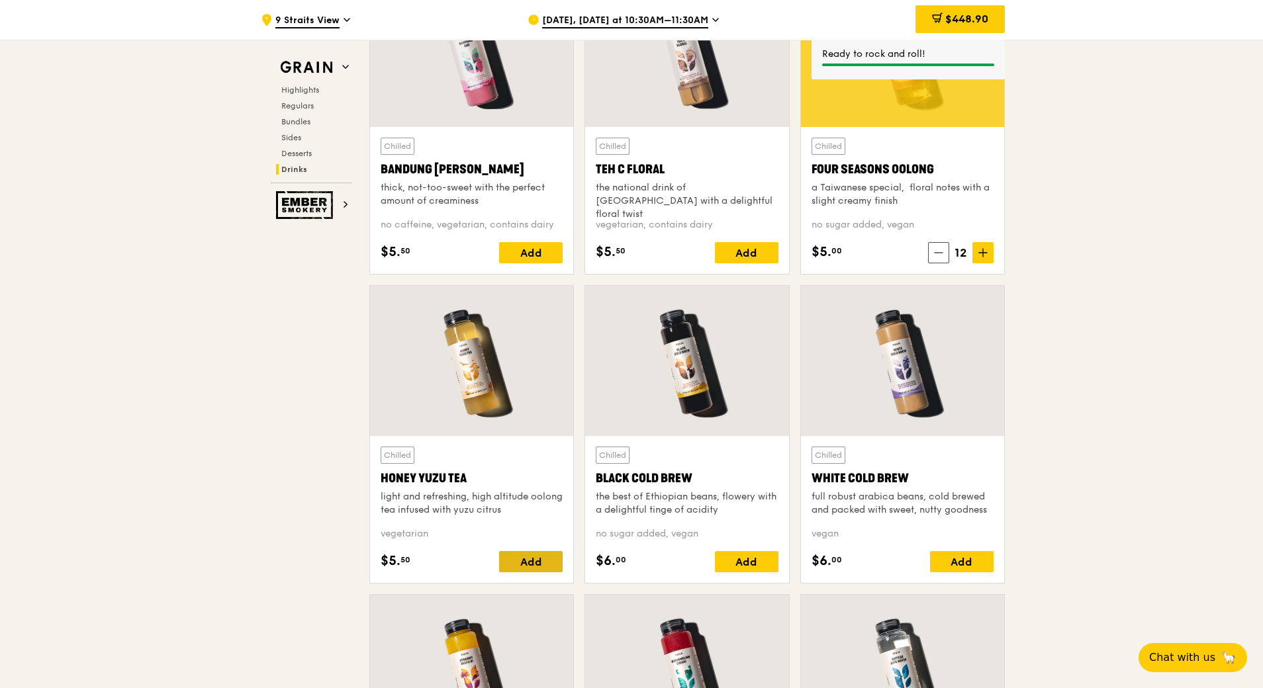
click at [541, 566] on div "Add" at bounding box center [531, 561] width 64 height 21
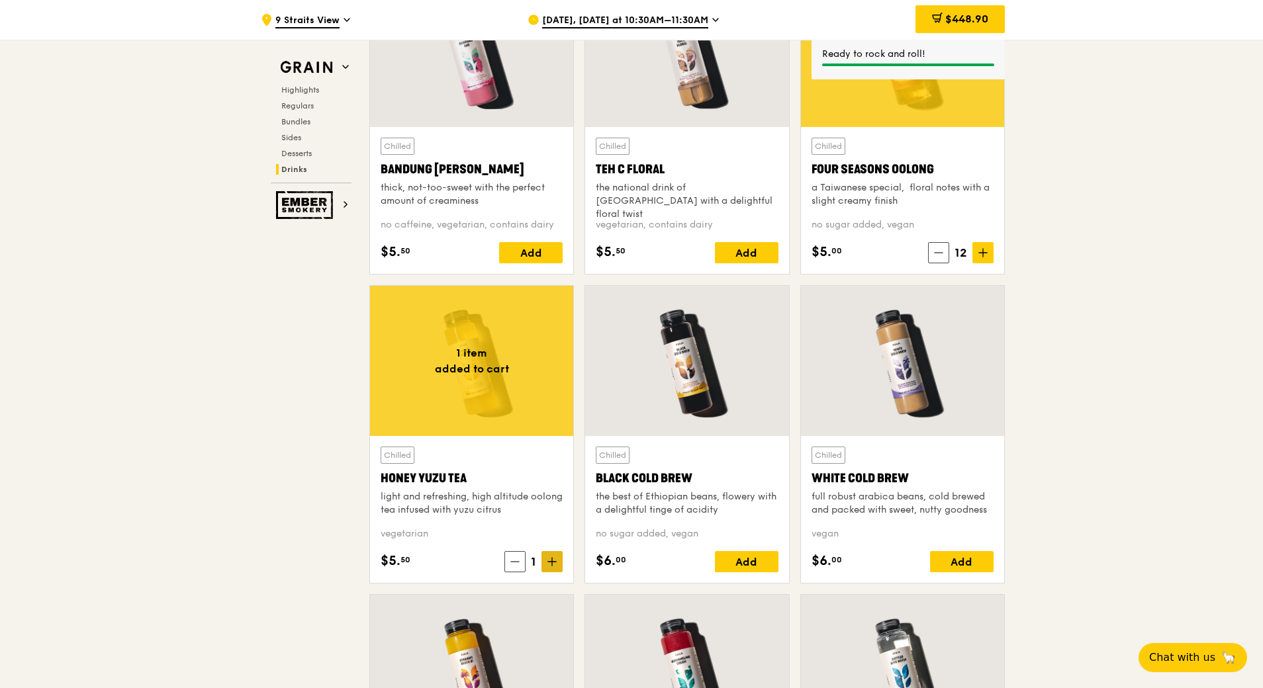
click at [553, 555] on span at bounding box center [551, 561] width 21 height 21
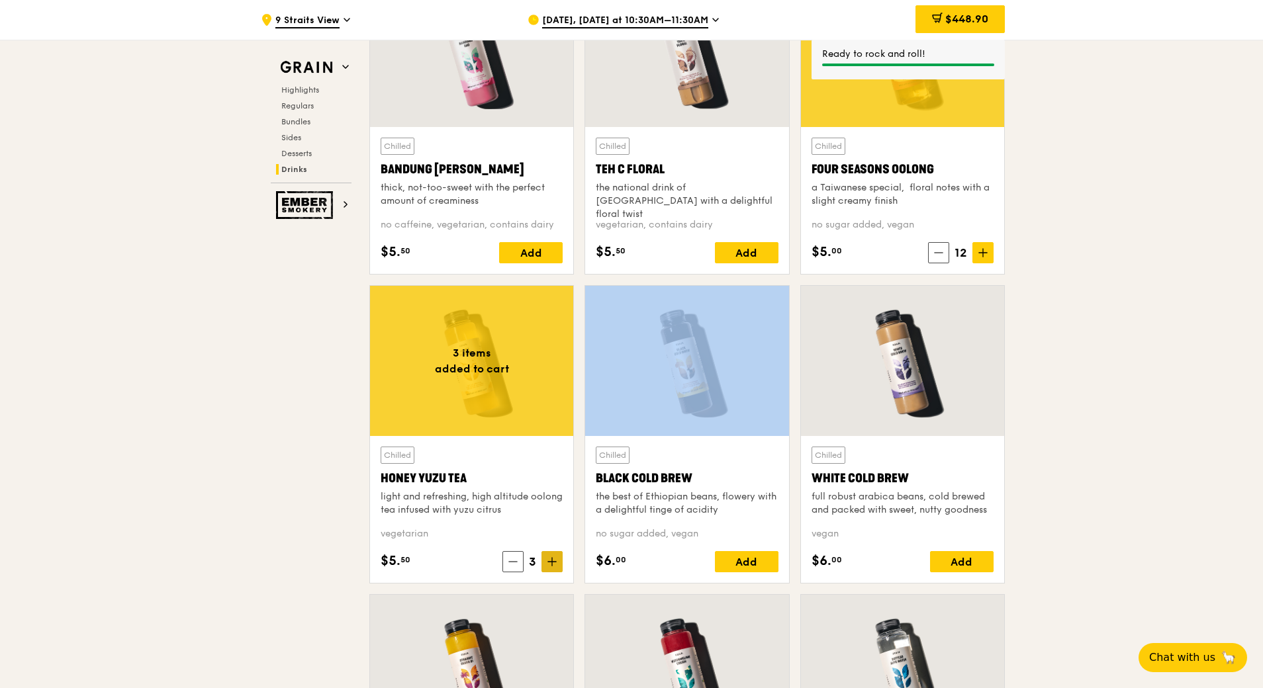
click at [553, 555] on span at bounding box center [551, 561] width 21 height 21
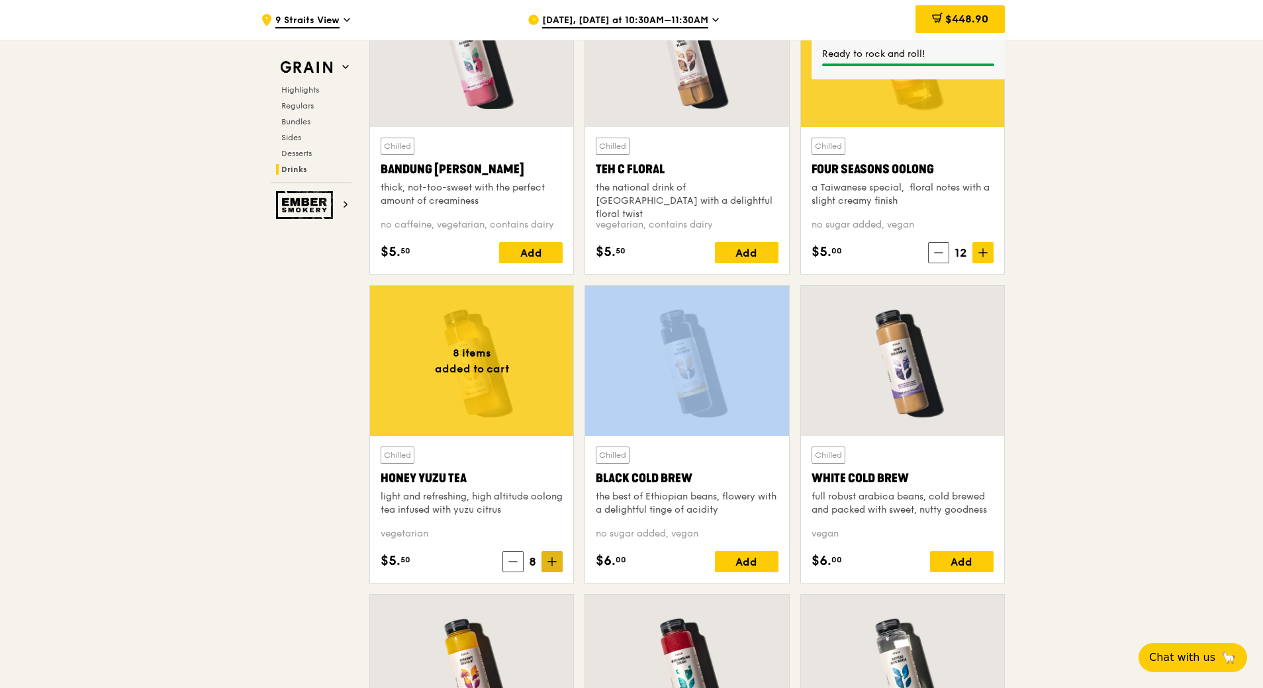
click at [553, 555] on span at bounding box center [551, 561] width 21 height 21
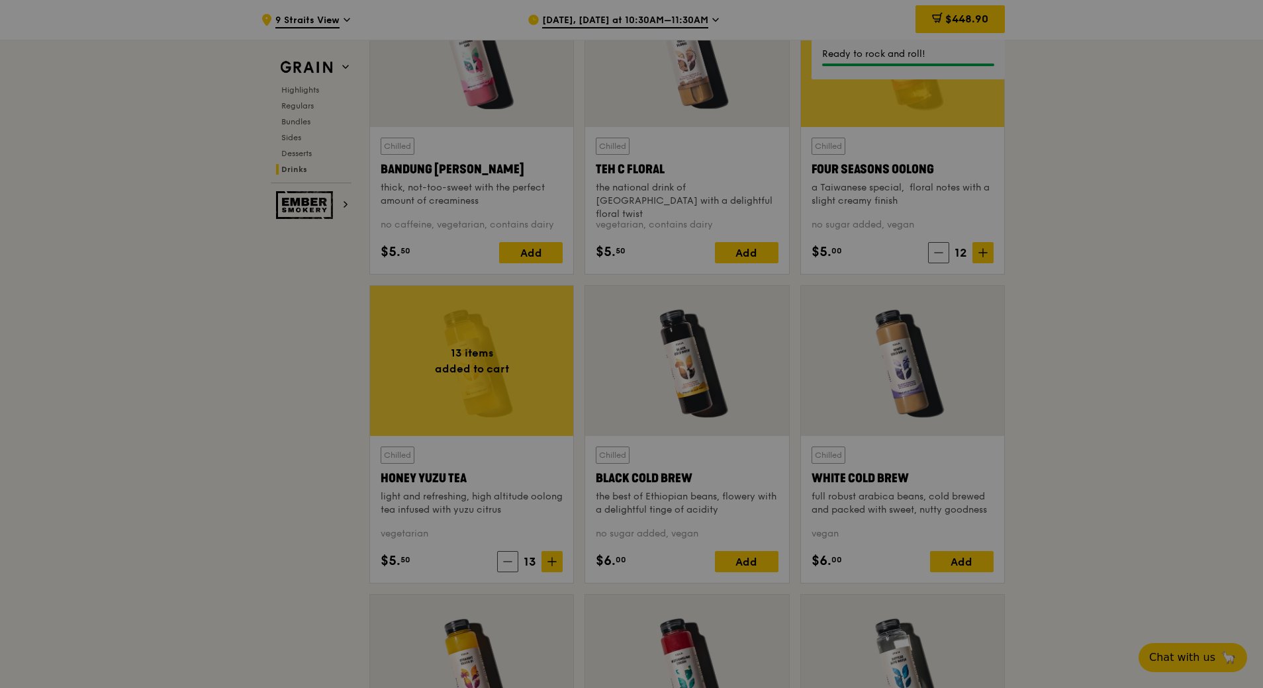
click at [510, 565] on div at bounding box center [631, 344] width 1263 height 688
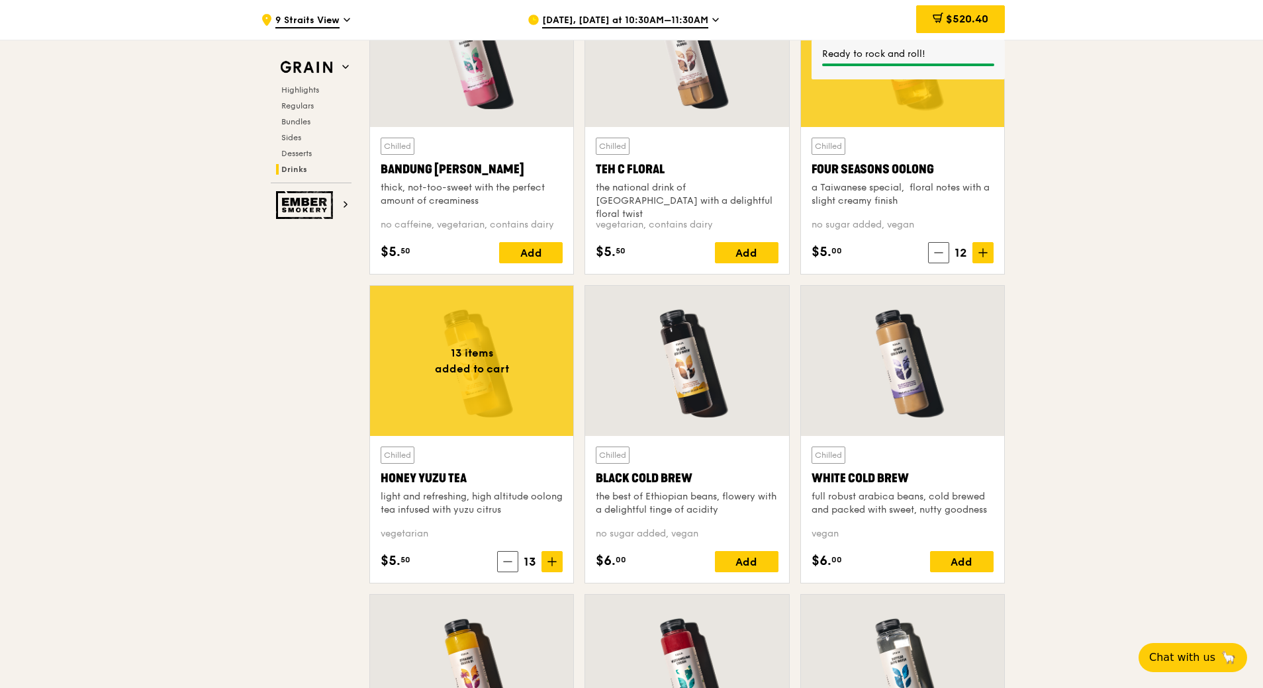
click at [510, 565] on icon at bounding box center [507, 561] width 9 height 9
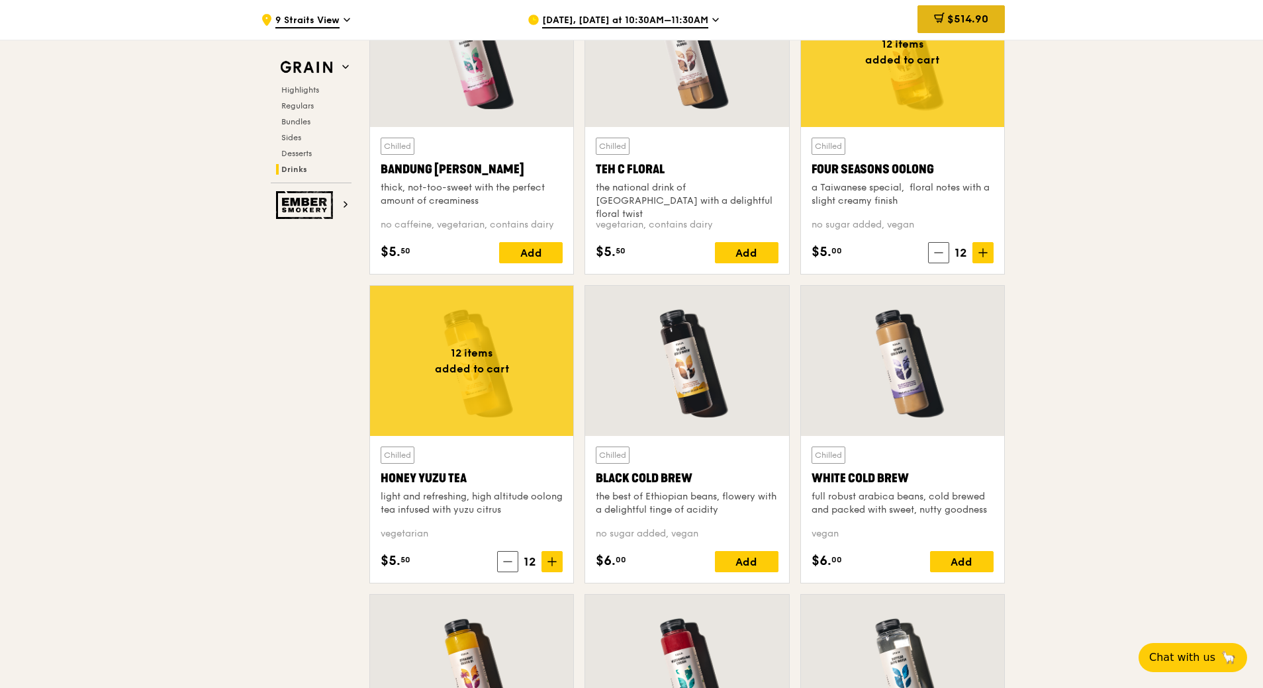
click at [978, 24] on span "$514.90" at bounding box center [967, 19] width 41 height 13
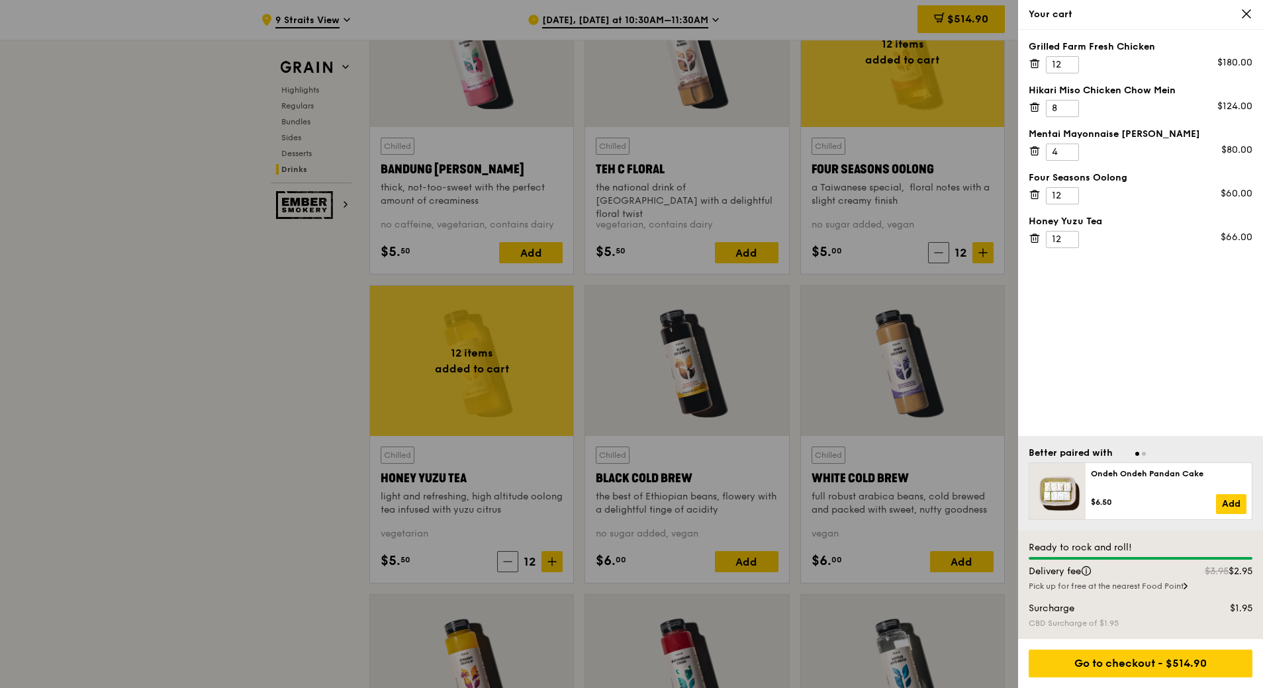
drag, startPoint x: 884, startPoint y: 2, endPoint x: 790, endPoint y: 47, distance: 104.8
click at [790, 47] on div at bounding box center [631, 344] width 1263 height 688
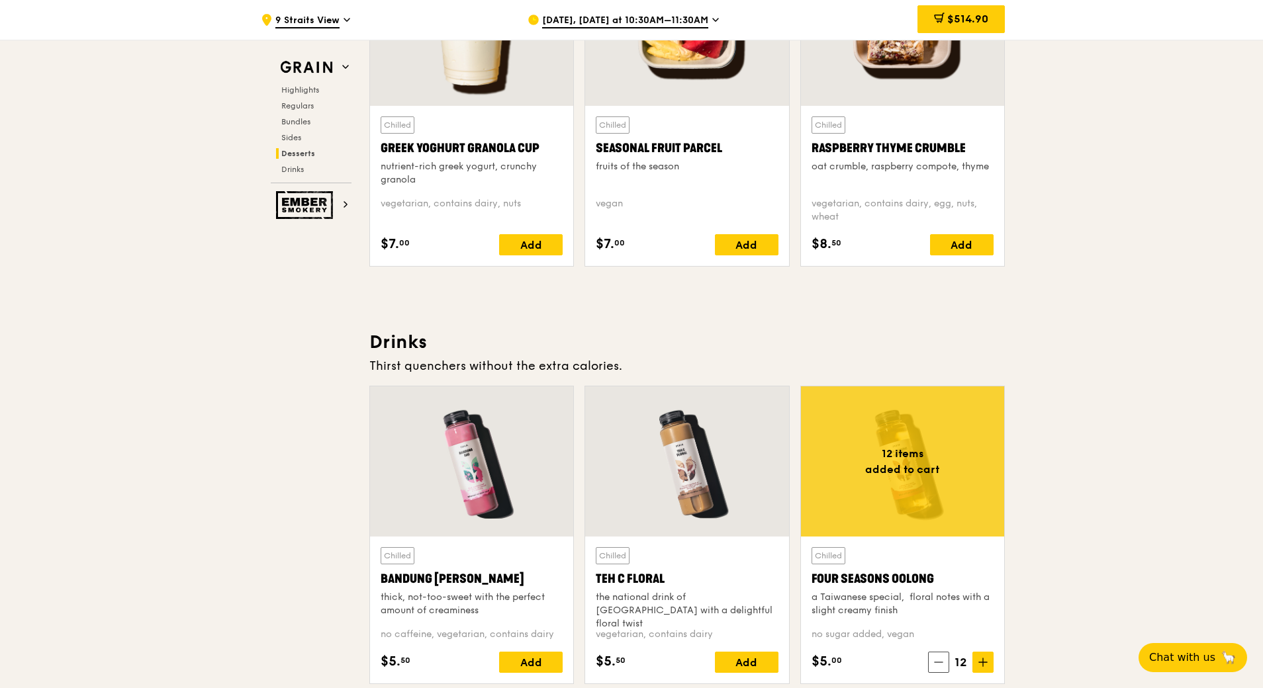
scroll to position [4223, 0]
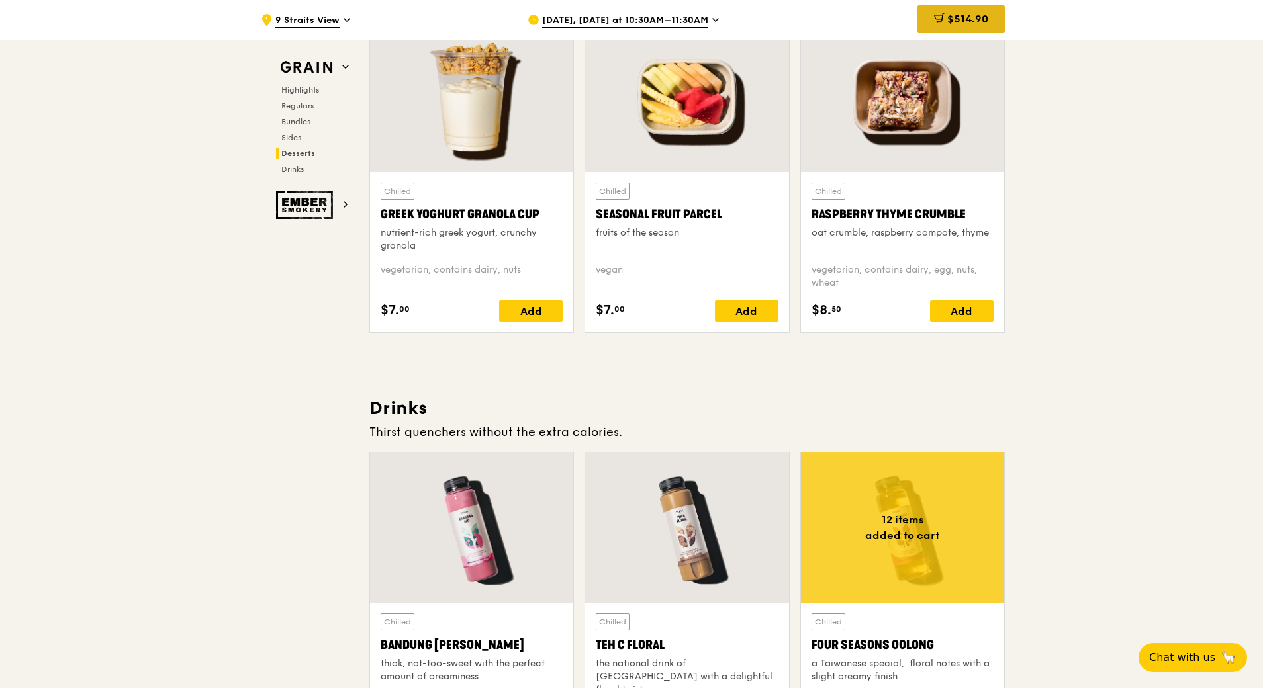
click at [963, 26] on div "$514.90" at bounding box center [960, 19] width 87 height 28
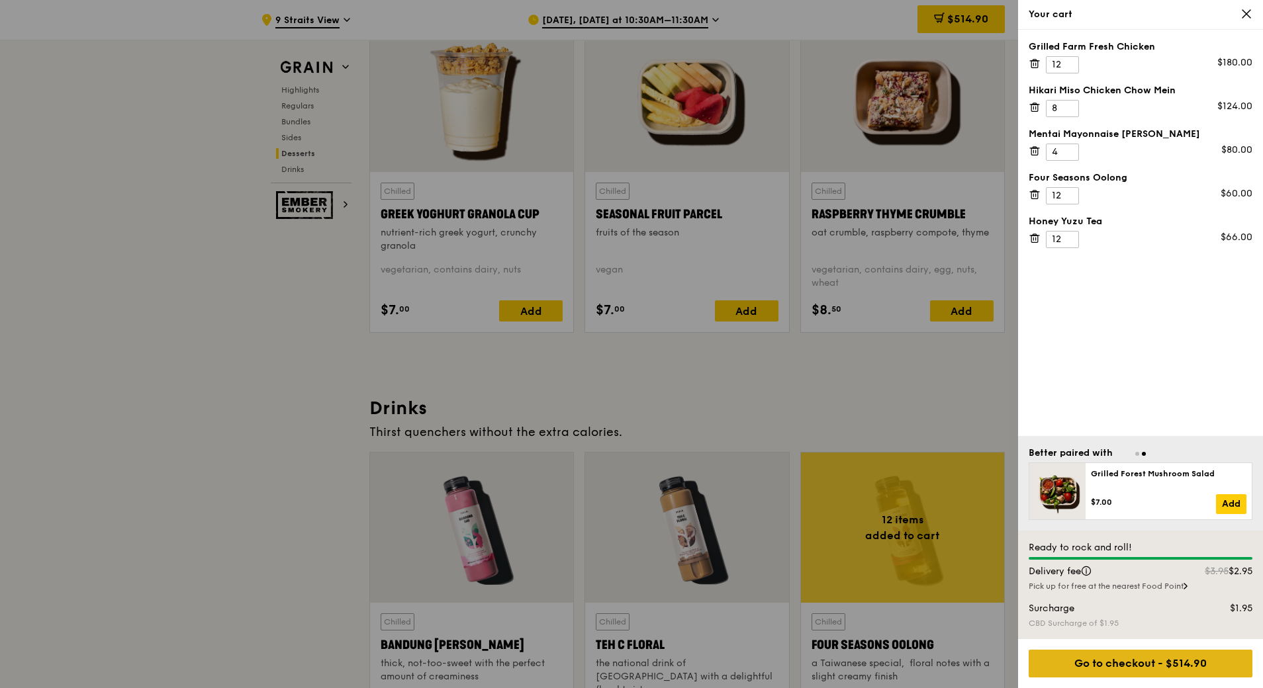
click at [1158, 671] on div "Go to checkout - $514.90" at bounding box center [1141, 664] width 224 height 28
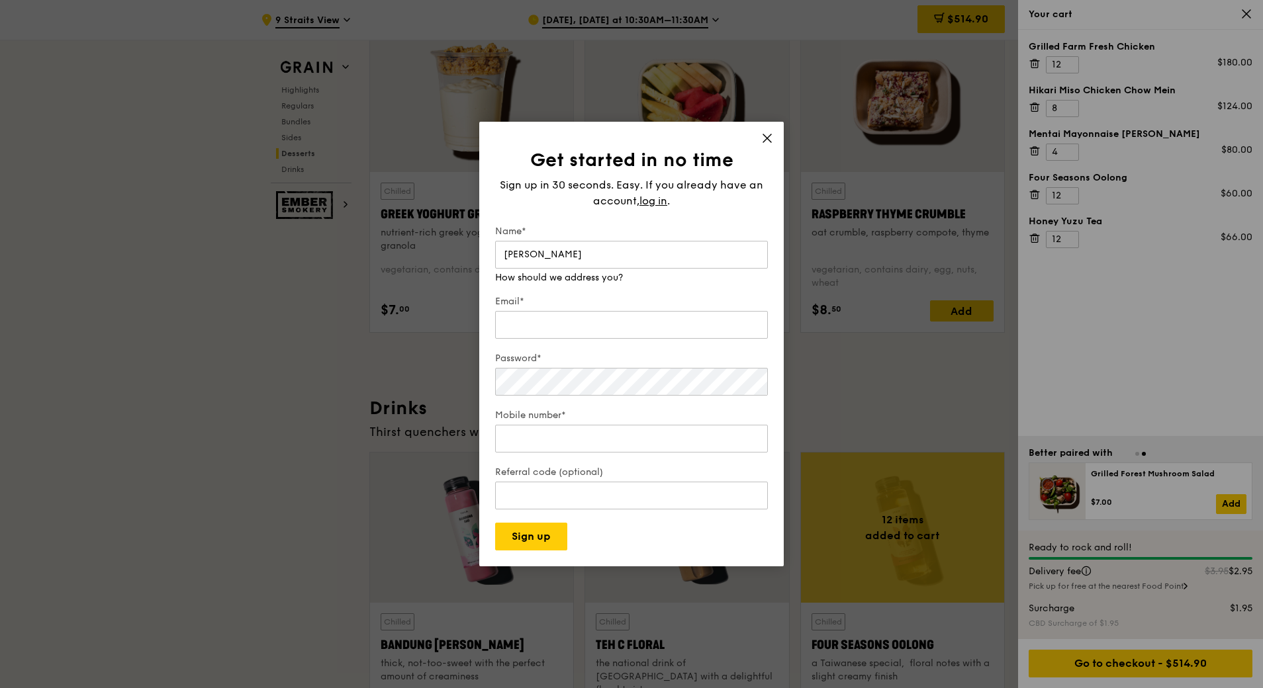
type input "Andrea"
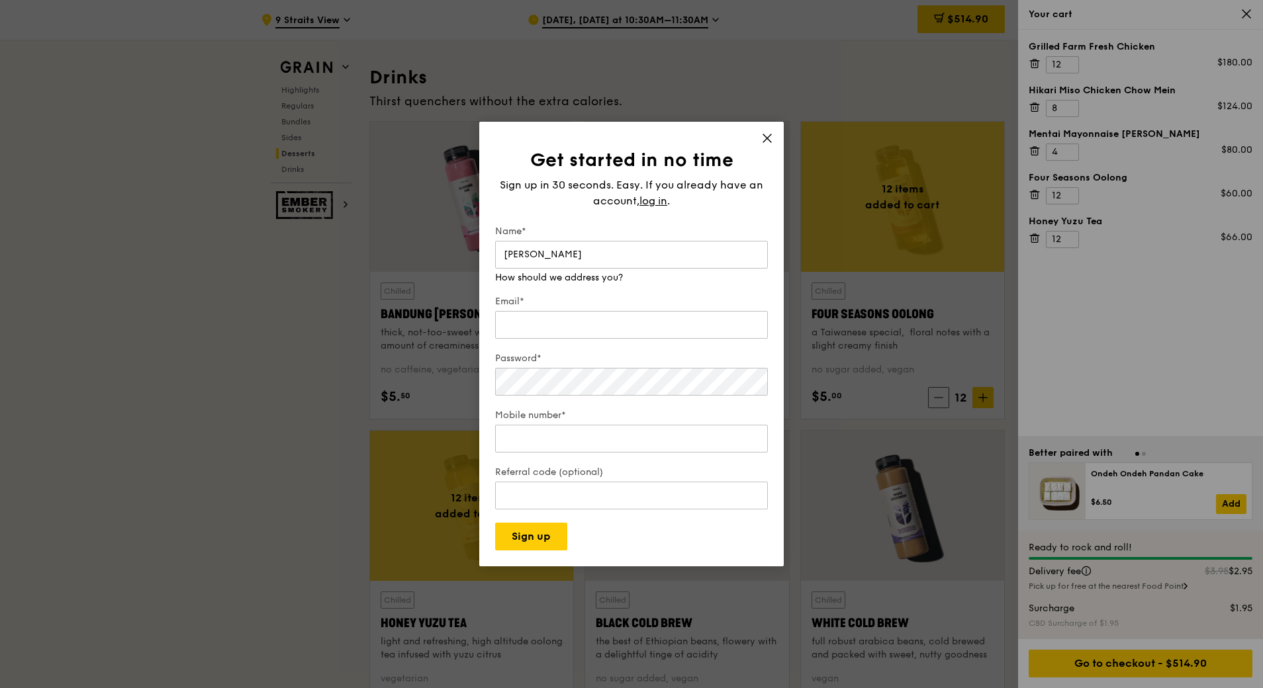
scroll to position [4289, 0]
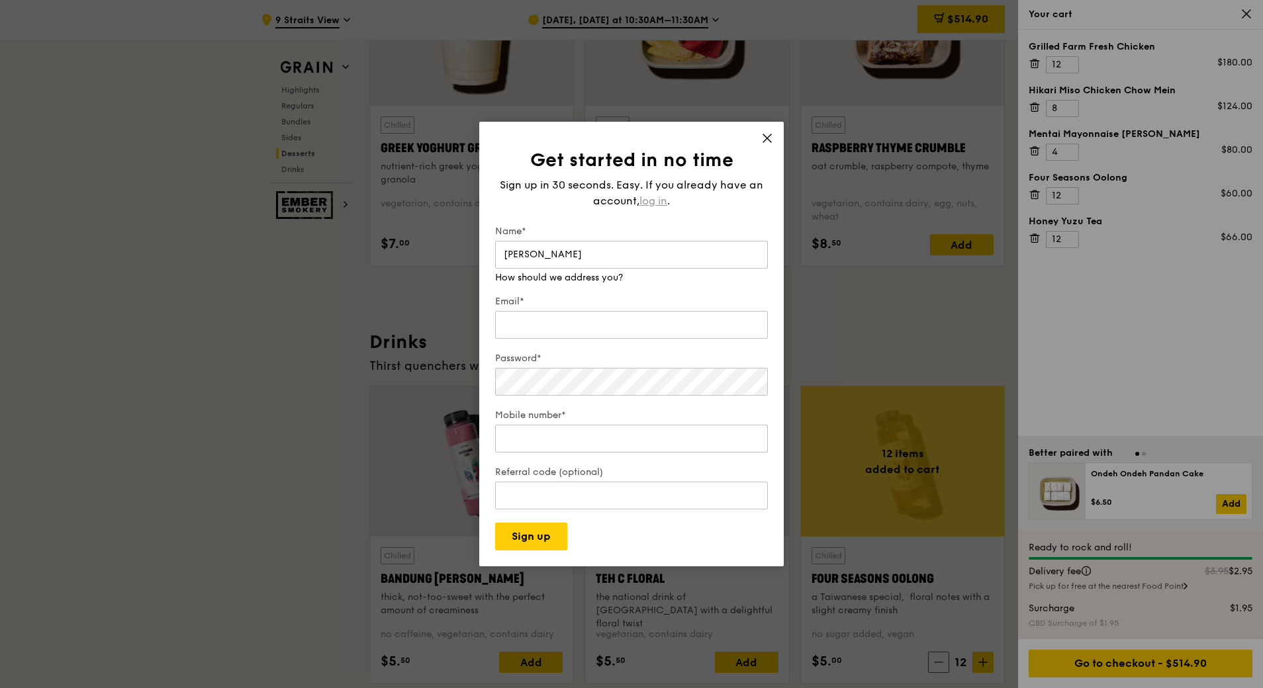
click at [663, 200] on span "log in" at bounding box center [653, 201] width 28 height 16
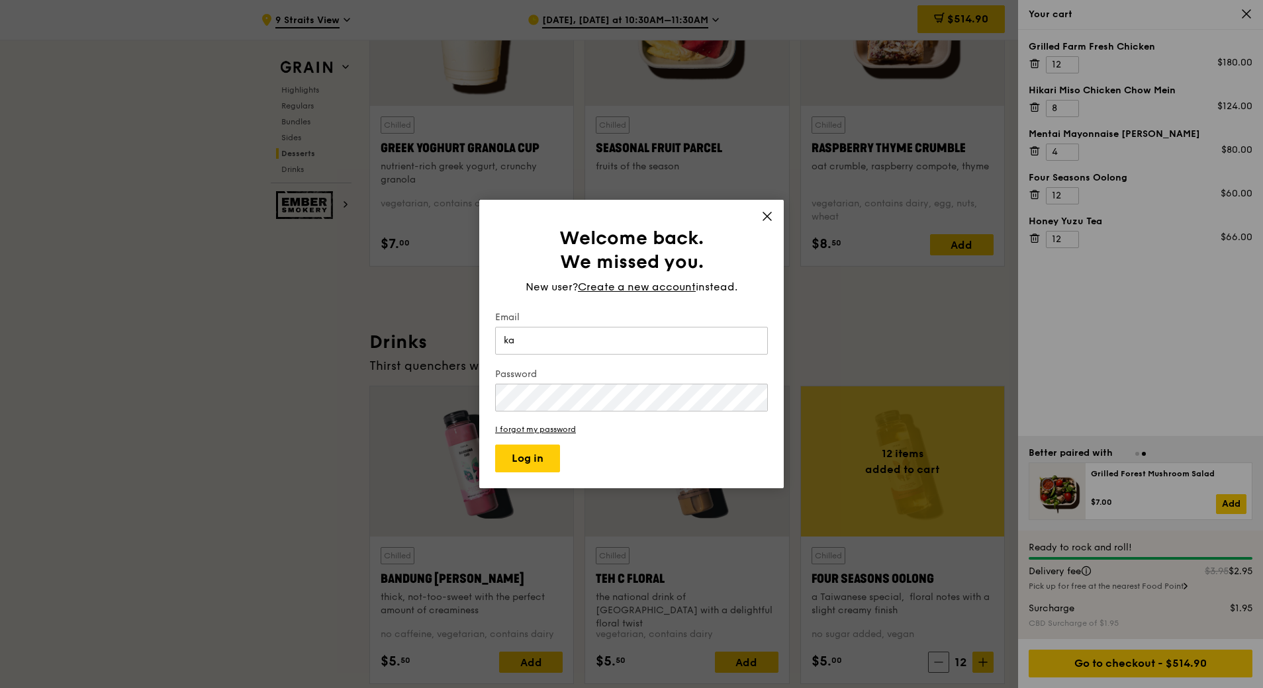
type input "k"
click at [608, 282] on span "Create a new account" at bounding box center [637, 287] width 118 height 16
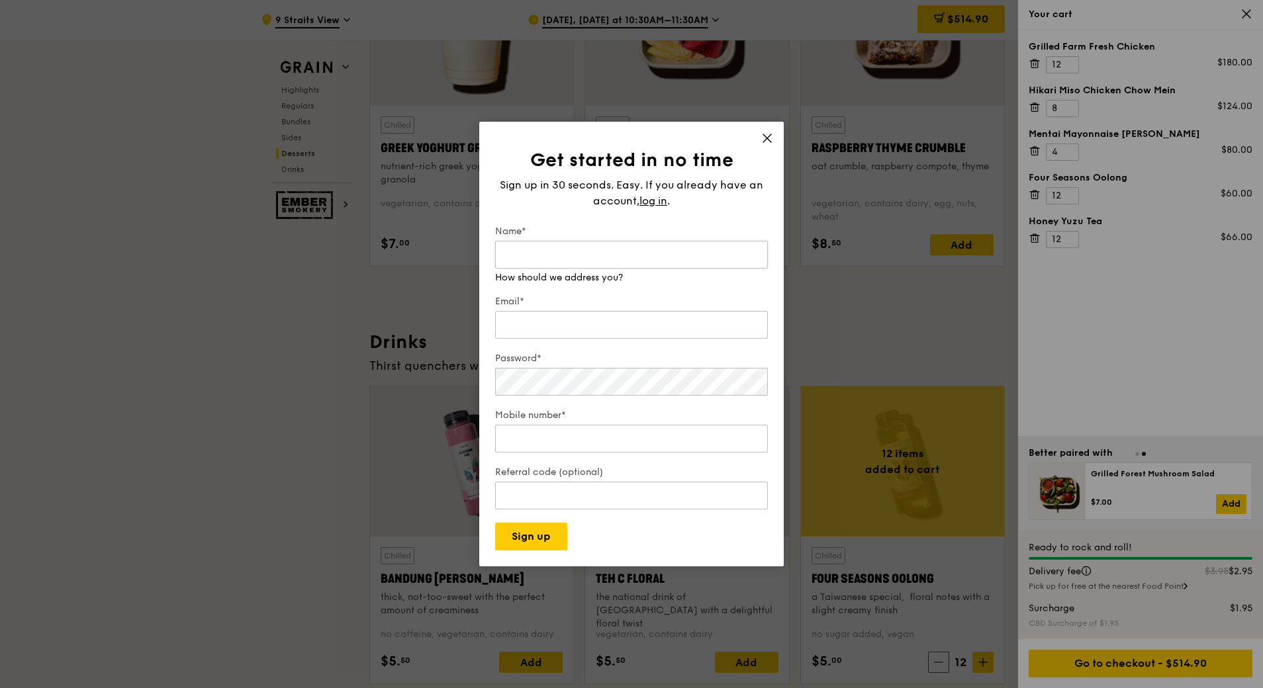
click at [606, 257] on input "Name*" at bounding box center [631, 255] width 273 height 28
type input "Andrea"
click at [567, 326] on div "Email* We will send your receipt to this email" at bounding box center [631, 312] width 273 height 60
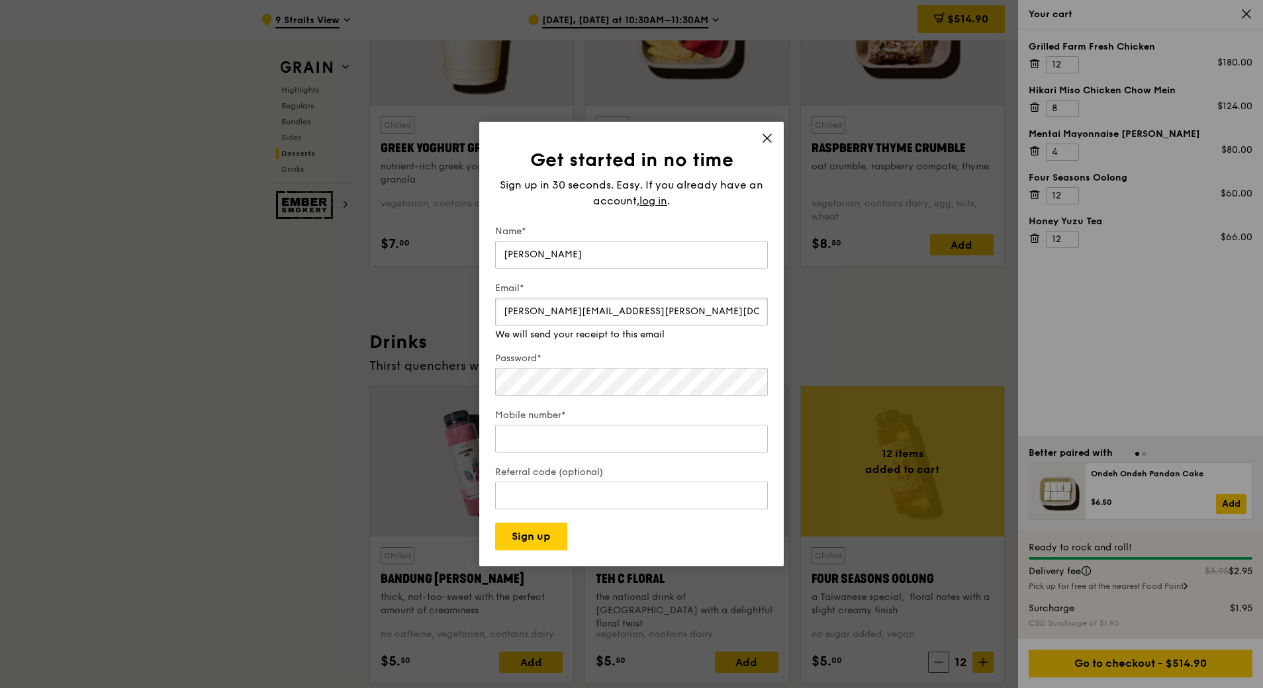
type input "andrea.koo@juliusbaer.com"
click at [555, 438] on input "Mobile number*" at bounding box center [631, 439] width 273 height 28
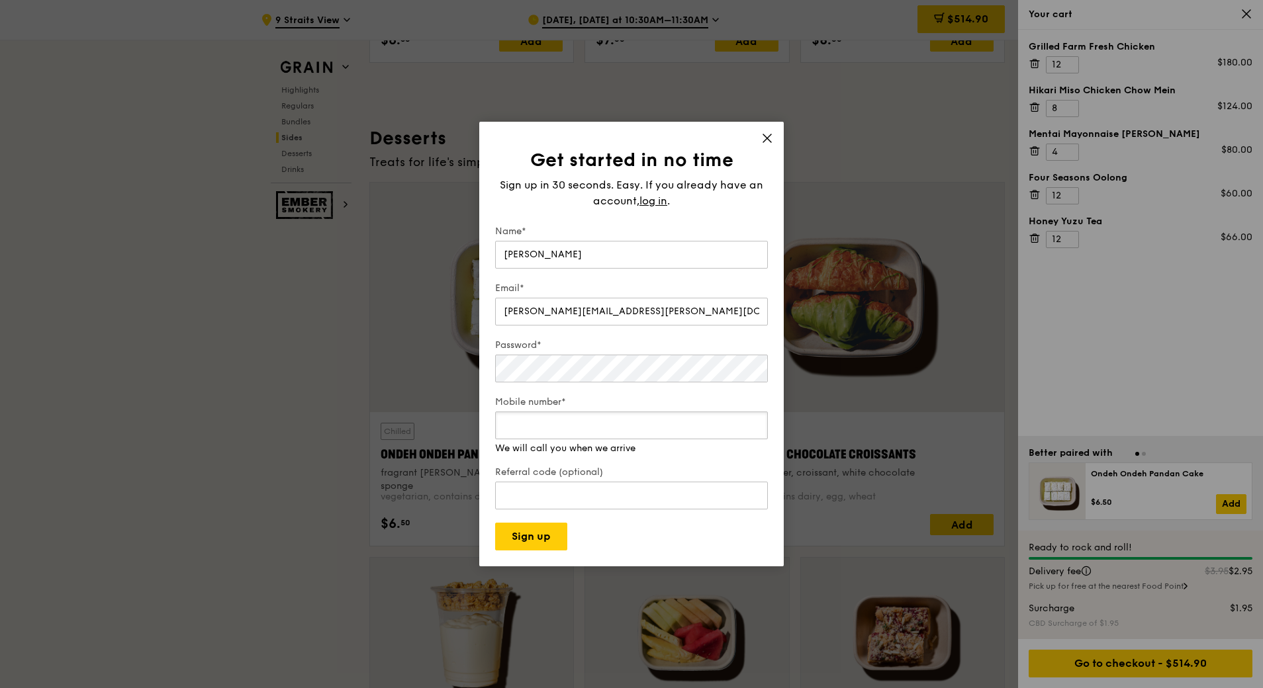
type input "-1"
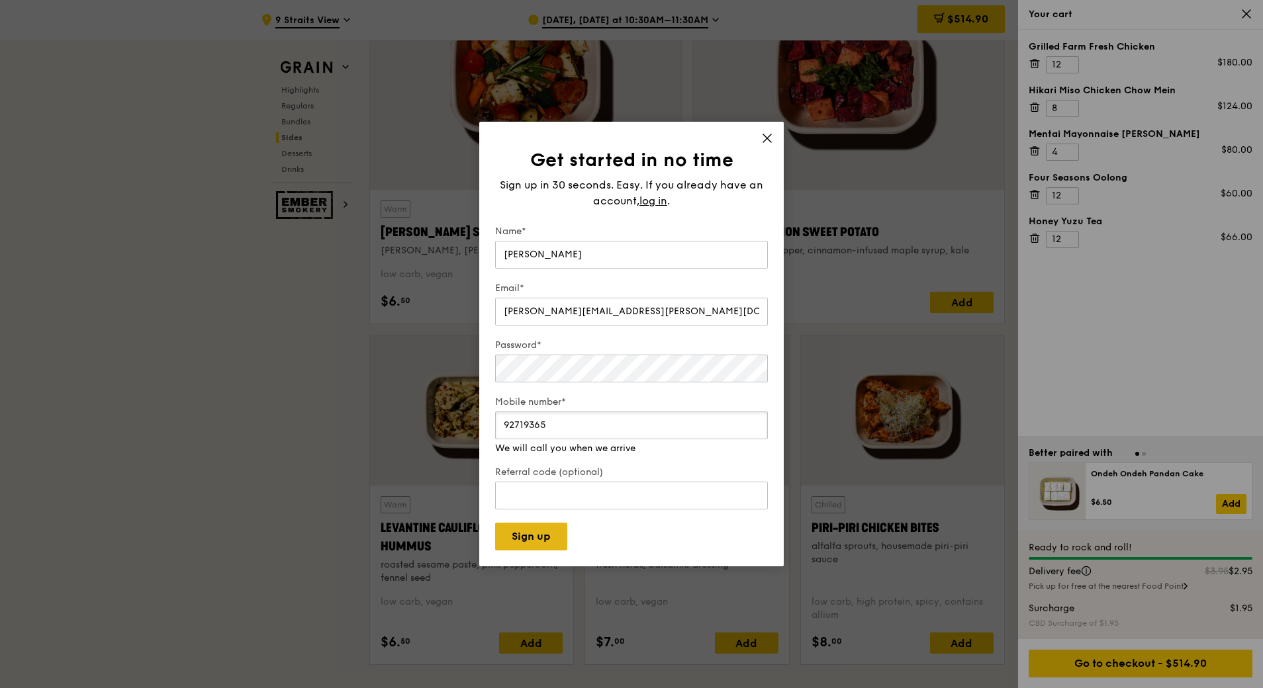
type input "92719365"
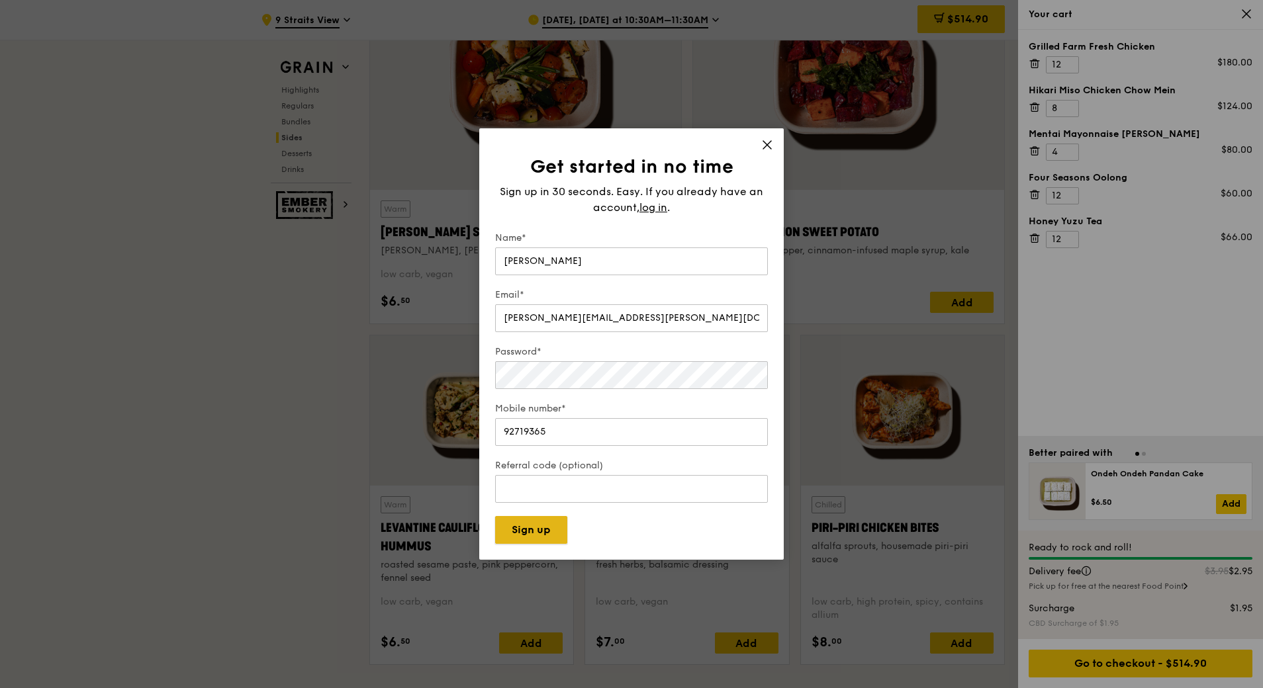
click at [551, 547] on div "Get started in no time Sign up in 30 seconds. Easy. If you already have an acco…" at bounding box center [631, 344] width 304 height 432
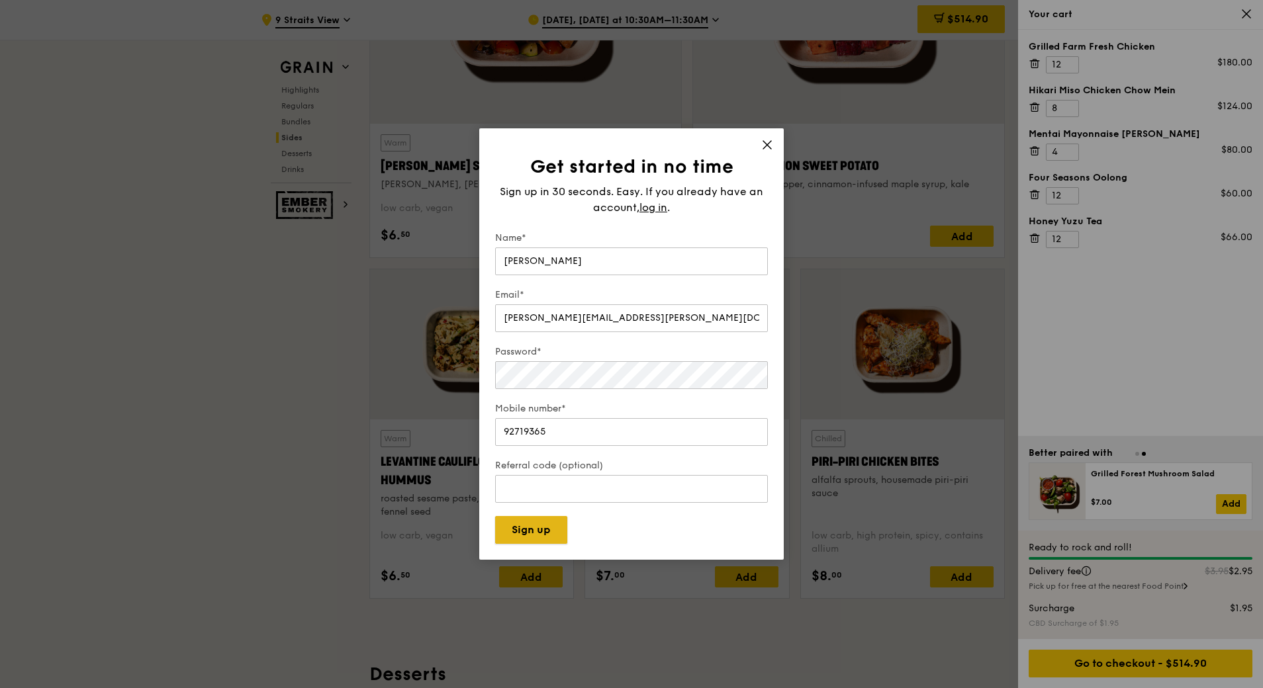
click at [541, 528] on button "Sign up" at bounding box center [531, 530] width 72 height 28
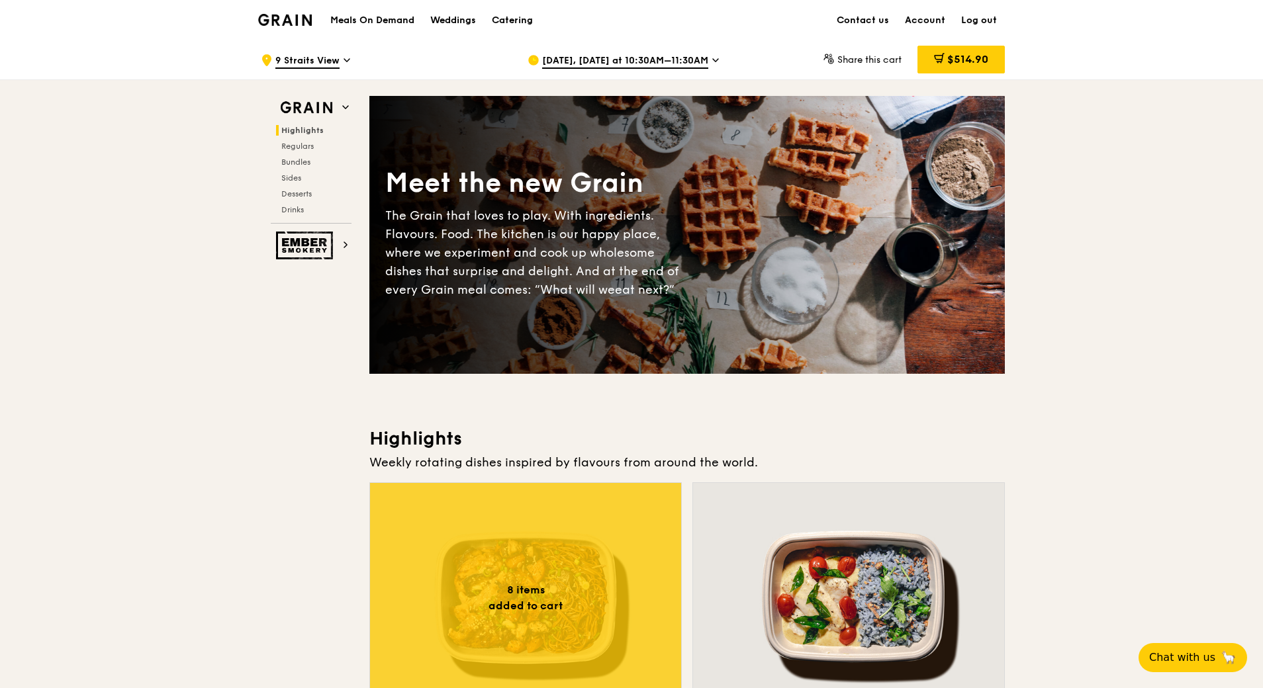
click at [858, 59] on span "Share this cart" at bounding box center [869, 59] width 64 height 11
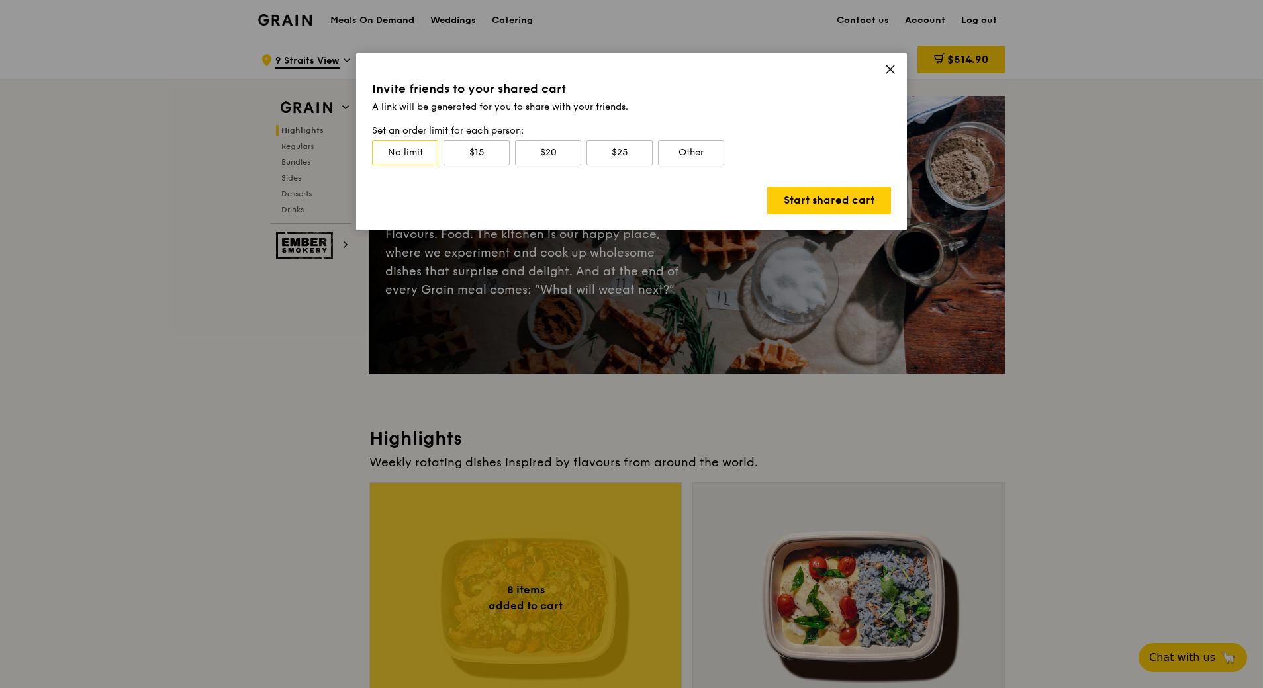
click at [893, 71] on icon at bounding box center [890, 70] width 8 height 8
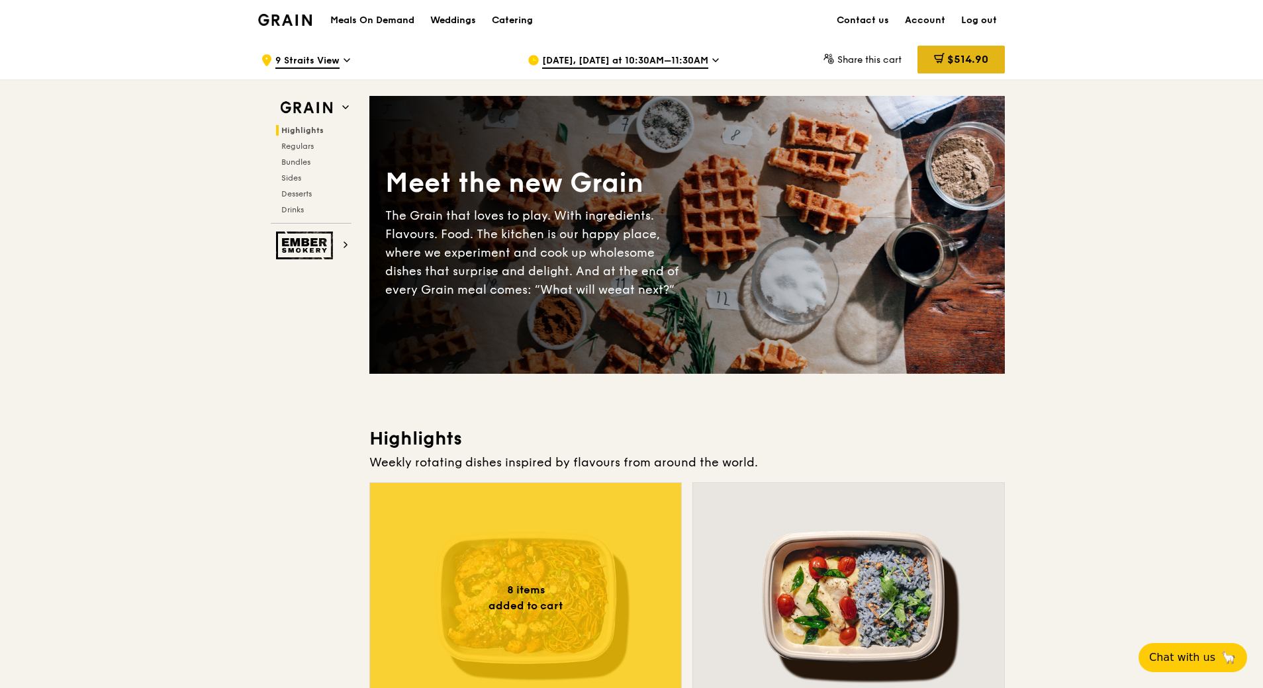
click at [974, 57] on span "$514.90" at bounding box center [967, 59] width 41 height 13
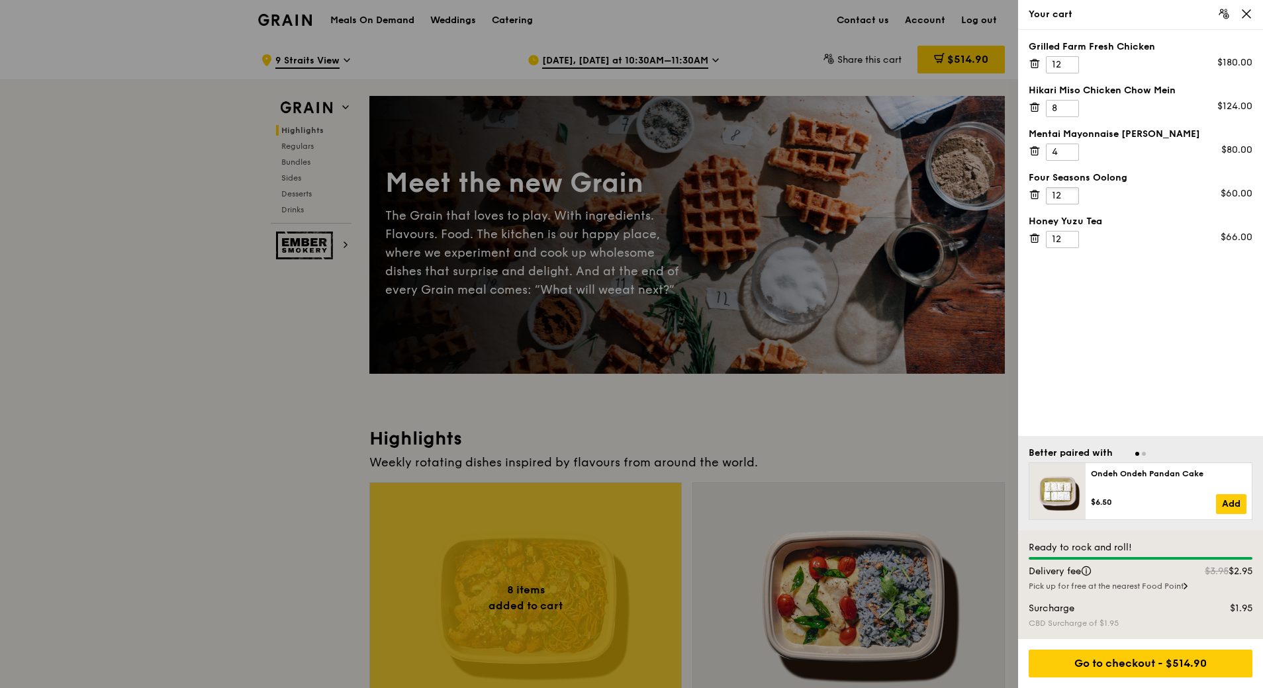
click at [1062, 196] on input "12" at bounding box center [1062, 195] width 33 height 17
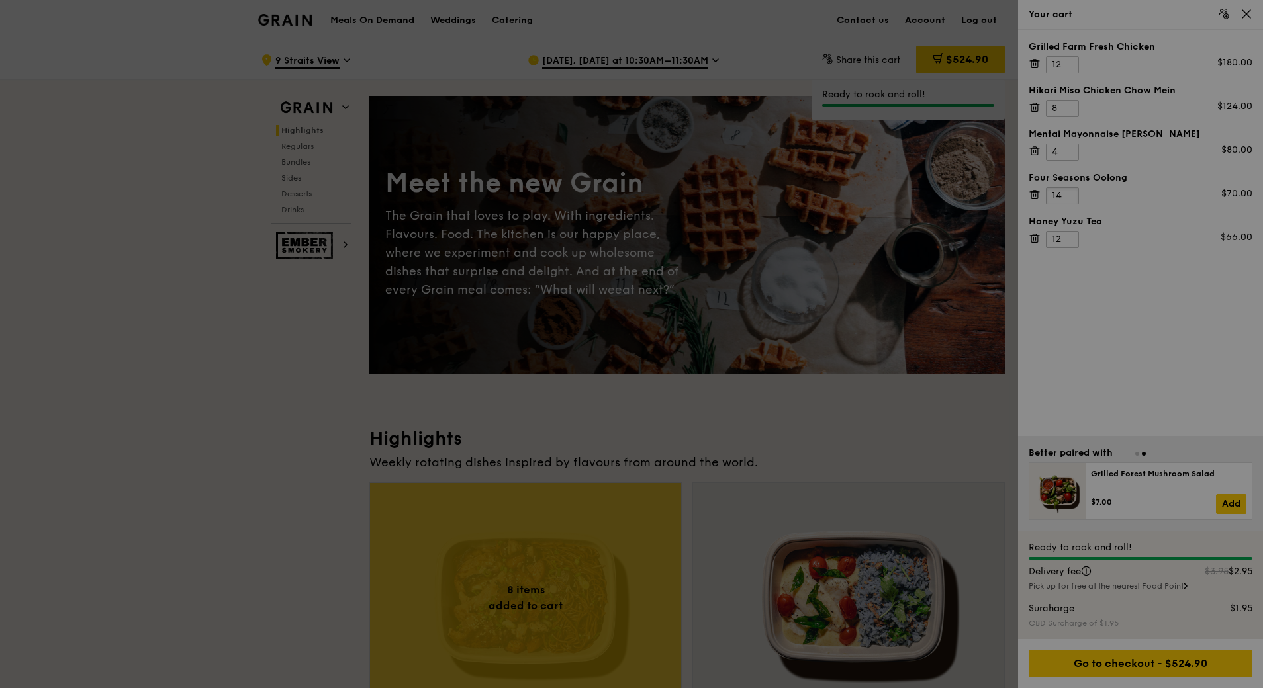
type input "14"
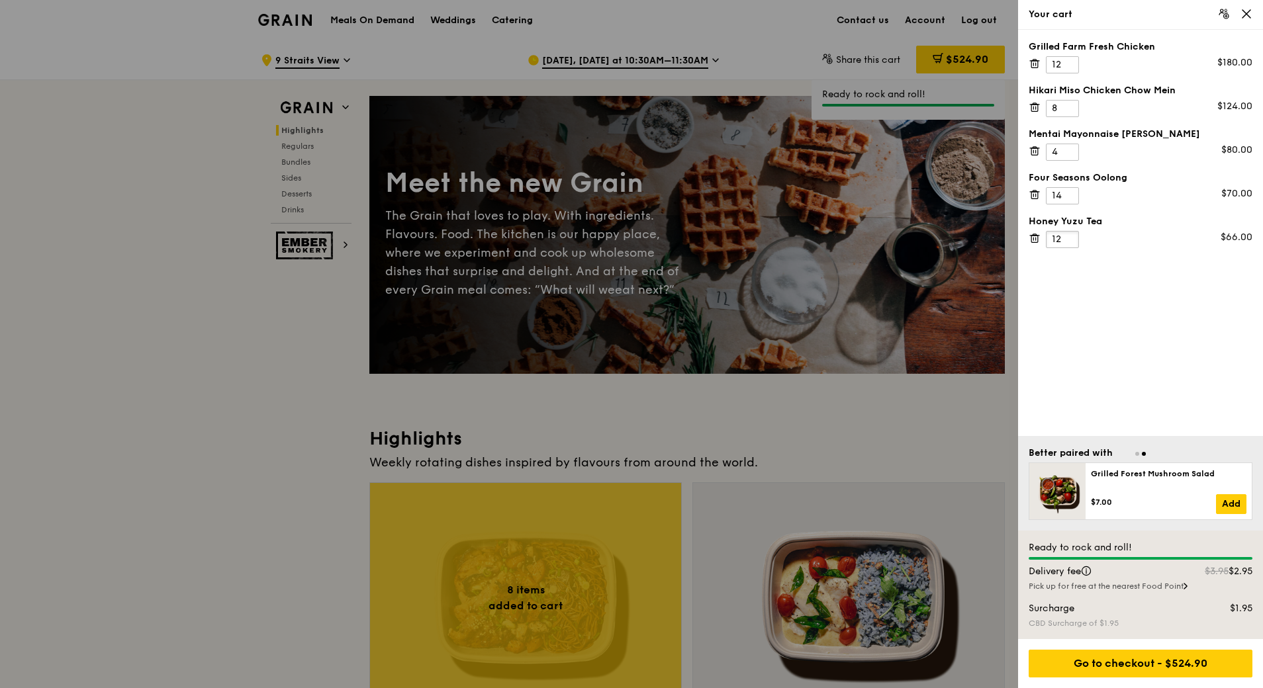
click at [1060, 240] on input "12" at bounding box center [1062, 239] width 33 height 17
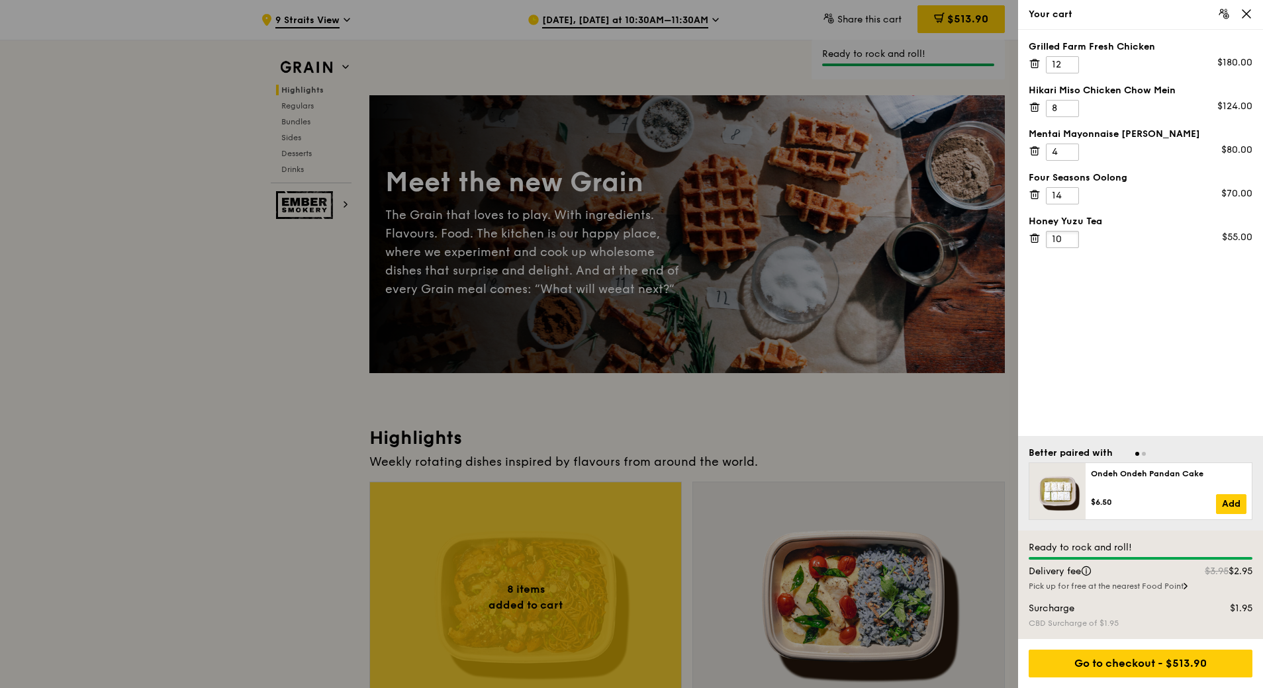
scroll to position [66, 0]
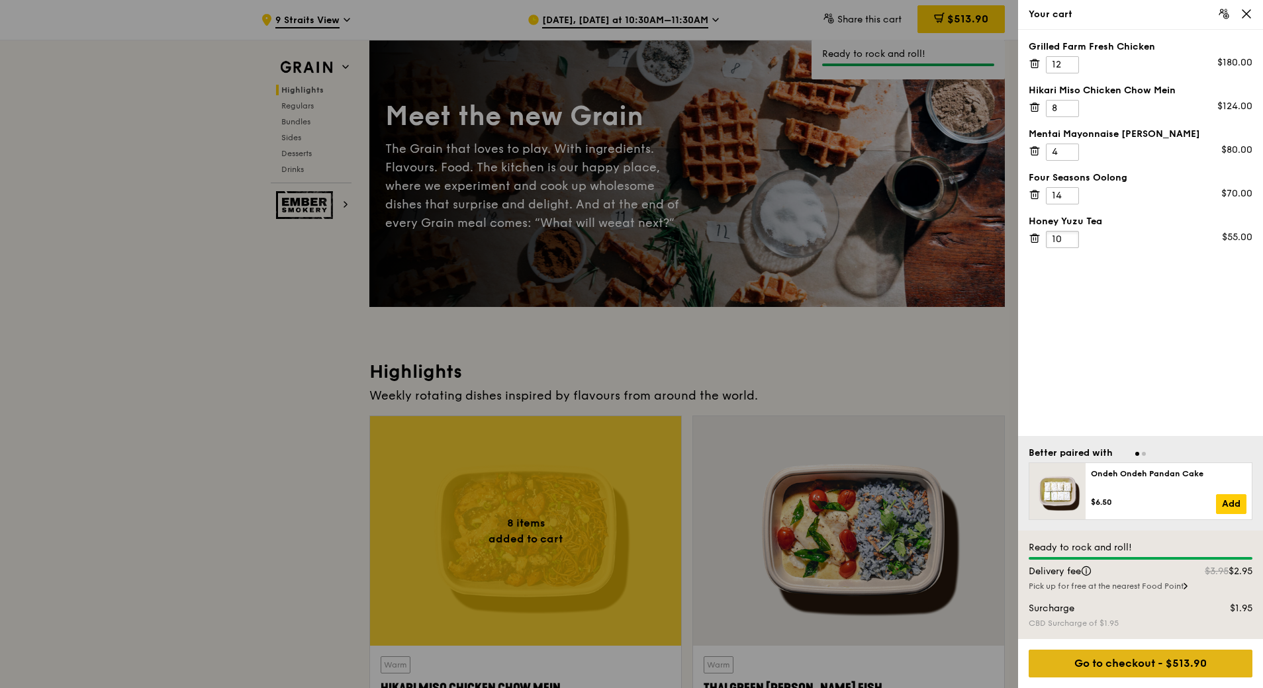
type input "10"
click at [1170, 669] on div "Go to checkout - $513.90" at bounding box center [1141, 664] width 224 height 28
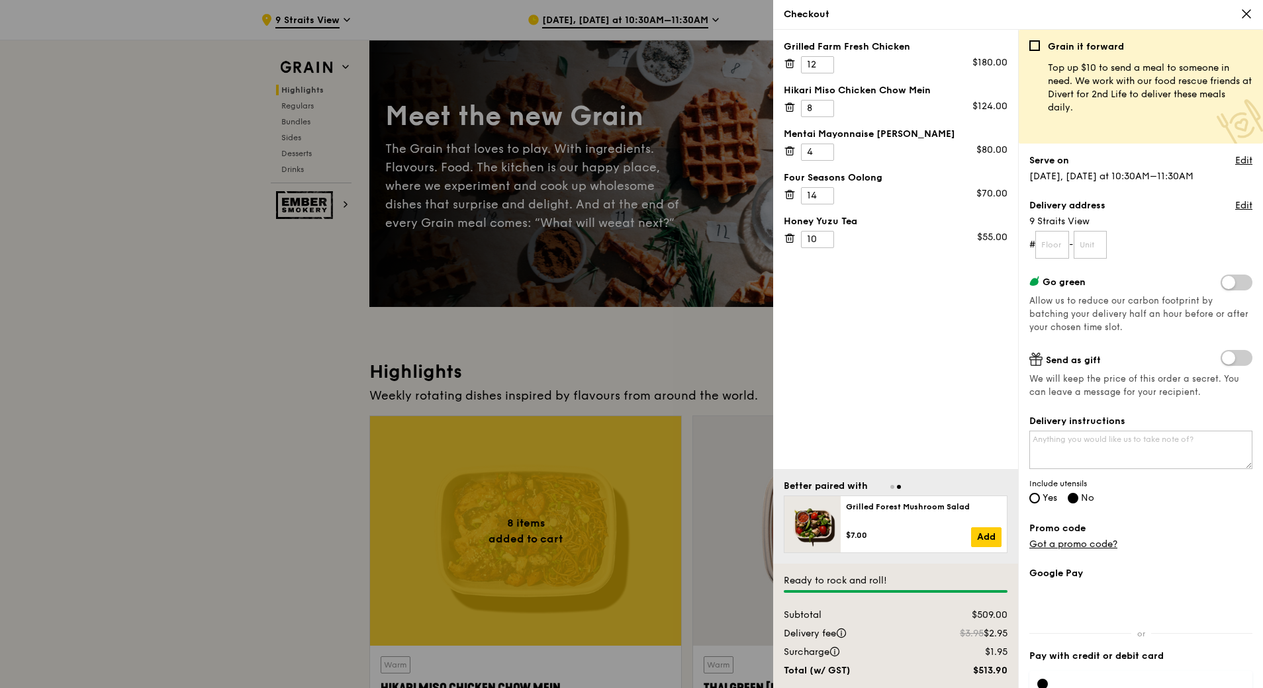
drag, startPoint x: 1122, startPoint y: 179, endPoint x: 1221, endPoint y: 174, distance: 98.7
click at [1221, 174] on div "Serve on Edit [DATE], [DATE] at 10:30AM–11:30AM" at bounding box center [1140, 168] width 223 height 29
click at [1058, 250] on input "text" at bounding box center [1052, 245] width 34 height 28
click at [1044, 243] on input "text" at bounding box center [1052, 245] width 34 height 28
type input "28"
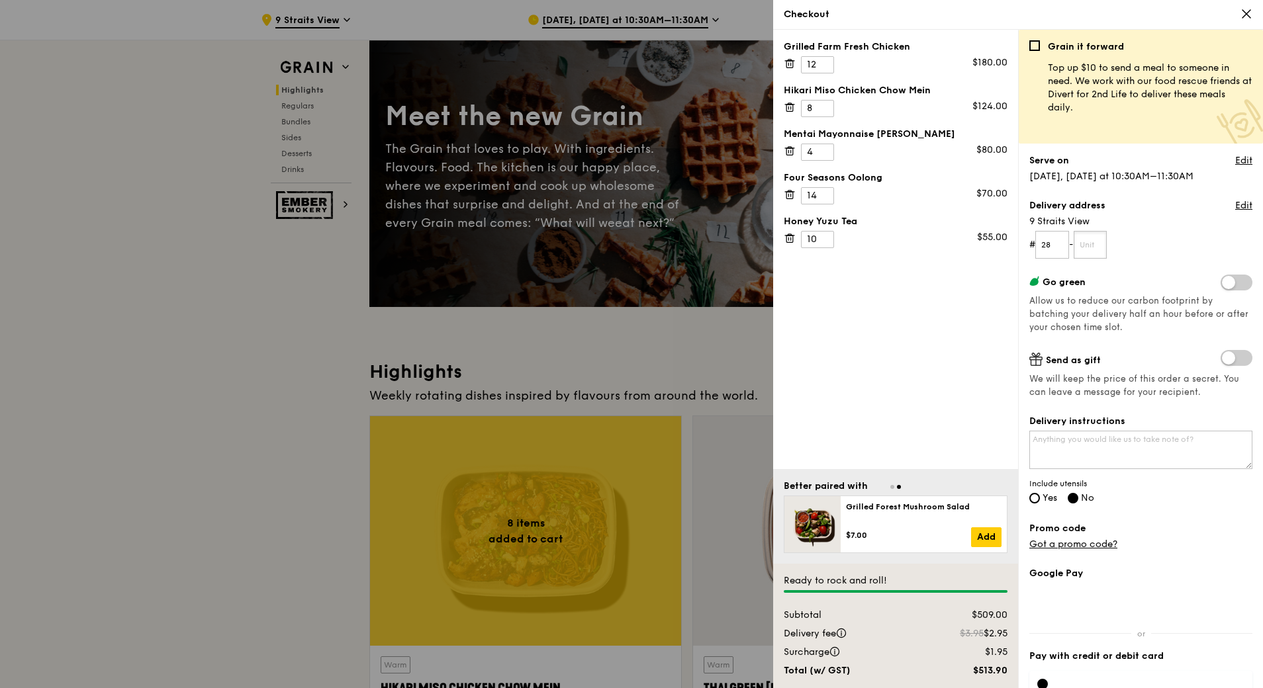
click at [1089, 245] on input "text" at bounding box center [1091, 245] width 34 height 28
type input "01"
drag, startPoint x: 1105, startPoint y: 304, endPoint x: 1152, endPoint y: 320, distance: 50.2
click at [1152, 320] on div "Go green Allow us to reduce our carbon footprint by batching your delivery half…" at bounding box center [1140, 305] width 223 height 60
click at [1152, 323] on div "Go green Allow us to reduce our carbon footprint by batching your delivery half…" at bounding box center [1140, 305] width 223 height 60
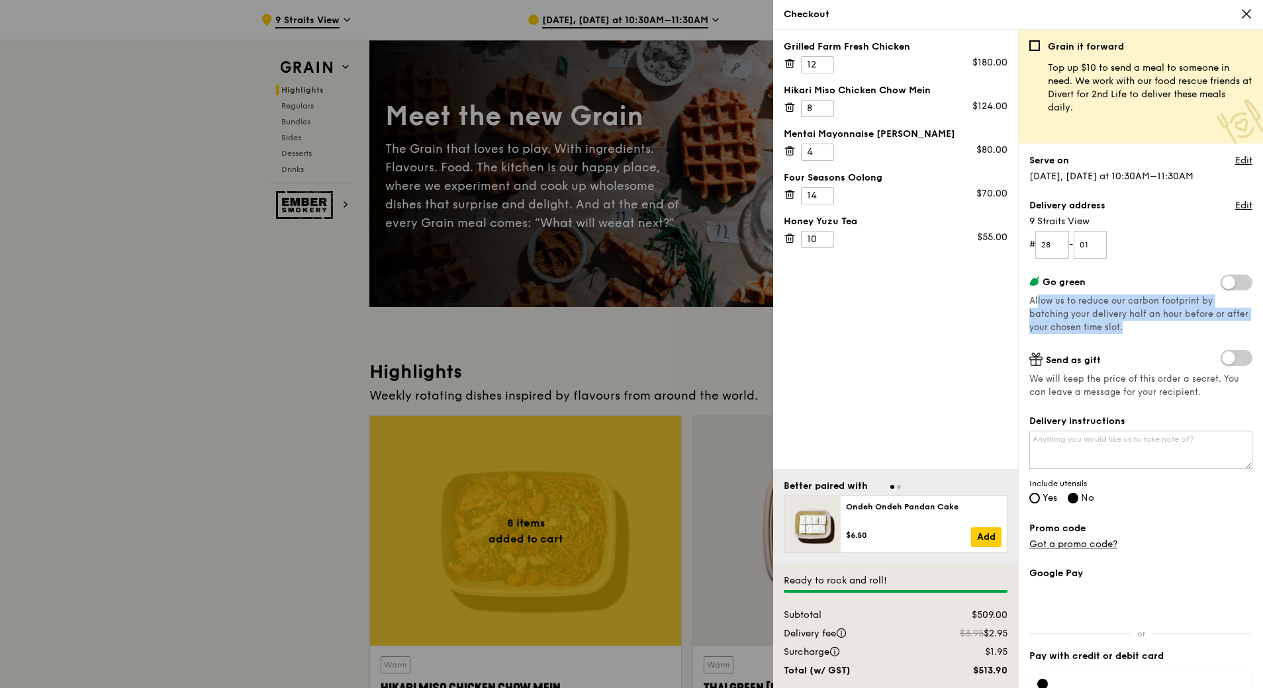
drag, startPoint x: 1135, startPoint y: 326, endPoint x: 1037, endPoint y: 307, distance: 99.0
click at [1037, 307] on div "Go green Allow us to reduce our carbon footprint by batching your delivery half…" at bounding box center [1140, 305] width 223 height 60
click at [1127, 310] on span "Allow us to reduce our carbon footprint by batching your delivery half an hour …" at bounding box center [1138, 314] width 219 height 37
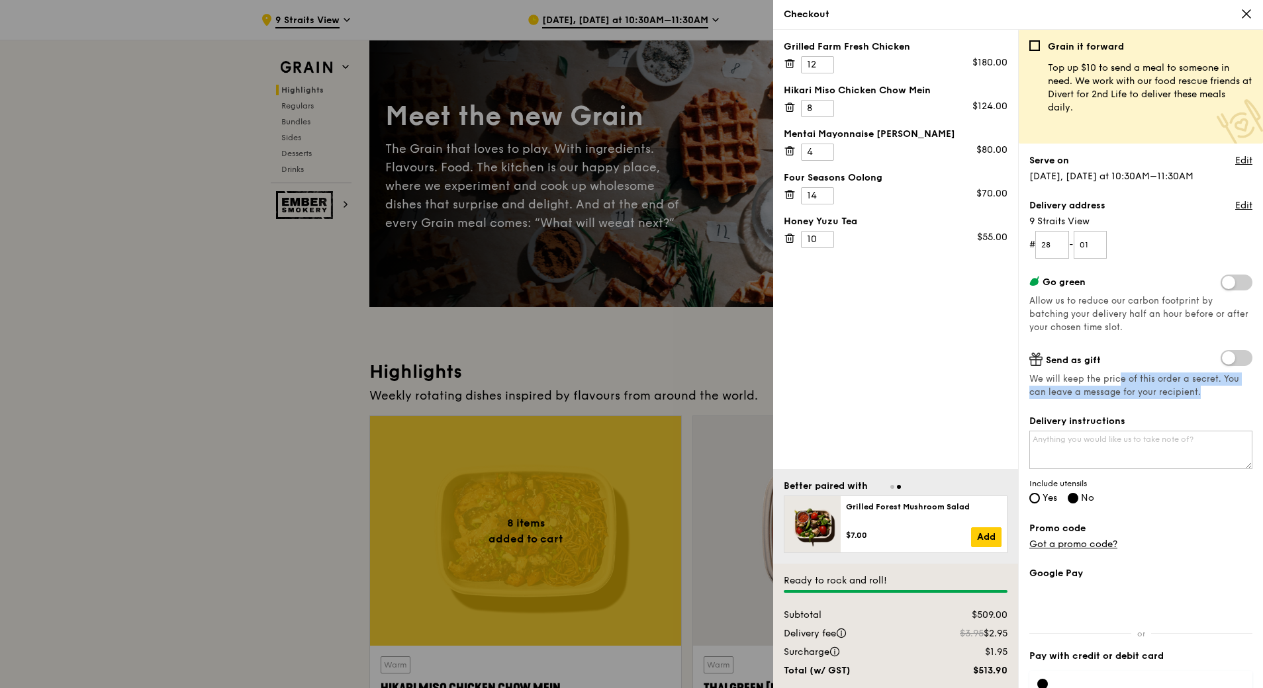
drag, startPoint x: 1115, startPoint y: 377, endPoint x: 1205, endPoint y: 393, distance: 90.6
click at [1203, 391] on span "We will keep the price of this order a secret. You can leave a message for your…" at bounding box center [1140, 386] width 223 height 26
click at [1205, 393] on span "We will keep the price of this order a secret. You can leave a message for your…" at bounding box center [1140, 386] width 223 height 26
click at [1162, 436] on textarea "Delivery instructions" at bounding box center [1140, 450] width 223 height 38
type textarea "Pls provide utensils. Fr"
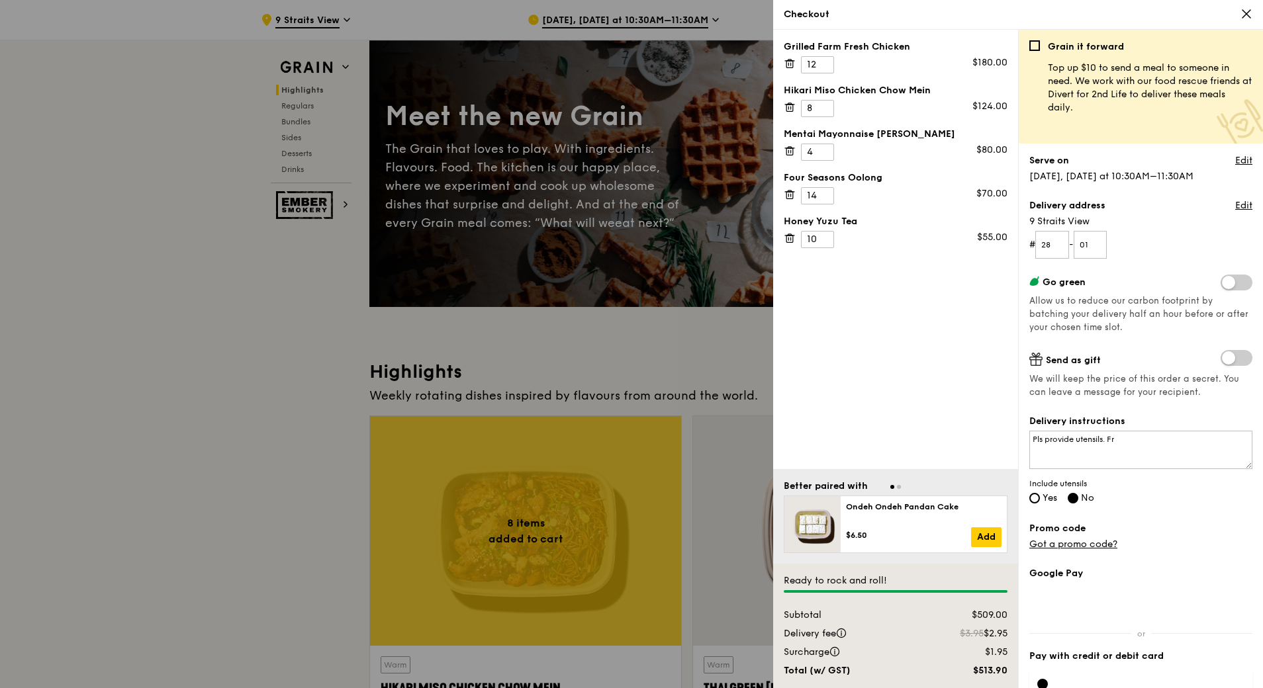
click at [1052, 496] on span "Yes" at bounding box center [1050, 497] width 15 height 11
click at [1040, 496] on input "Yes" at bounding box center [1034, 498] width 11 height 11
radio input "true"
radio input "false"
drag, startPoint x: 1127, startPoint y: 436, endPoint x: 973, endPoint y: 429, distance: 154.4
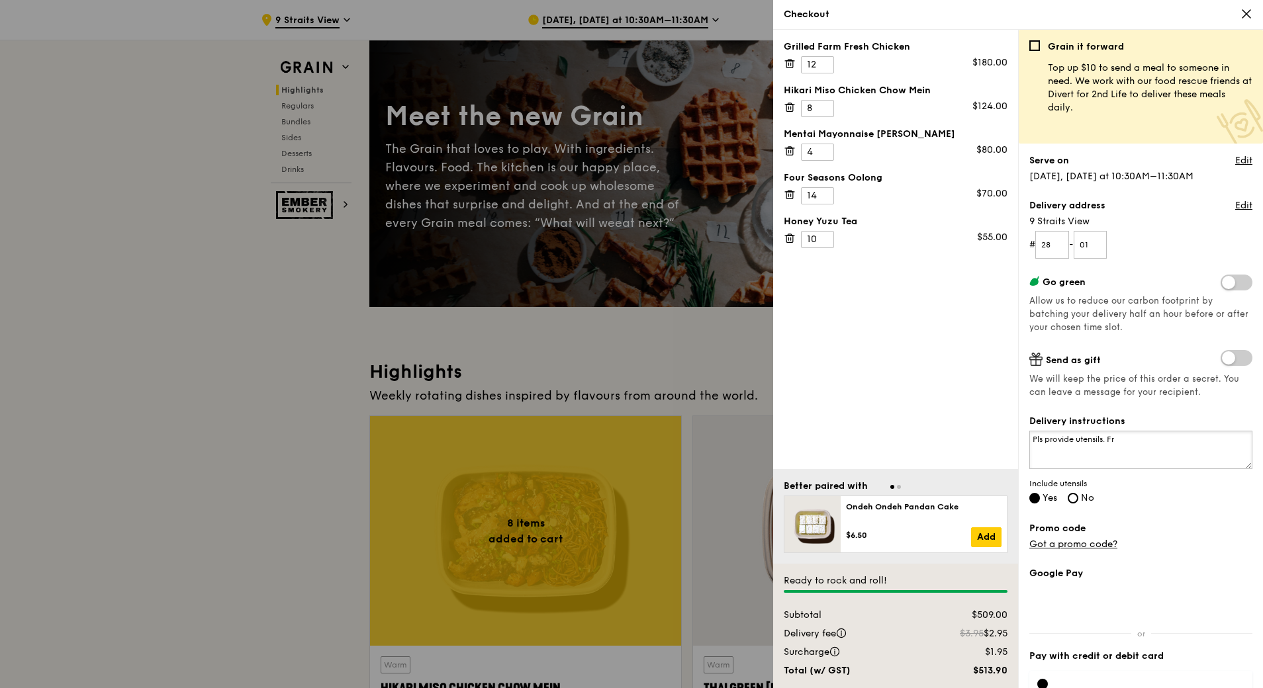
click at [970, 431] on div "Grilled Farm Fresh Chicken 12 $180.00 Hikari Miso Chicken Chow Mein 8 $124.00 M…" at bounding box center [1018, 359] width 490 height 659
type textarea "F"
type textarea "For"
type textarea "d"
type textarea "D"
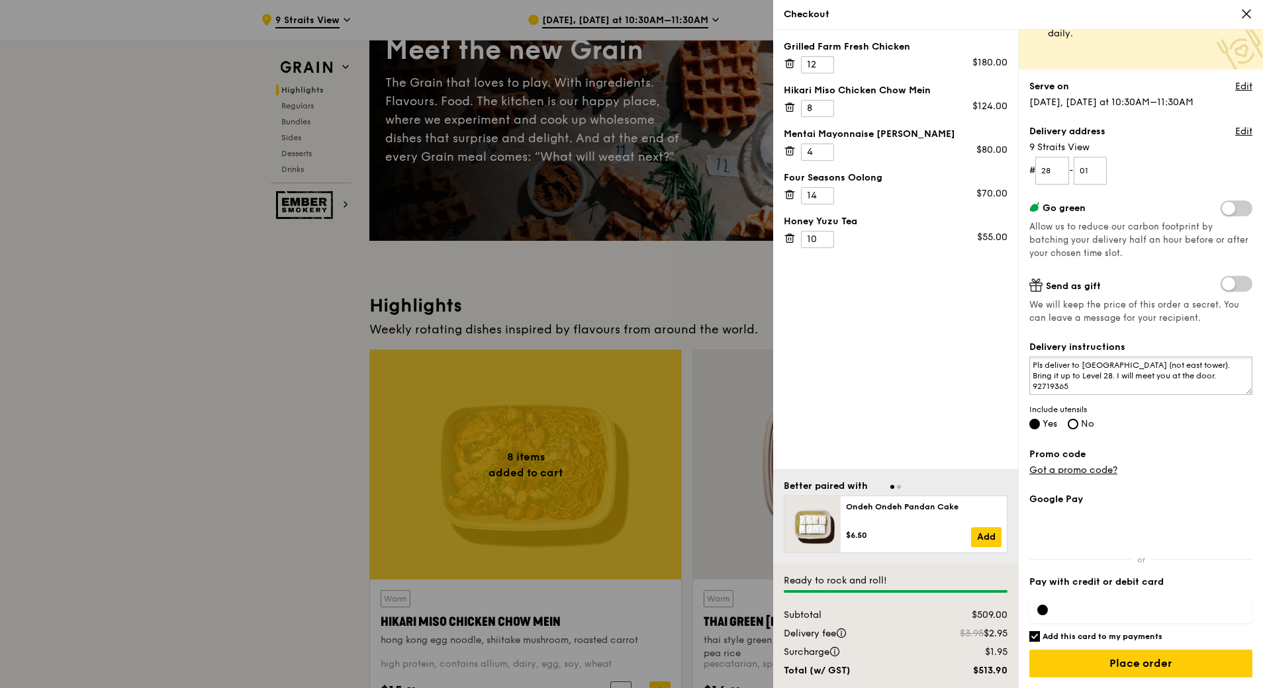
scroll to position [265, 0]
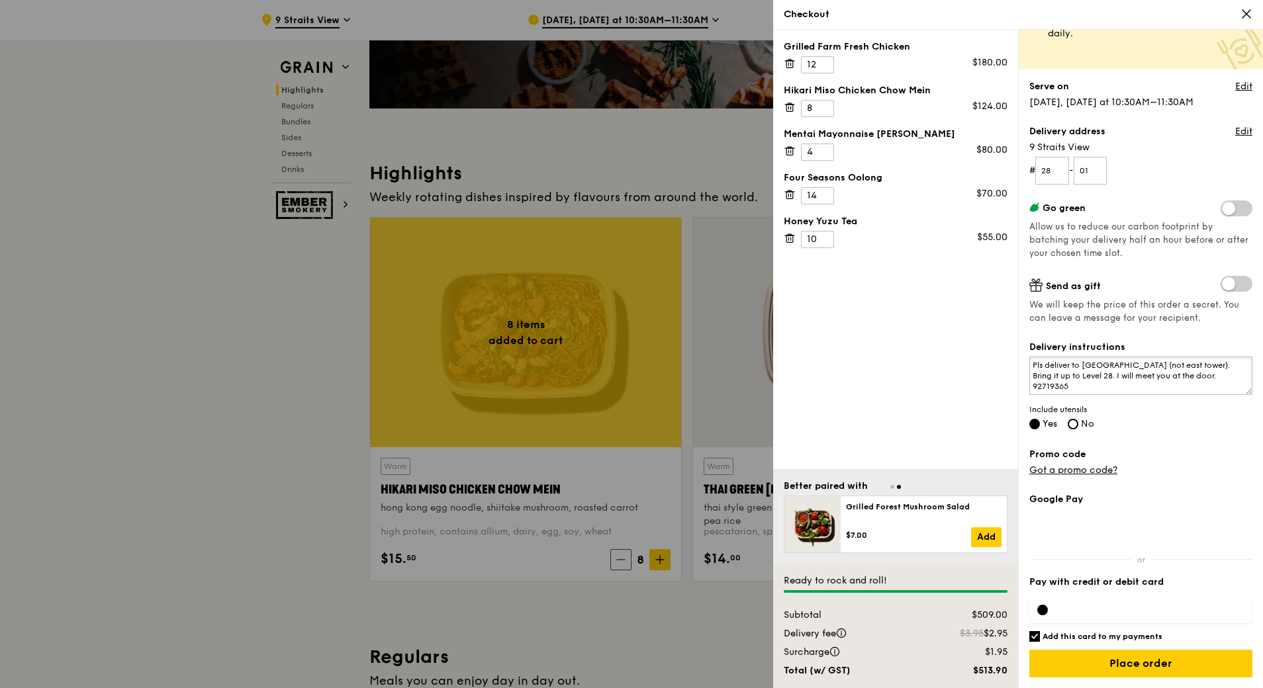
type textarea "Pls deliver to [GEOGRAPHIC_DATA] (not east tower). Bring it up to Level 28. I w…"
click at [1129, 635] on h6 "Add this card to my payments" at bounding box center [1103, 636] width 120 height 11
click at [1040, 635] on input "Add this card to my payments" at bounding box center [1034, 636] width 11 height 11
checkbox input "false"
click at [1137, 658] on input "Place order" at bounding box center [1140, 664] width 223 height 28
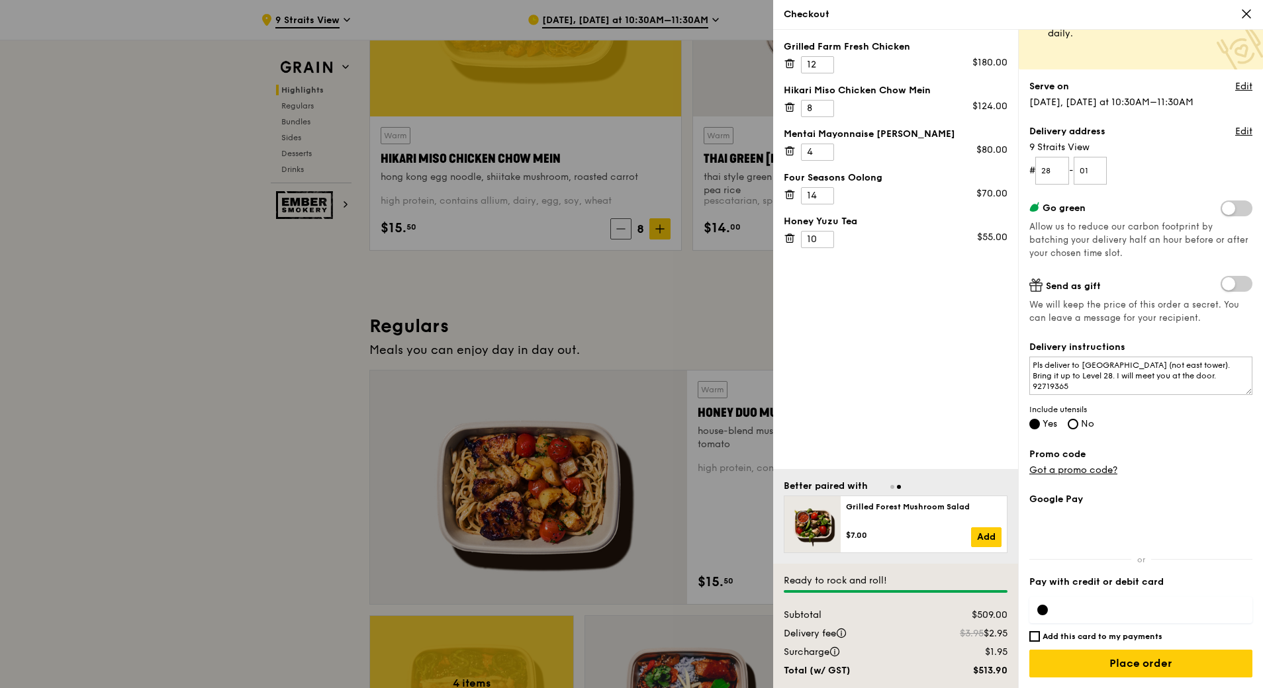
scroll to position [74, 0]
click at [1050, 608] on div at bounding box center [1140, 610] width 223 height 26
click at [1049, 611] on div at bounding box center [1140, 610] width 223 height 26
click at [1044, 612] on div at bounding box center [1042, 610] width 11 height 11
click at [1158, 667] on input "Place order" at bounding box center [1140, 664] width 223 height 28
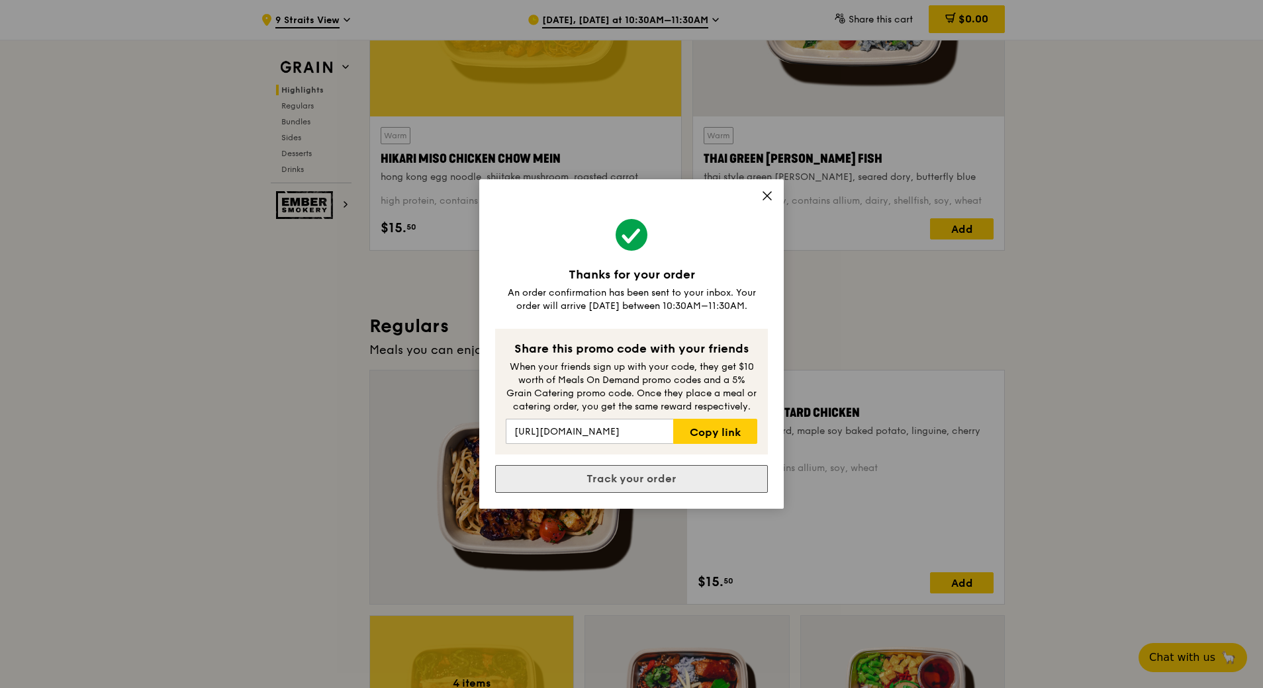
click at [670, 472] on link "Track your order" at bounding box center [631, 479] width 273 height 28
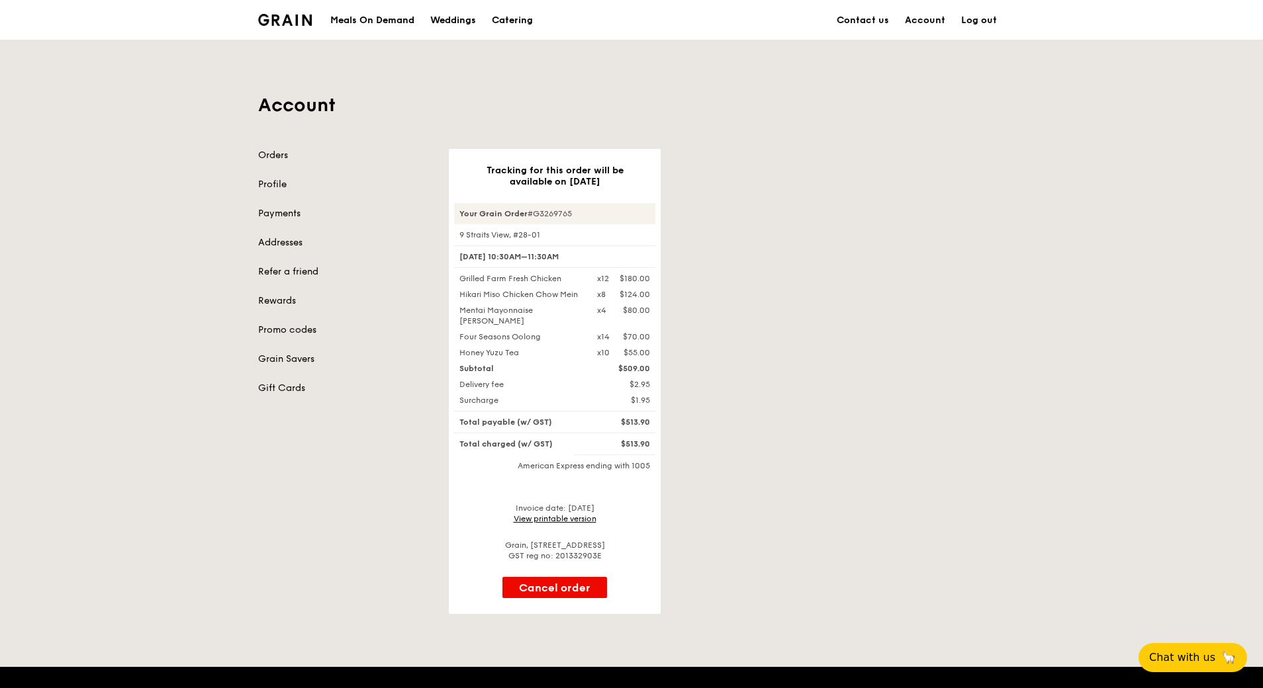
click at [1190, 242] on div "Account Orders Profile Payments Addresses Refer a friend Rewards Promo codes Gr…" at bounding box center [631, 327] width 1263 height 575
